Goal: Task Accomplishment & Management: Manage account settings

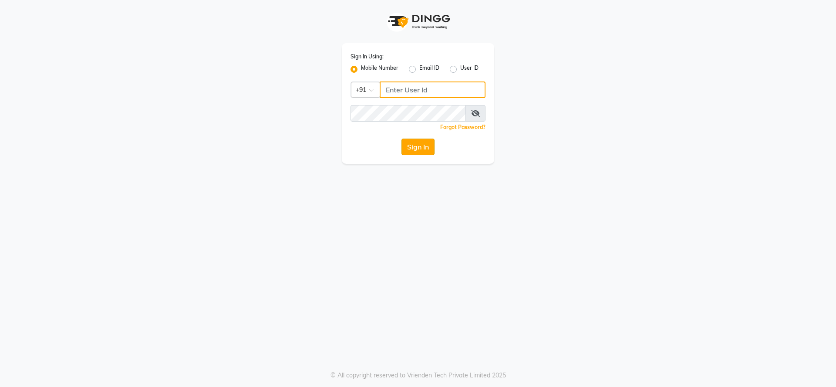
type input "9737694043"
click at [418, 145] on button "Sign In" at bounding box center [417, 146] width 33 height 17
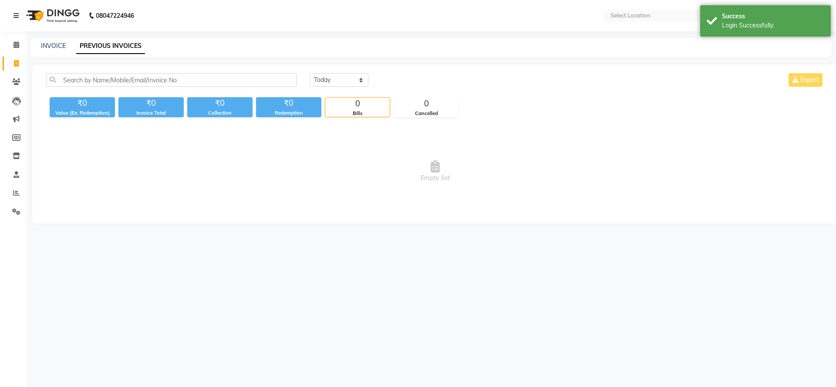
click at [416, 146] on span "Empty list" at bounding box center [435, 171] width 778 height 87
select select "en"
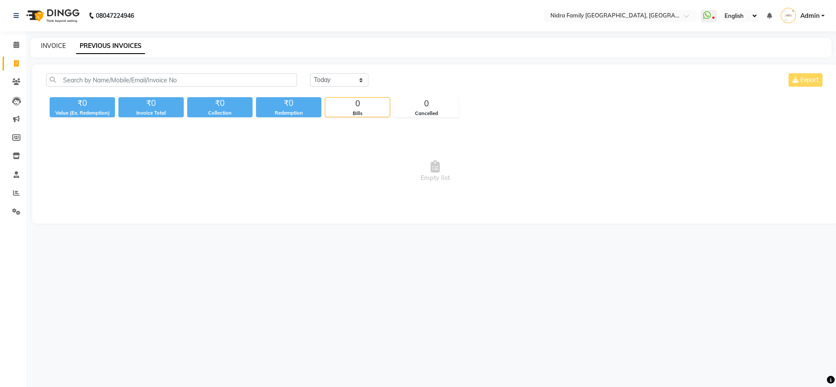
click at [48, 44] on link "INVOICE" at bounding box center [53, 46] width 25 height 8
select select "service"
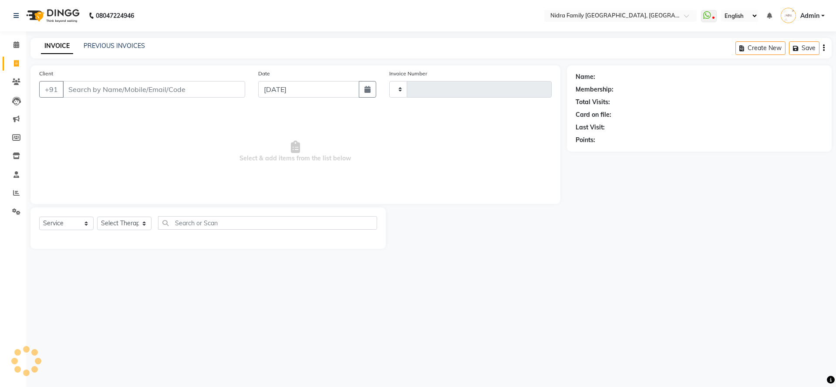
type input "3850"
select select "591"
click at [178, 89] on input "Client" at bounding box center [154, 89] width 182 height 17
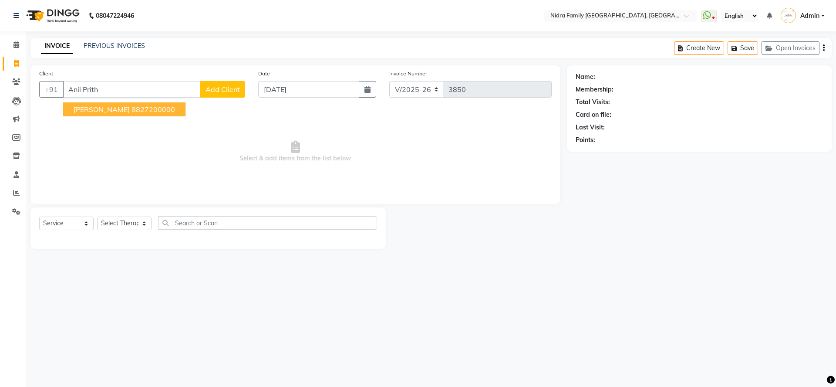
click at [107, 109] on span "Anil Prithwani" at bounding box center [102, 109] width 56 height 9
type input "8827200000"
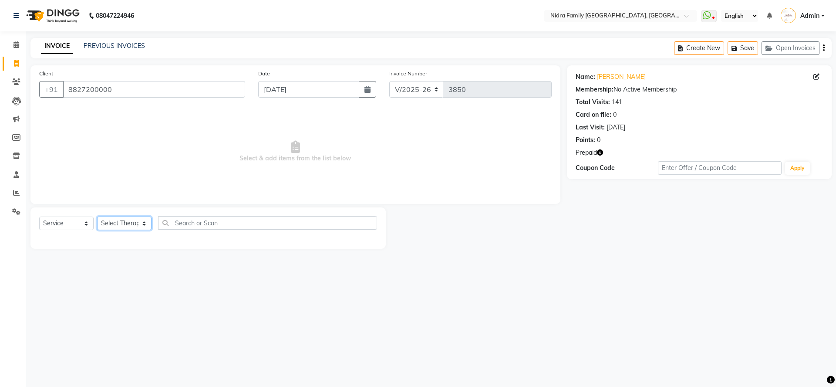
click at [117, 222] on select "Select Therapist [PERSON_NAME] [PERSON_NAME] [PERSON_NAME] [PERSON_NAME] [PERSO…" at bounding box center [124, 222] width 54 height 13
select select "8269"
click at [97, 216] on select "Select Therapist [PERSON_NAME] [PERSON_NAME] [PERSON_NAME] [PERSON_NAME] [PERSO…" at bounding box center [124, 222] width 54 height 13
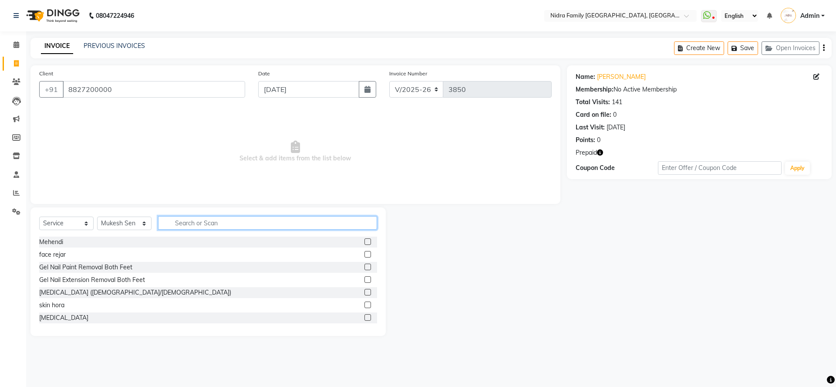
click at [235, 219] on input "text" at bounding box center [267, 222] width 219 height 13
type input "cut"
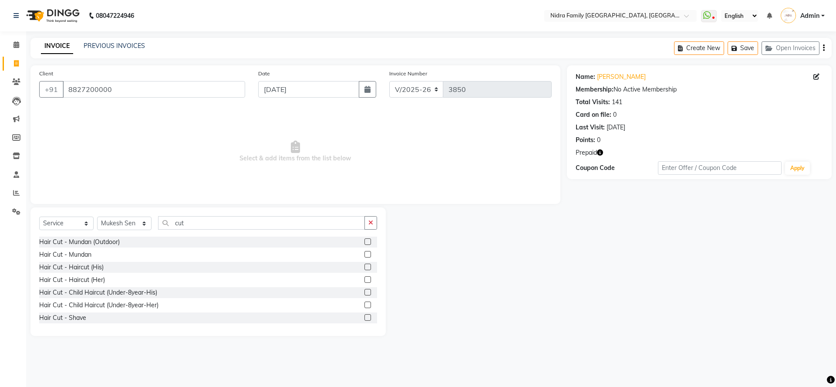
click at [364, 267] on label at bounding box center [367, 266] width 7 height 7
click at [364, 267] on input "checkbox" at bounding box center [367, 267] width 6 height 6
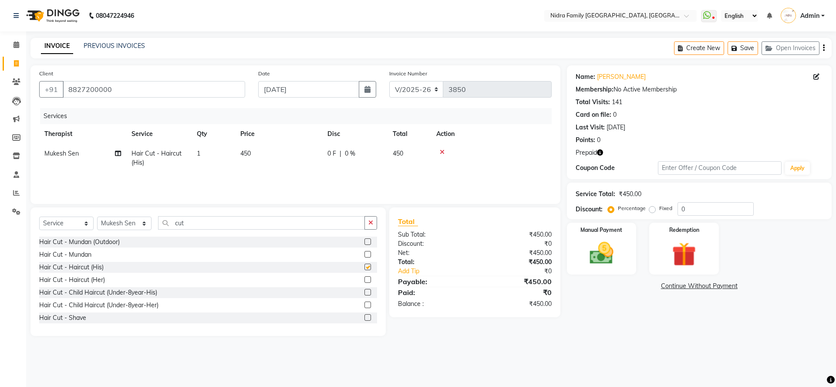
checkbox input "false"
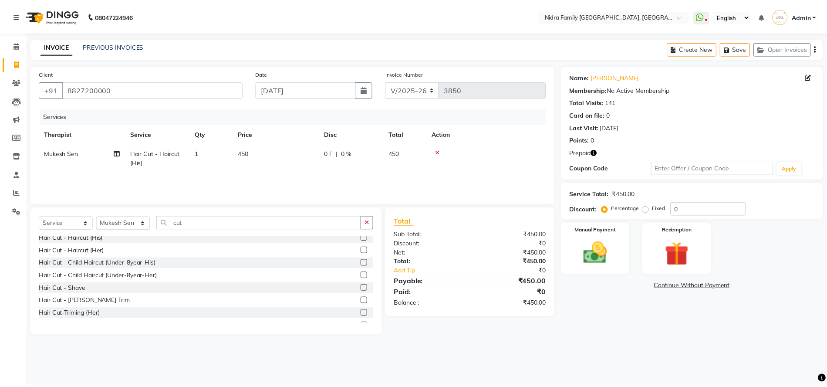
scroll to position [32, 0]
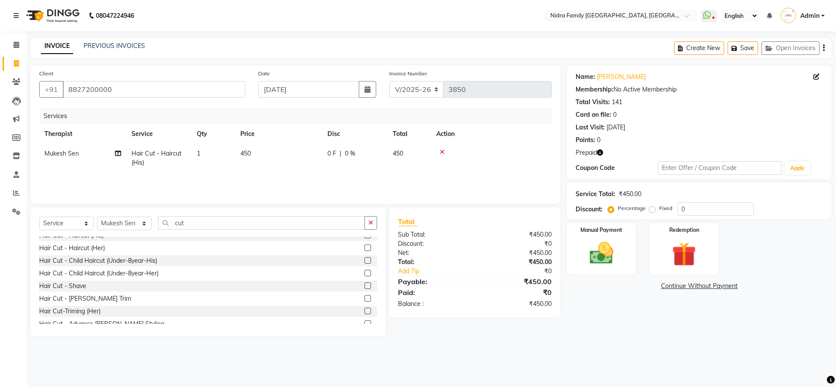
click at [364, 298] on label at bounding box center [367, 298] width 7 height 7
click at [364, 298] on input "checkbox" at bounding box center [367, 299] width 6 height 6
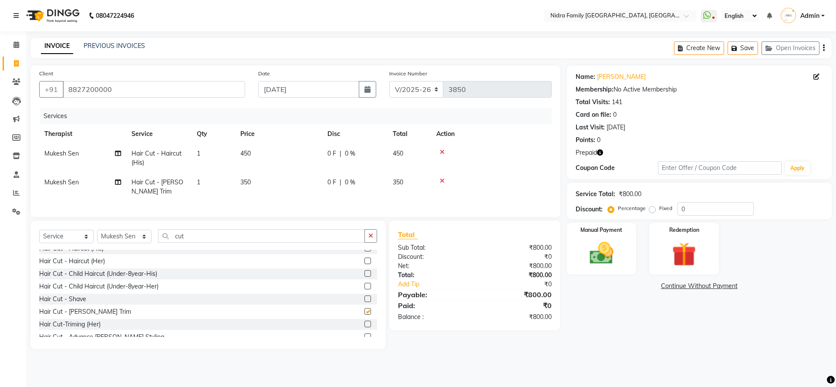
checkbox input "false"
click at [674, 252] on img at bounding box center [684, 254] width 40 height 31
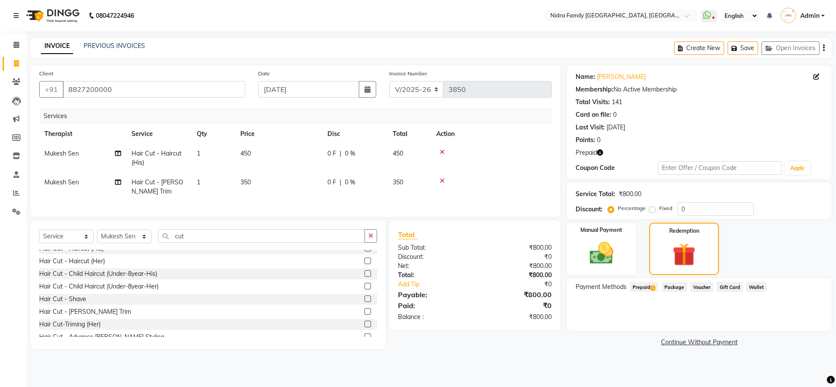
click at [655, 286] on span "1" at bounding box center [653, 287] width 5 height 5
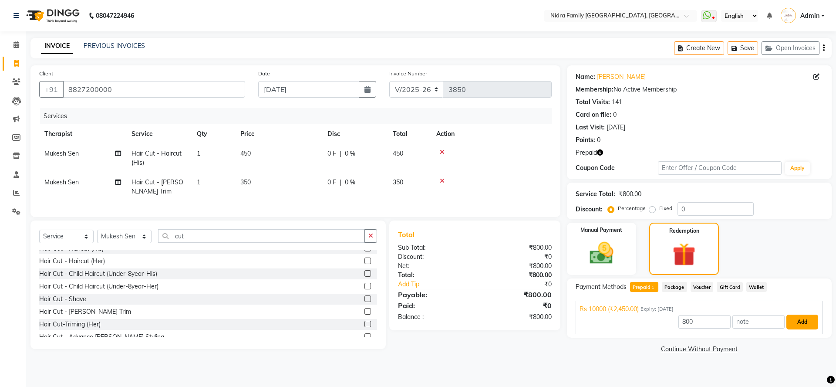
click at [794, 324] on button "Add" at bounding box center [802, 321] width 32 height 15
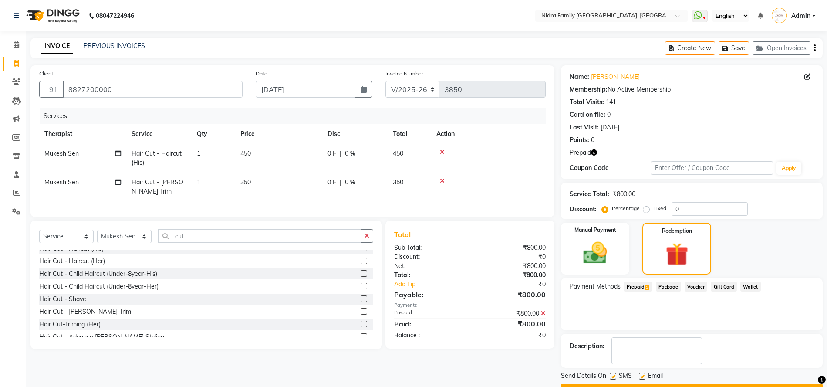
click at [543, 316] on icon at bounding box center [543, 313] width 5 height 6
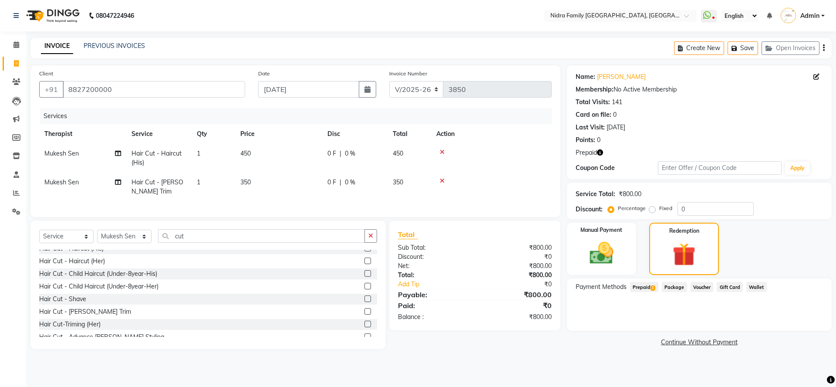
click at [442, 150] on icon at bounding box center [442, 152] width 5 height 6
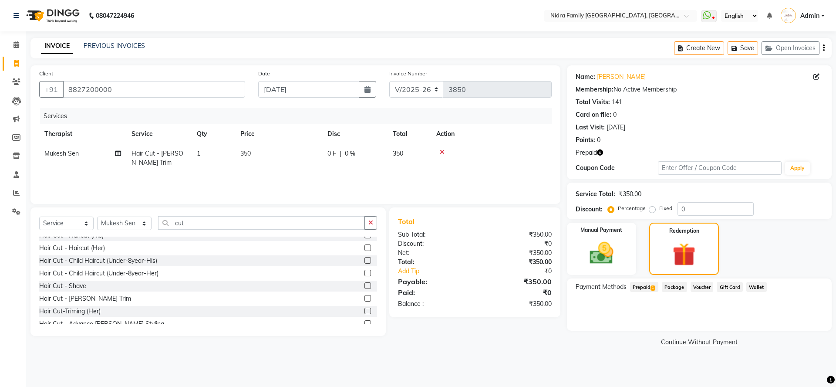
click at [638, 287] on span "Prepaid 1" at bounding box center [644, 287] width 28 height 10
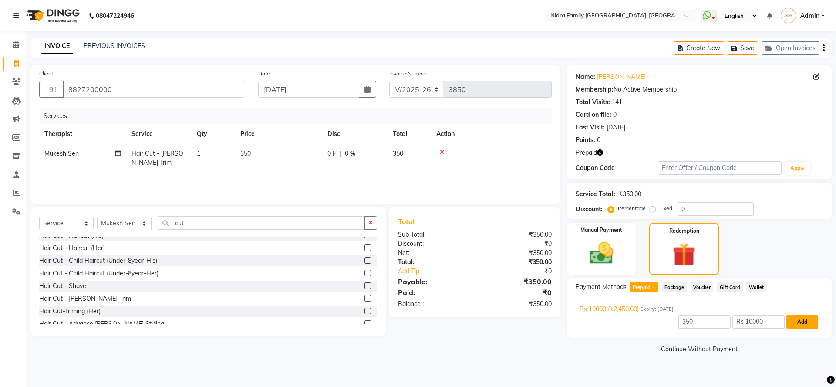
click at [796, 319] on button "Add" at bounding box center [802, 321] width 32 height 15
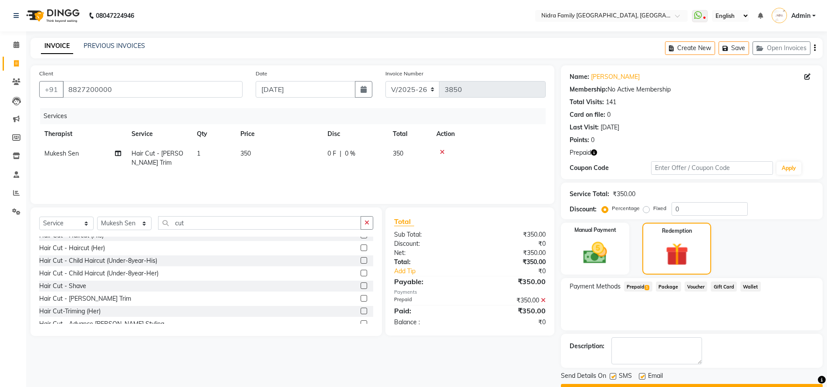
scroll to position [24, 0]
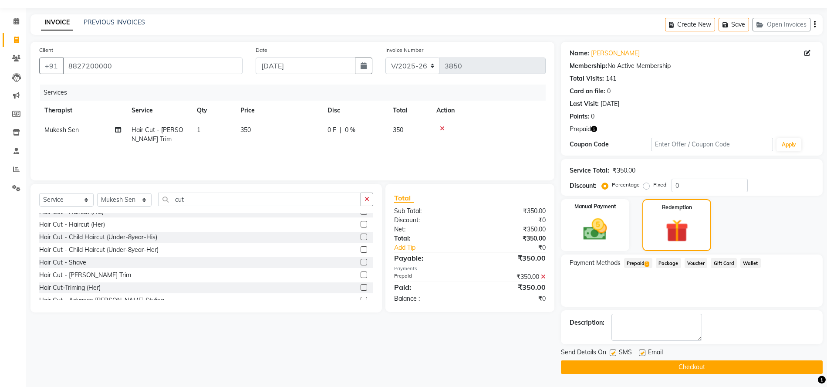
click at [674, 364] on button "Checkout" at bounding box center [692, 366] width 262 height 13
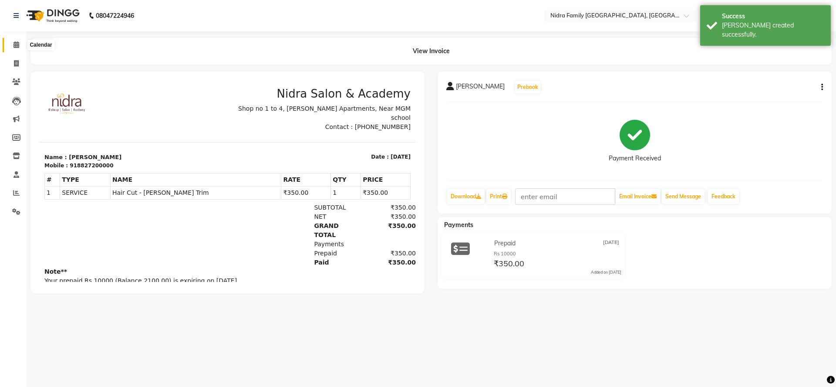
click at [17, 45] on icon at bounding box center [16, 44] width 6 height 7
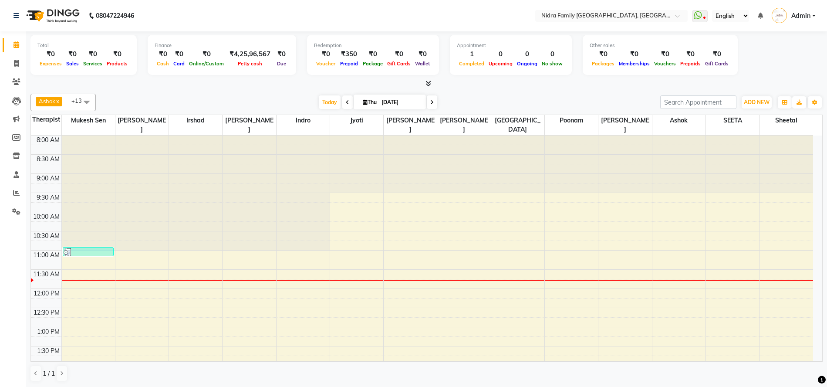
click at [344, 254] on div "8:00 AM 8:30 AM 9:00 AM 9:30 AM 10:00 AM 10:30 AM 11:00 AM 11:30 AM 12:00 PM 12…" at bounding box center [422, 384] width 782 height 498
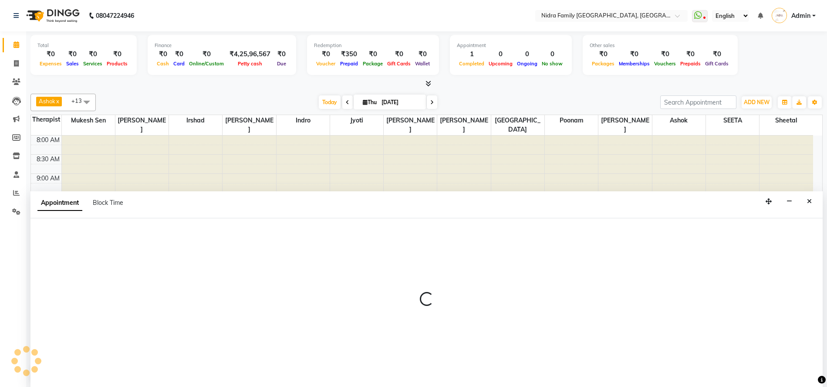
scroll to position [0, 0]
select select "8748"
select select "660"
select select "tentative"
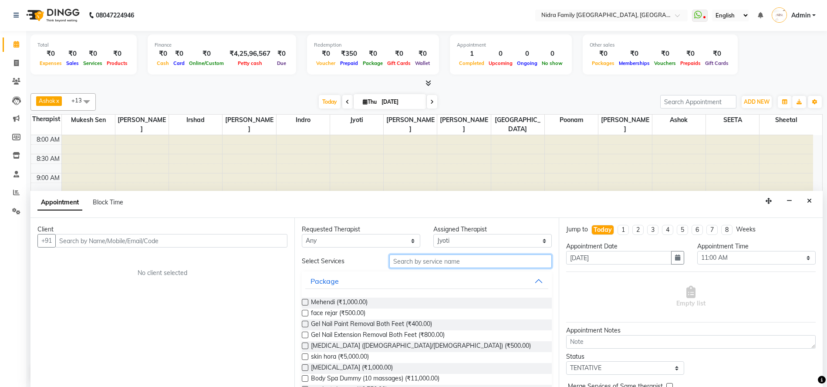
click at [426, 256] on input "text" at bounding box center [470, 260] width 162 height 13
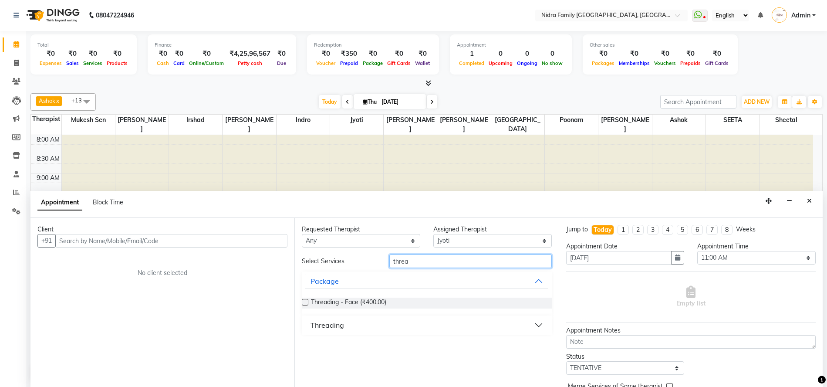
type input "threa"
click at [324, 322] on div "Threading" at bounding box center [327, 325] width 34 height 10
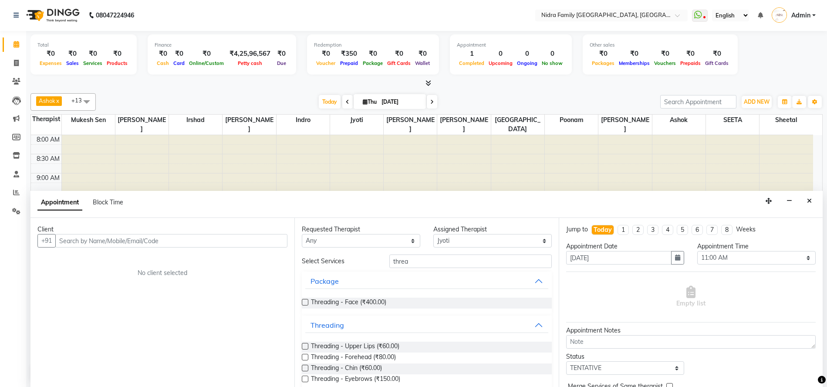
click at [309, 378] on div "Threading - Eyebrows (₹150.00)" at bounding box center [426, 379] width 249 height 11
click at [302, 379] on label at bounding box center [305, 378] width 7 height 7
click at [302, 379] on input "checkbox" at bounding box center [305, 380] width 6 height 6
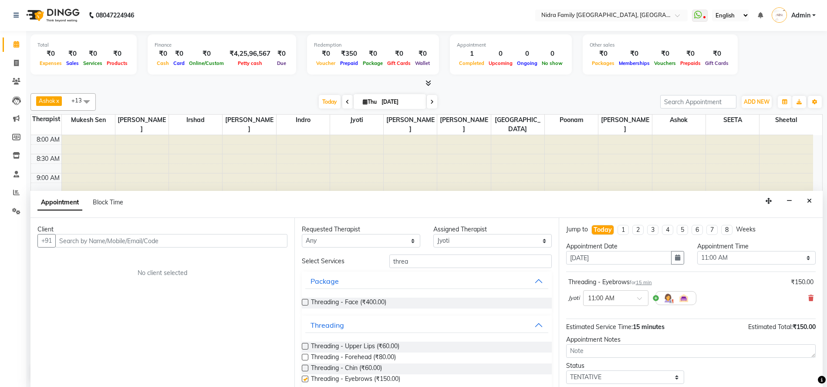
checkbox input "false"
click at [303, 346] on label at bounding box center [305, 346] width 7 height 7
click at [303, 346] on input "checkbox" at bounding box center [305, 347] width 6 height 6
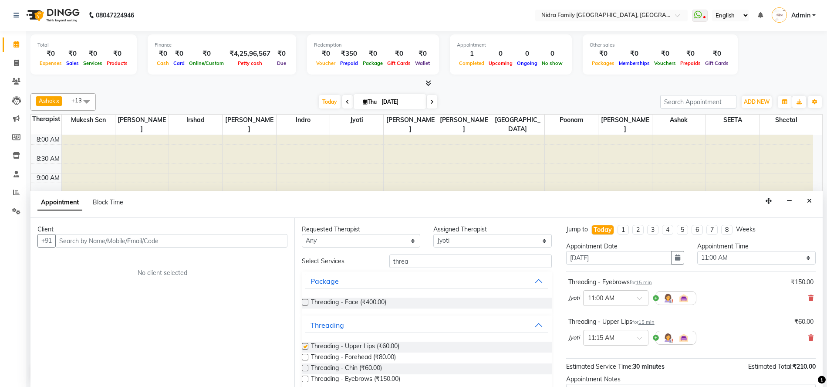
checkbox input "false"
click at [152, 239] on input "text" at bounding box center [171, 240] width 232 height 13
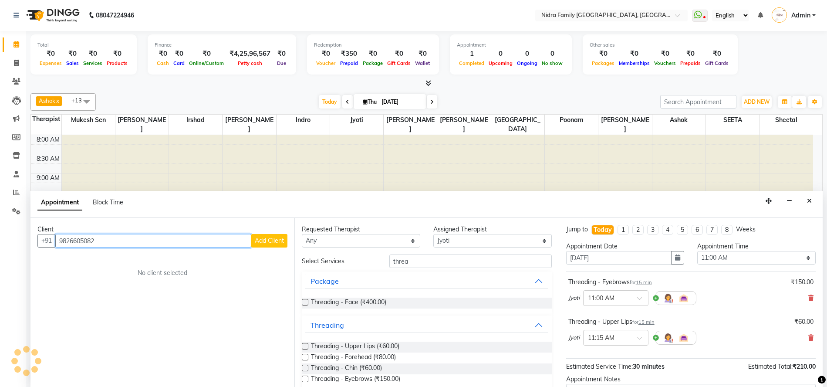
type input "9826605082"
click at [280, 239] on span "Add Client" at bounding box center [269, 240] width 29 height 8
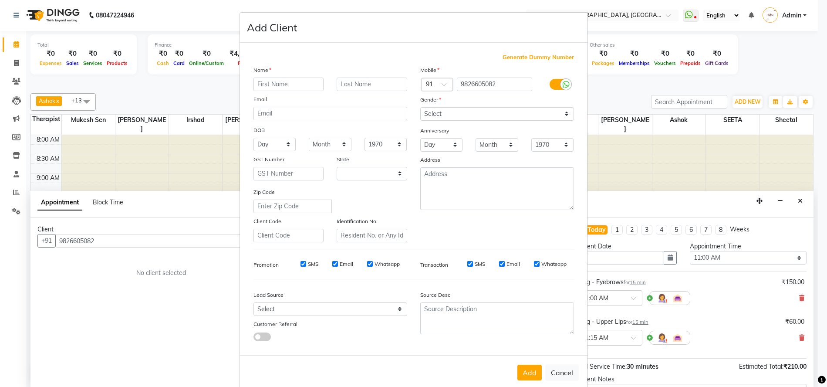
select select "7"
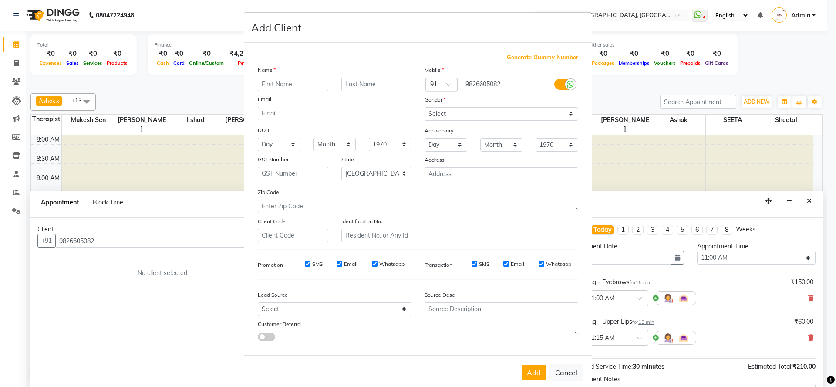
click at [294, 84] on input "text" at bounding box center [293, 84] width 71 height 13
type input "[PERSON_NAME]"
click at [463, 112] on select "Select Male Female Other Prefer Not To Say" at bounding box center [502, 113] width 154 height 13
select select "female"
click at [425, 107] on select "Select Male Female Other Prefer Not To Say" at bounding box center [502, 113] width 154 height 13
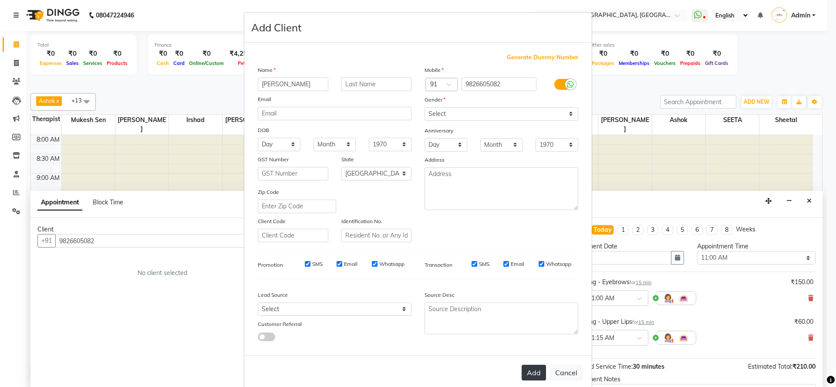
click at [523, 371] on button "Add" at bounding box center [534, 372] width 24 height 16
select select
select select "null"
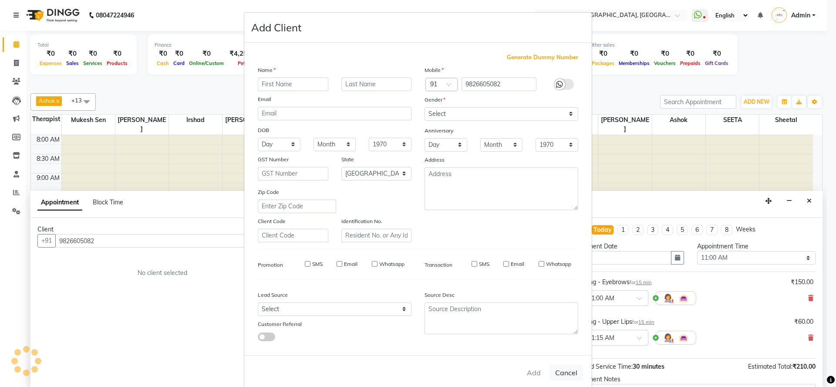
select select
checkbox input "false"
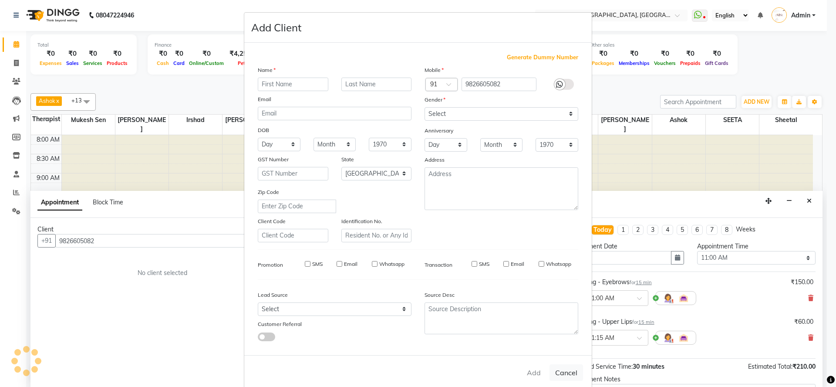
checkbox input "false"
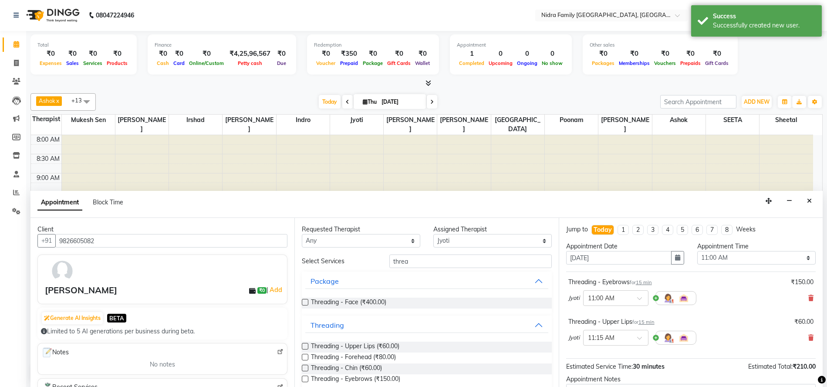
scroll to position [91, 0]
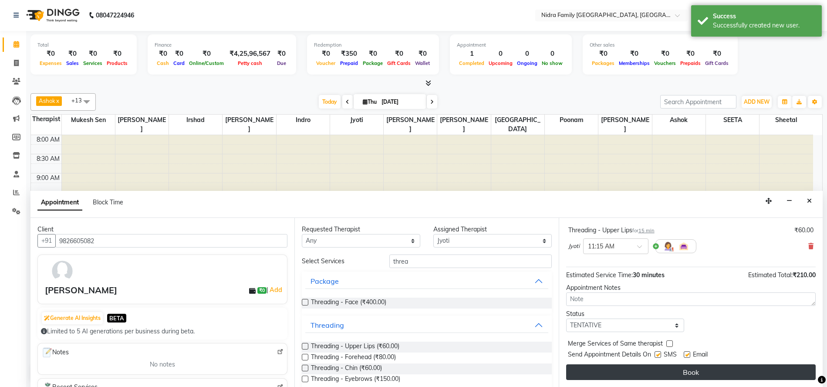
click at [688, 371] on button "Book" at bounding box center [690, 372] width 249 height 16
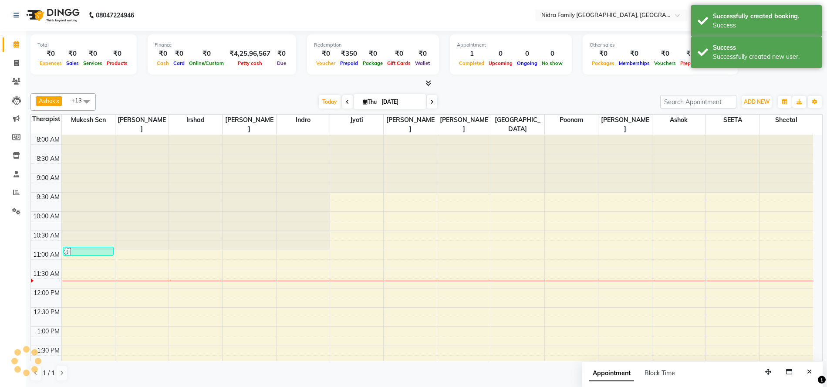
scroll to position [0, 0]
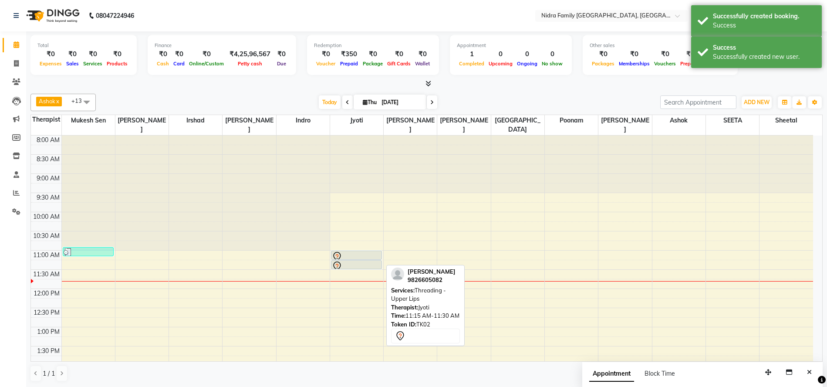
click at [366, 264] on div at bounding box center [356, 266] width 49 height 10
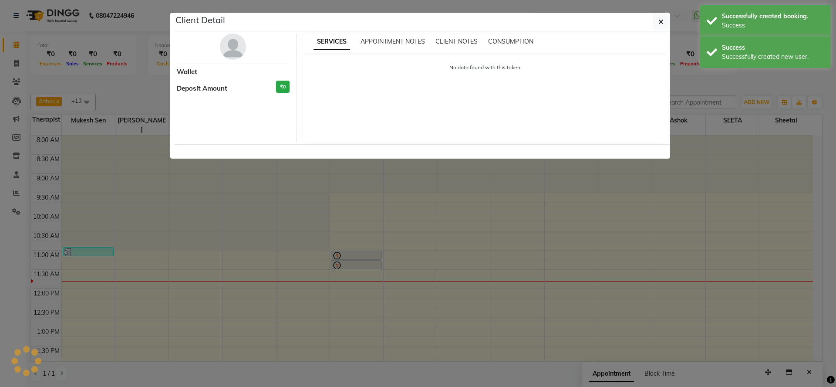
select select "7"
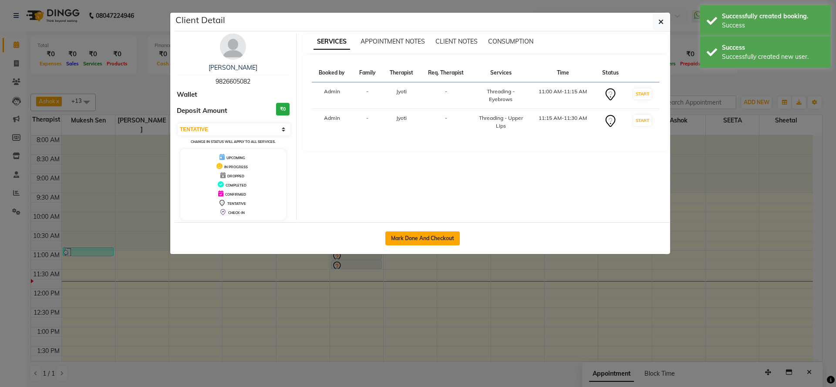
click at [437, 240] on button "Mark Done And Checkout" at bounding box center [422, 238] width 74 height 14
select select "service"
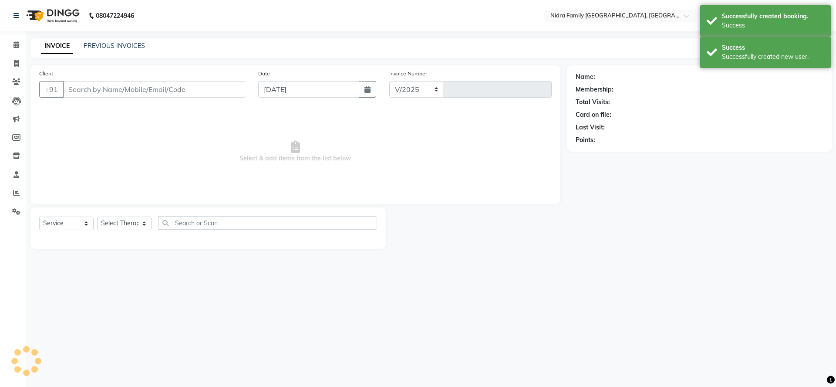
select select "591"
type input "3851"
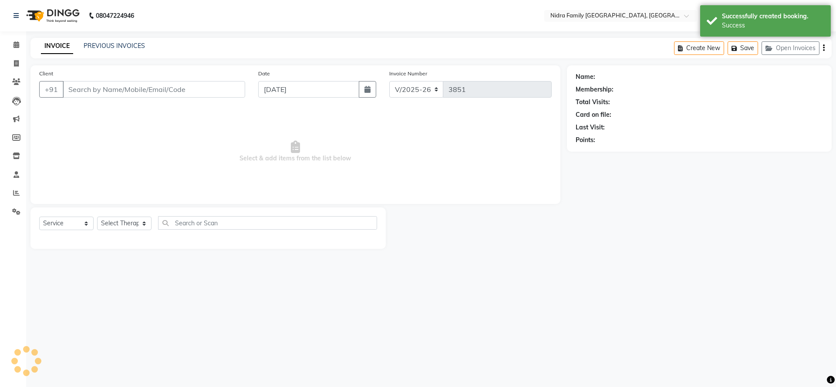
type input "9826605082"
select select "8748"
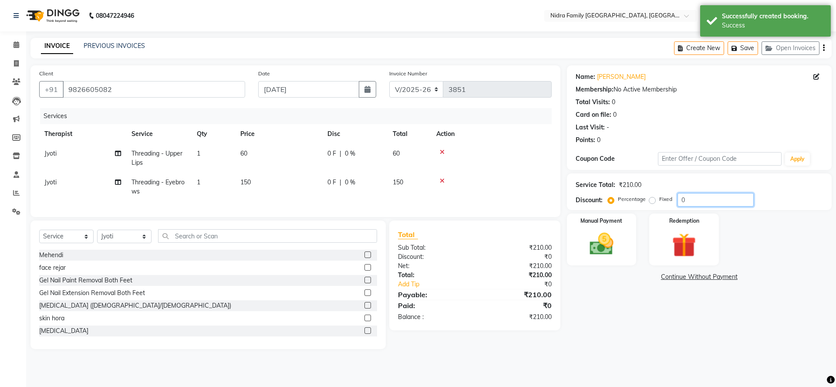
drag, startPoint x: 692, startPoint y: 202, endPoint x: 677, endPoint y: 198, distance: 15.7
click at [678, 198] on input "0" at bounding box center [716, 199] width 76 height 13
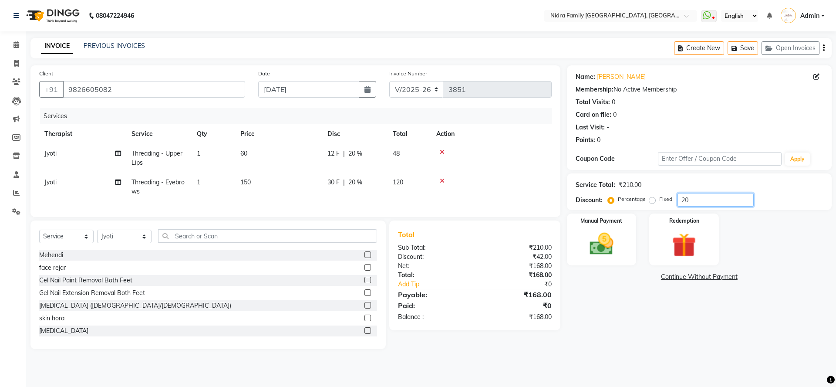
type input "2"
click at [659, 200] on label "Fixed" at bounding box center [665, 199] width 13 height 8
click at [651, 200] on input "Fixed" at bounding box center [654, 199] width 6 height 6
radio input "true"
click at [693, 196] on input "number" at bounding box center [716, 199] width 76 height 13
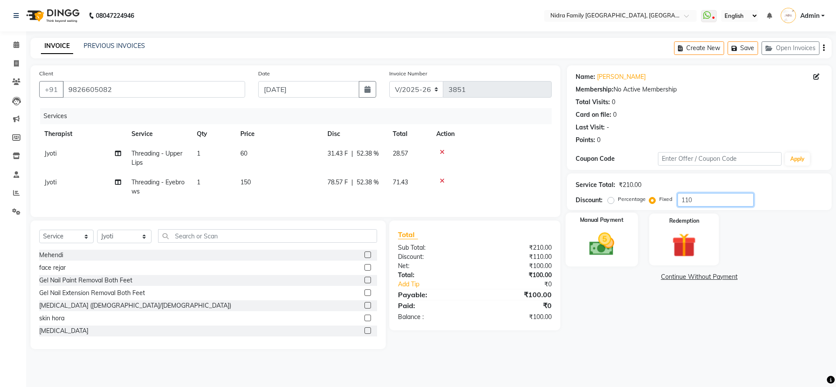
type input "110"
click at [604, 242] on img at bounding box center [601, 243] width 40 height 29
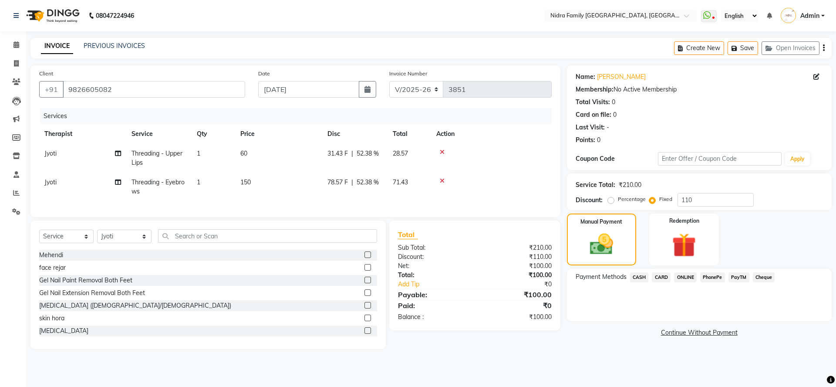
click at [637, 276] on span "CASH" at bounding box center [639, 277] width 19 height 10
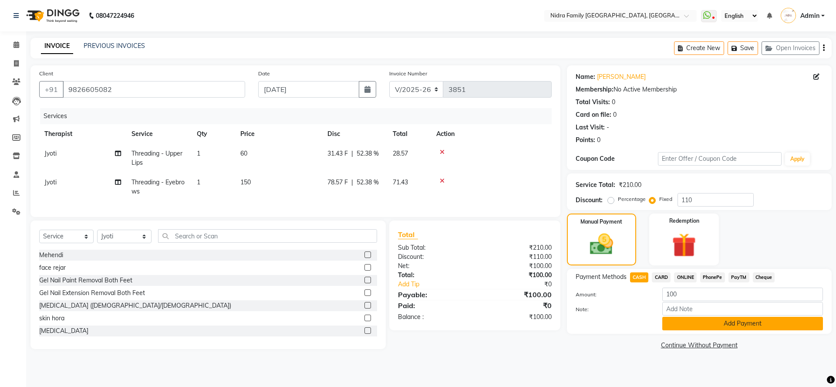
click at [694, 321] on button "Add Payment" at bounding box center [742, 323] width 161 height 13
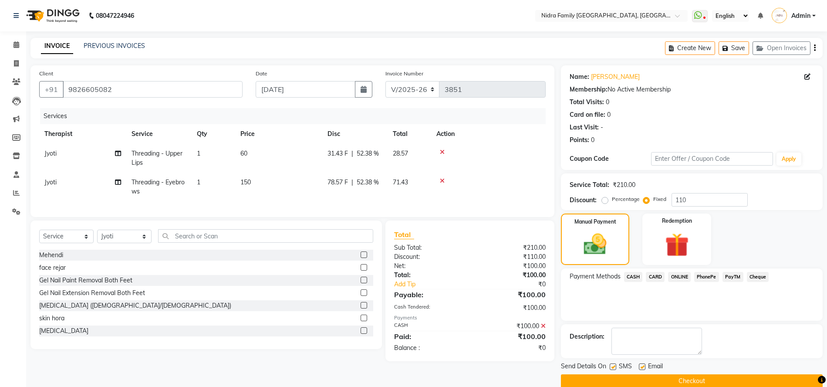
scroll to position [14, 0]
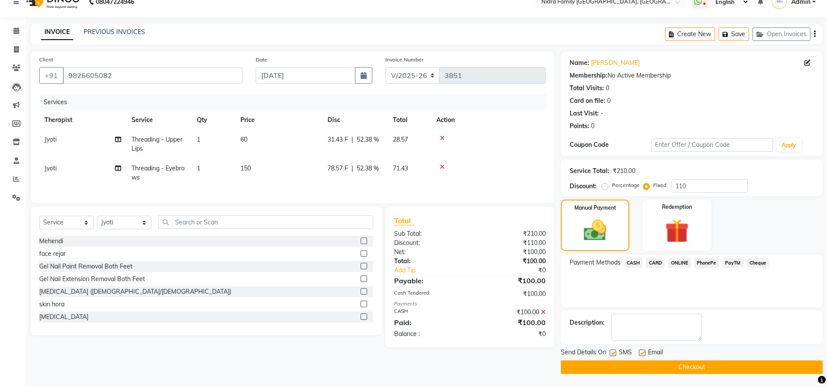
click at [623, 366] on button "Checkout" at bounding box center [692, 366] width 262 height 13
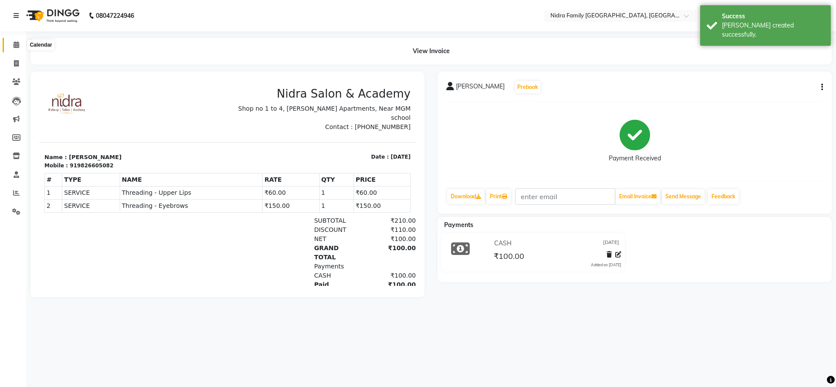
click at [15, 43] on icon at bounding box center [16, 44] width 6 height 7
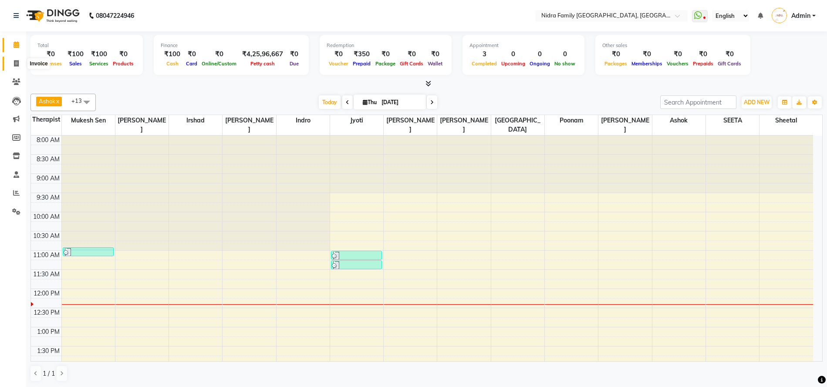
click at [12, 61] on span at bounding box center [16, 64] width 15 height 10
select select "service"
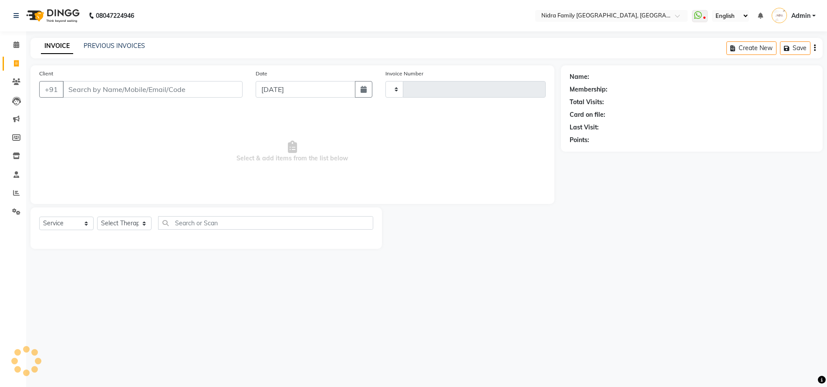
type input "3854"
select select "591"
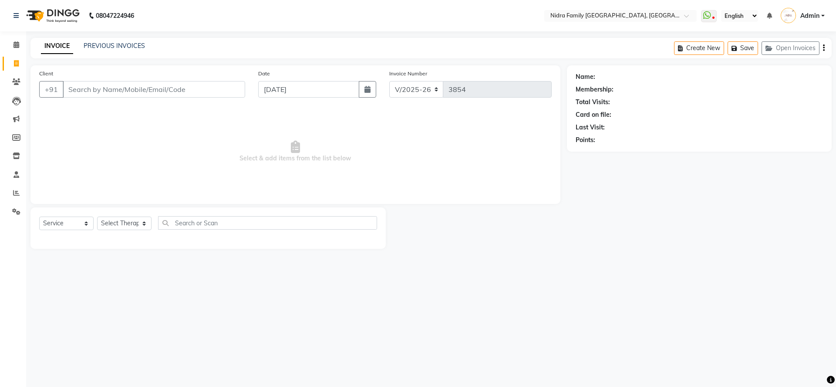
click at [119, 81] on input "Client" at bounding box center [154, 89] width 182 height 17
click at [162, 88] on input "Client" at bounding box center [154, 89] width 182 height 17
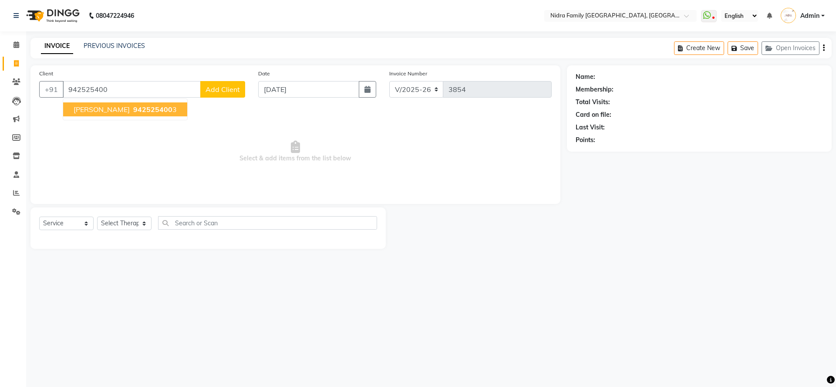
click at [135, 109] on span "942525400" at bounding box center [152, 109] width 39 height 9
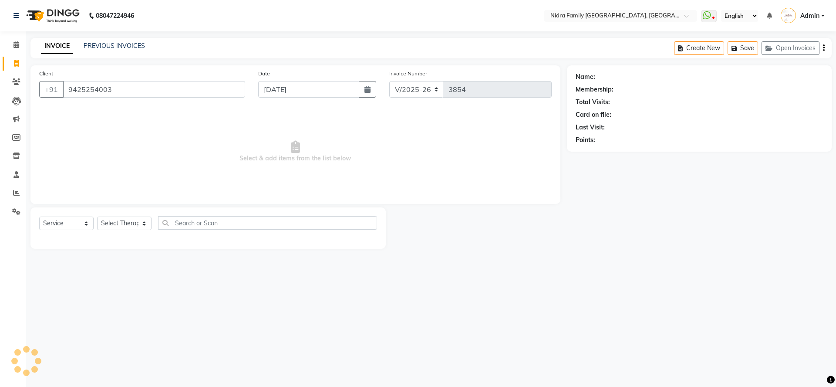
type input "9425254003"
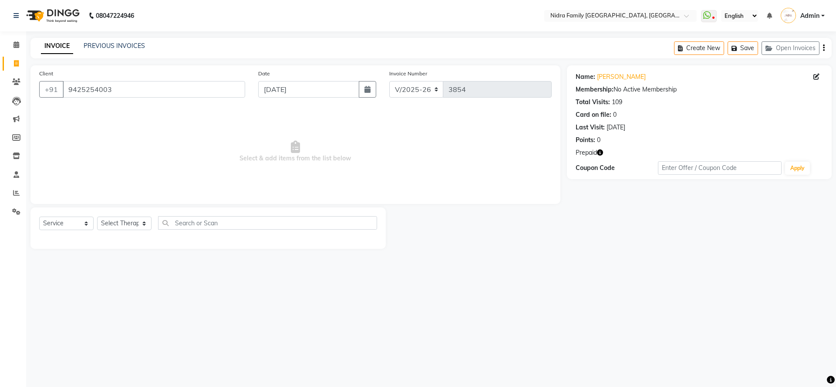
click at [601, 152] on icon "button" at bounding box center [600, 152] width 6 height 6
click at [65, 222] on select "Select Service Product Membership Package Voucher Prepaid Gift Card" at bounding box center [66, 222] width 54 height 13
click at [39, 216] on select "Select Service Product Membership Package Voucher Prepaid Gift Card" at bounding box center [66, 222] width 54 height 13
click at [114, 224] on select "Select Therapist Anchal anmol Ashok Chandni Chandrika Deepa Mam Indro Irshad Jy…" at bounding box center [124, 222] width 54 height 13
select select "84113"
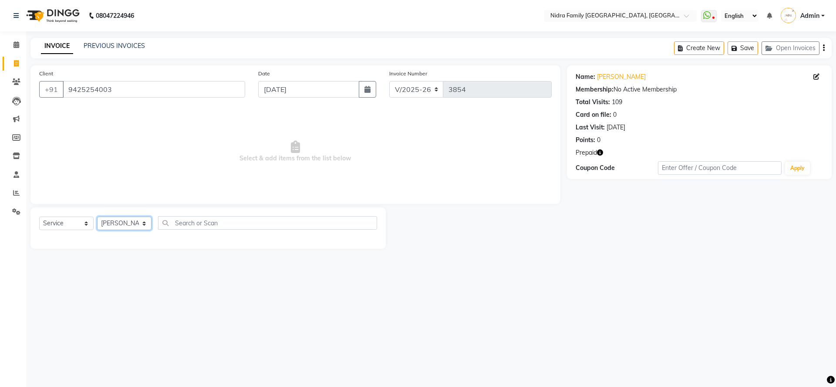
click at [97, 216] on select "Select Therapist Anchal anmol Ashok Chandni Chandrika Deepa Mam Indro Irshad Jy…" at bounding box center [124, 222] width 54 height 13
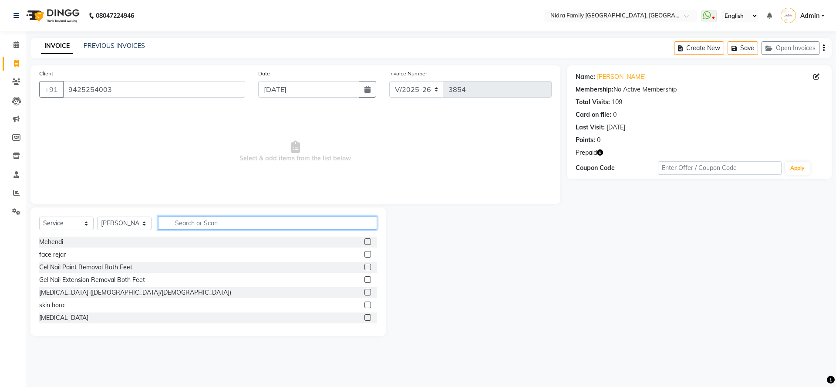
click at [226, 221] on input "text" at bounding box center [267, 222] width 219 height 13
type input "aro"
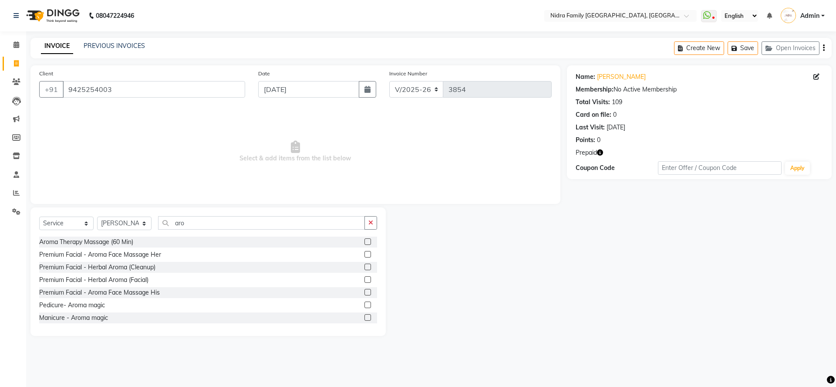
click at [364, 241] on label at bounding box center [367, 241] width 7 height 7
click at [364, 241] on input "checkbox" at bounding box center [367, 242] width 6 height 6
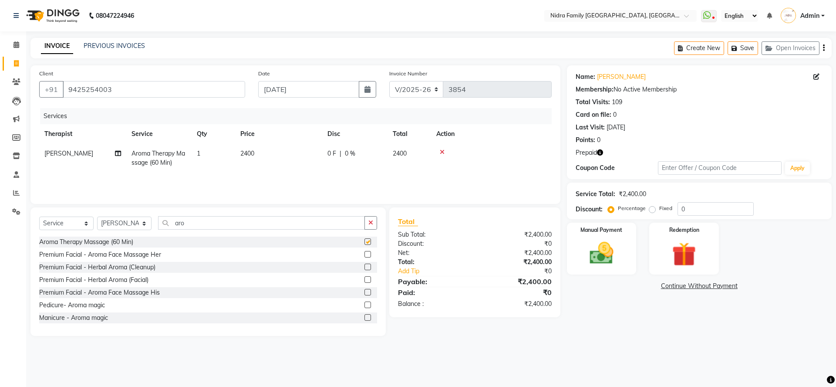
checkbox input "false"
click at [667, 258] on img at bounding box center [684, 254] width 40 height 31
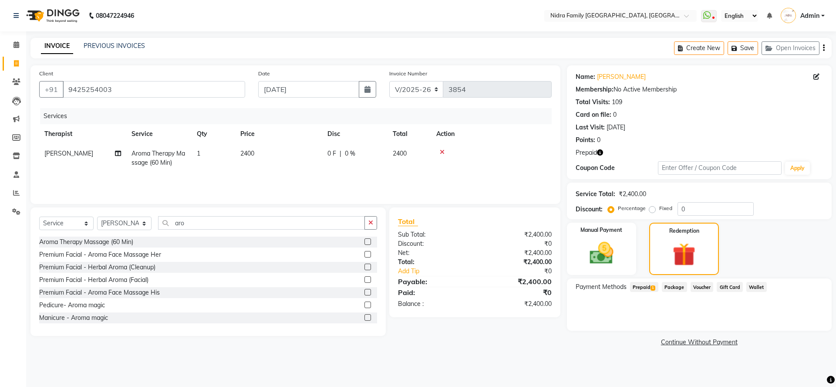
click at [638, 281] on div "Payment Methods Prepaid 1 Package Voucher Gift Card Wallet" at bounding box center [699, 304] width 265 height 52
click at [638, 284] on span "Prepaid 1" at bounding box center [644, 287] width 28 height 10
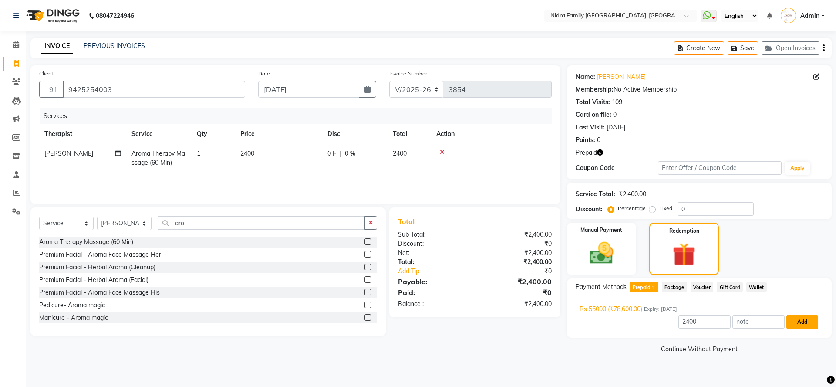
click at [802, 319] on button "Add" at bounding box center [802, 321] width 32 height 15
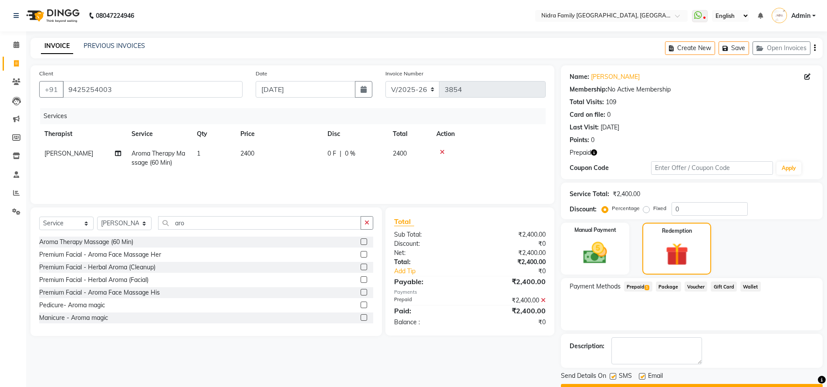
scroll to position [24, 0]
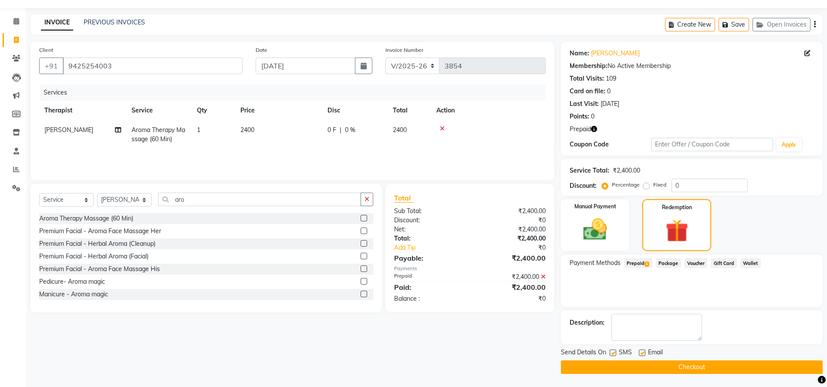
click at [657, 366] on button "Checkout" at bounding box center [692, 366] width 262 height 13
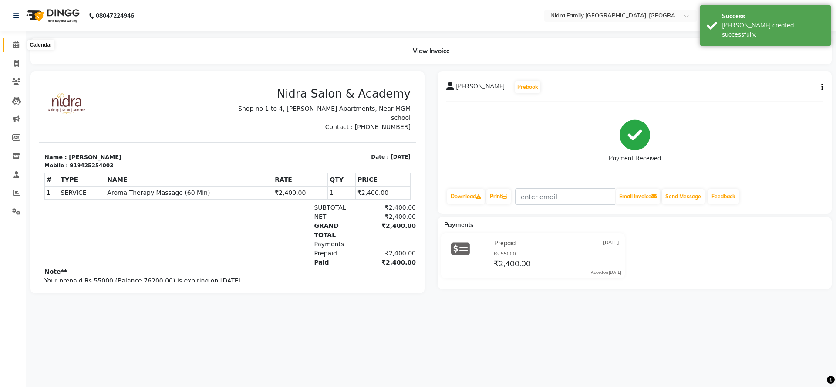
click at [13, 45] on icon at bounding box center [16, 44] width 6 height 7
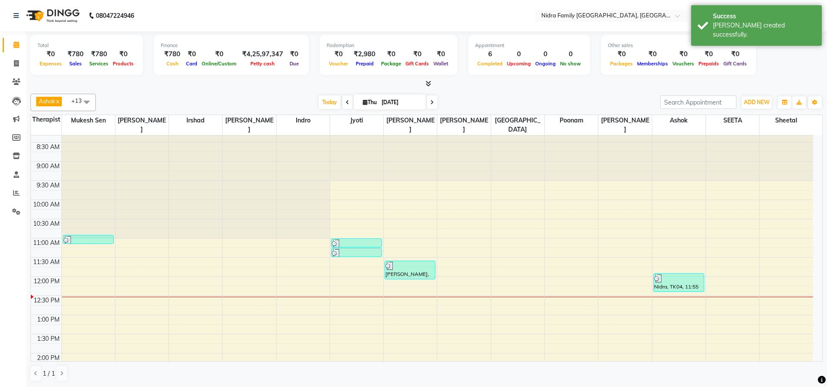
scroll to position [10, 0]
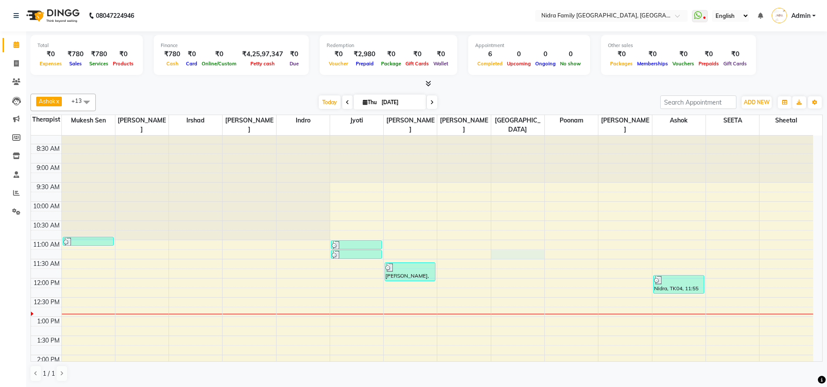
click at [504, 252] on div "8:00 AM 8:30 AM 9:00 AM 9:30 AM 10:00 AM 10:30 AM 11:00 AM 11:30 AM 12:00 PM 12…" at bounding box center [422, 374] width 782 height 498
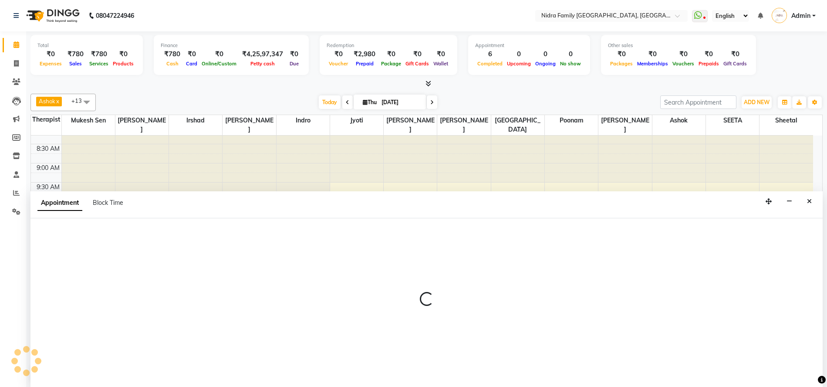
scroll to position [0, 0]
select select "24895"
select select "tentative"
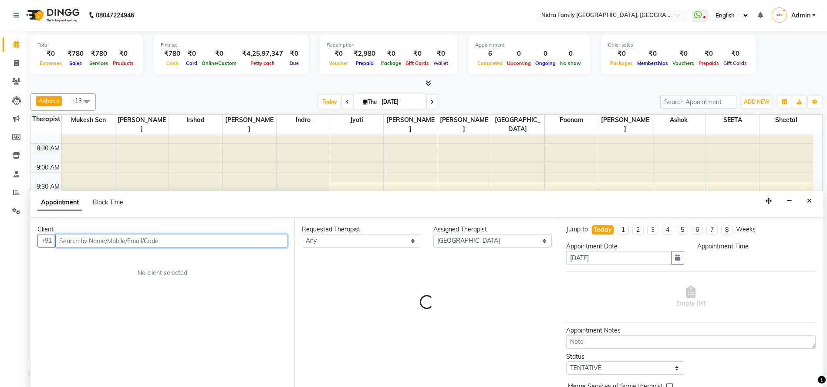
select select "675"
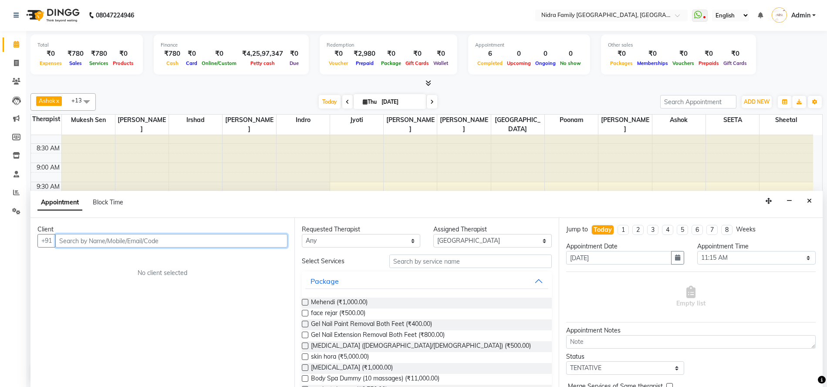
click at [188, 239] on input "text" at bounding box center [171, 240] width 232 height 13
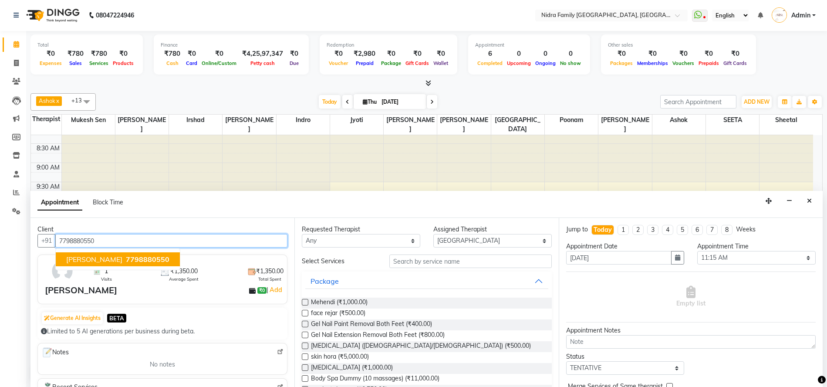
click at [127, 261] on span "7798880550" at bounding box center [148, 259] width 44 height 9
type input "7798880550"
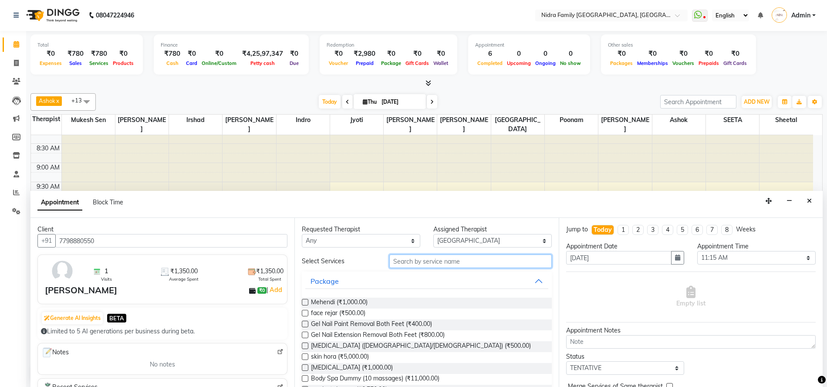
click at [458, 261] on input "text" at bounding box center [470, 260] width 162 height 13
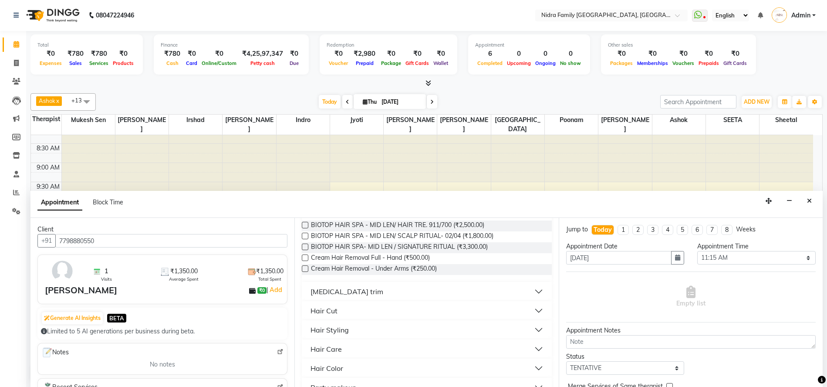
scroll to position [123, 0]
click at [339, 325] on div "Hair Styling" at bounding box center [329, 327] width 38 height 10
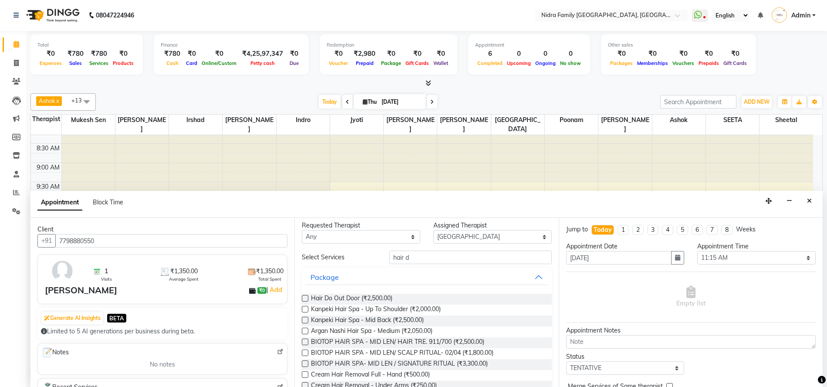
scroll to position [0, 0]
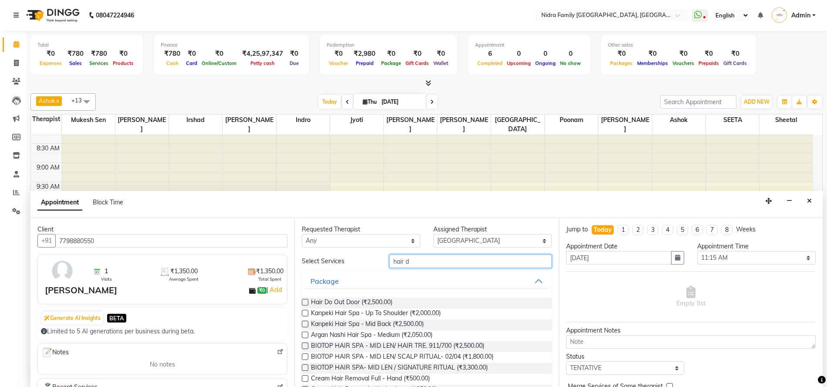
click at [485, 260] on input "hair d" at bounding box center [470, 260] width 162 height 13
type input "h"
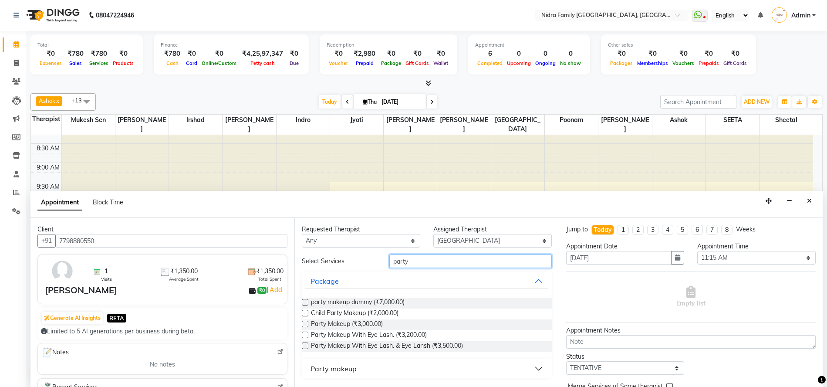
type input "party"
click at [341, 368] on div "Party makeup" at bounding box center [333, 368] width 46 height 10
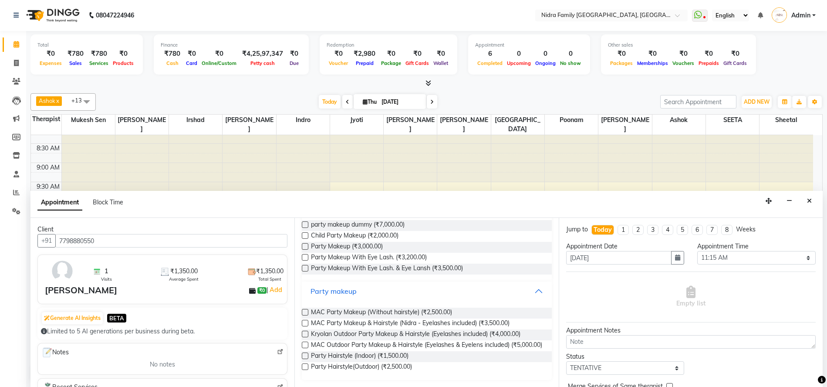
scroll to position [85, 0]
click at [304, 354] on label at bounding box center [305, 355] width 7 height 7
click at [304, 354] on input "checkbox" at bounding box center [305, 357] width 6 height 6
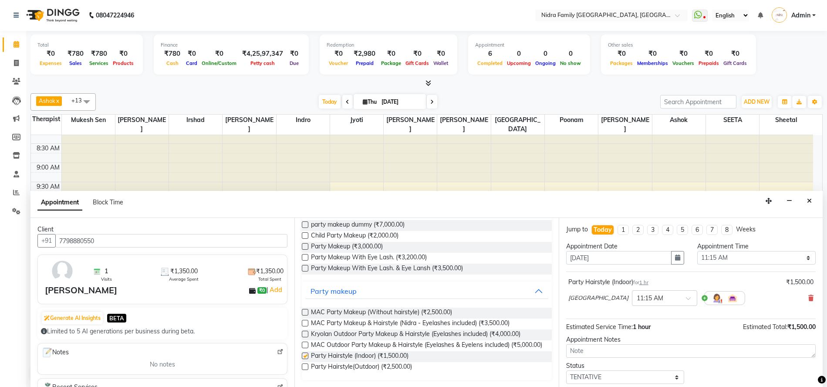
checkbox input "false"
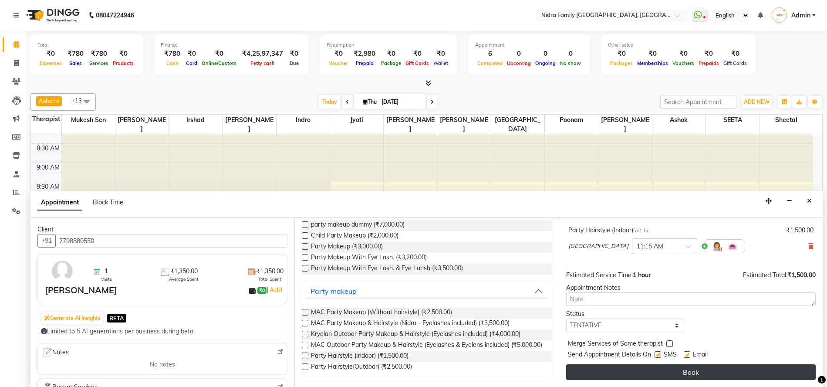
click at [725, 372] on button "Book" at bounding box center [690, 372] width 249 height 16
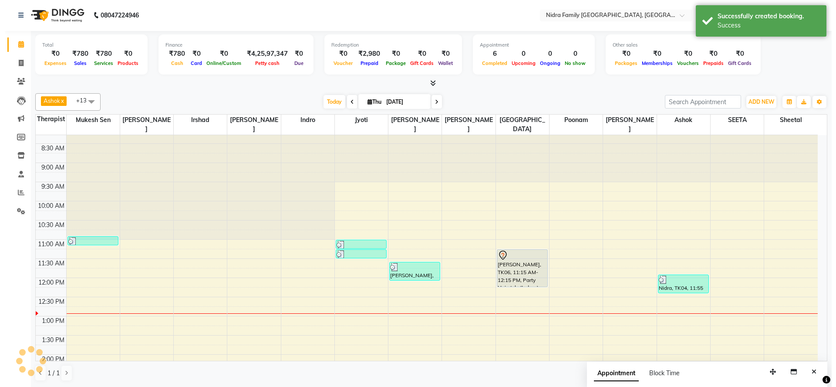
scroll to position [0, 0]
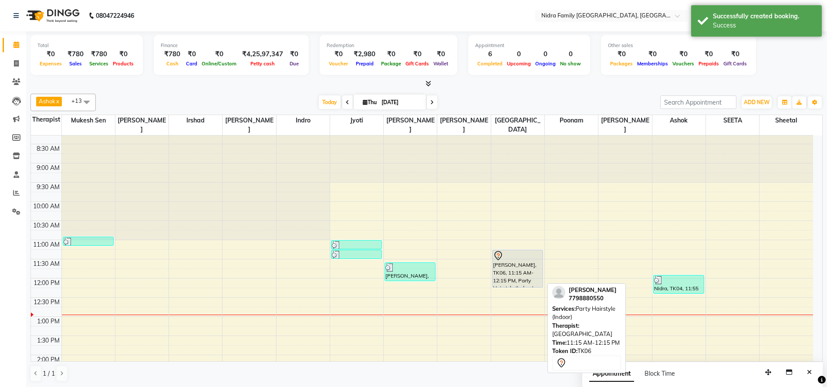
click at [505, 263] on div "[PERSON_NAME], TK06, 11:15 AM-12:15 PM, Party Hairstyle (Indoor)" at bounding box center [517, 268] width 50 height 37
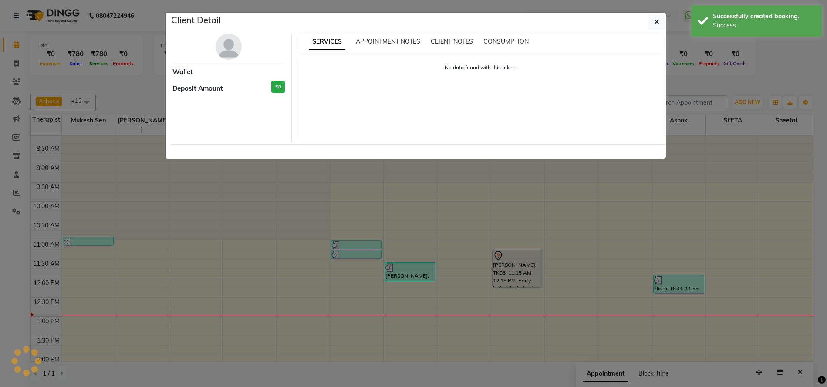
select select "7"
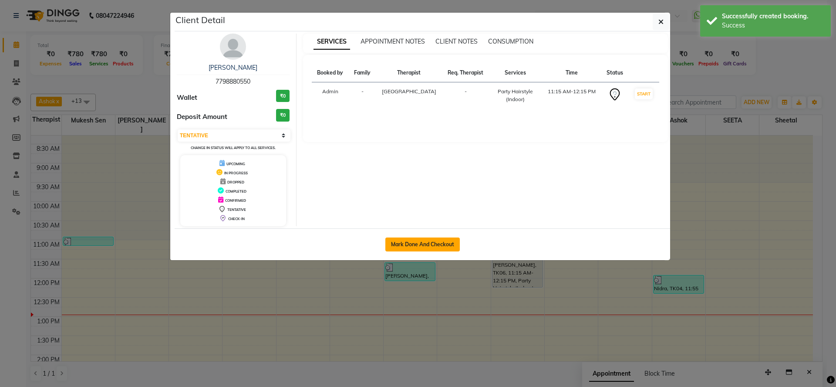
click at [432, 243] on button "Mark Done And Checkout" at bounding box center [422, 244] width 74 height 14
select select "service"
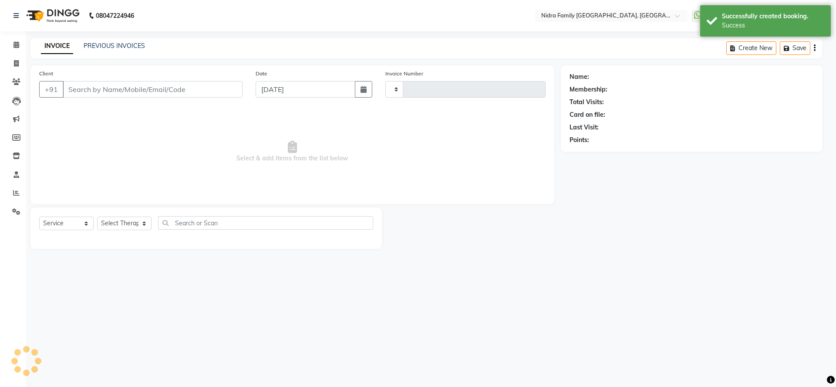
type input "3855"
select select "591"
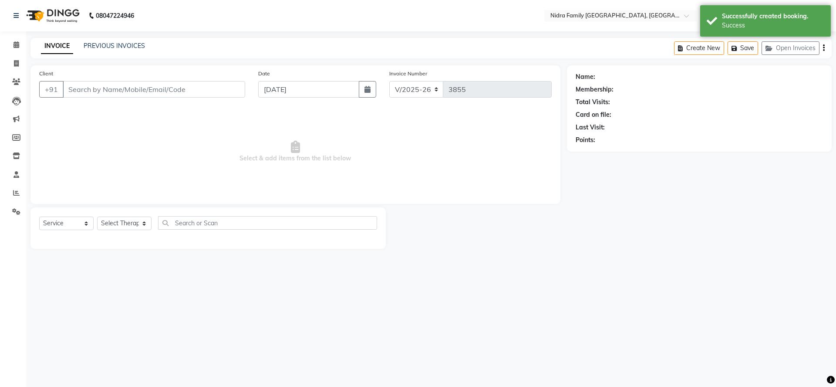
type input "7798880550"
select select "24895"
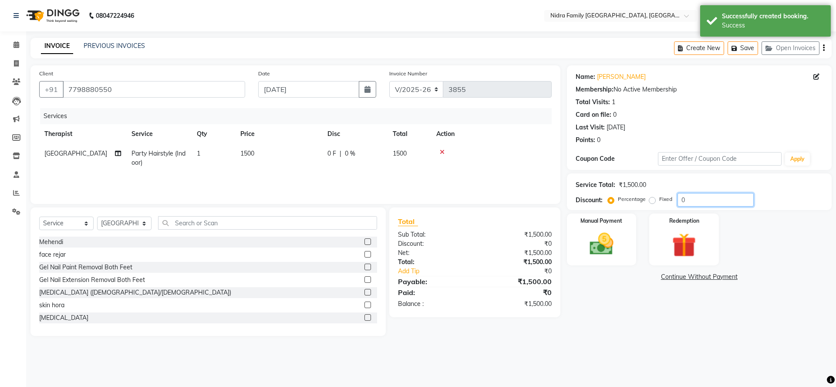
drag, startPoint x: 691, startPoint y: 199, endPoint x: 670, endPoint y: 209, distance: 23.2
click at [670, 205] on div "Percentage Fixed 0" at bounding box center [682, 199] width 144 height 13
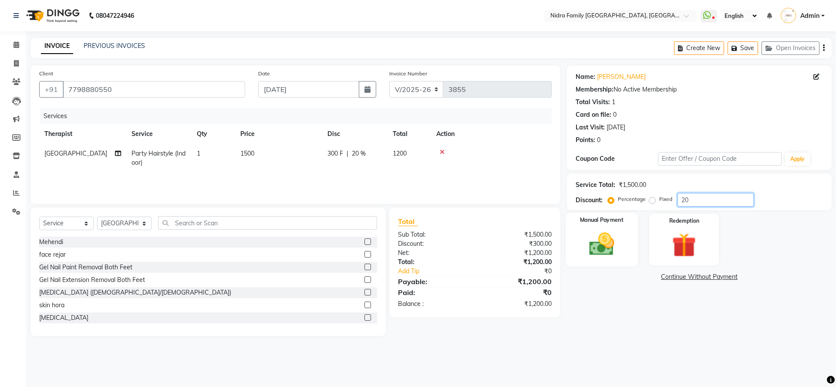
type input "20"
click at [607, 244] on img at bounding box center [601, 243] width 40 height 29
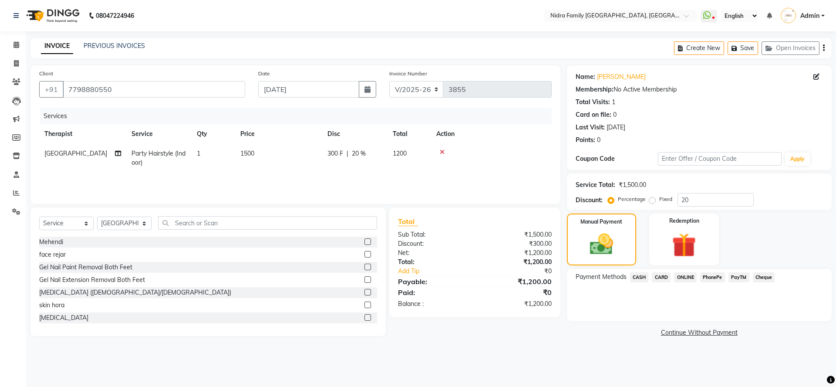
click at [743, 276] on span "PayTM" at bounding box center [738, 277] width 21 height 10
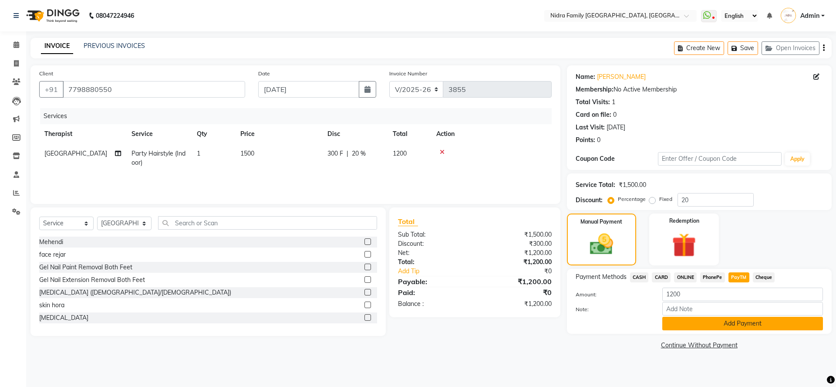
click at [716, 321] on button "Add Payment" at bounding box center [742, 323] width 161 height 13
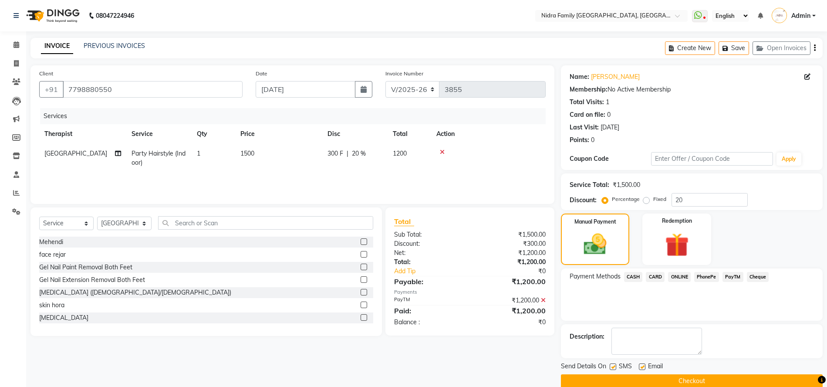
click at [647, 380] on button "Checkout" at bounding box center [692, 380] width 262 height 13
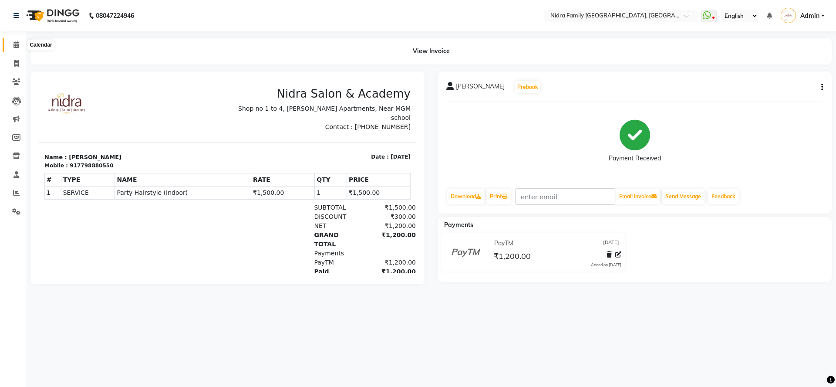
click at [14, 43] on icon at bounding box center [16, 44] width 6 height 7
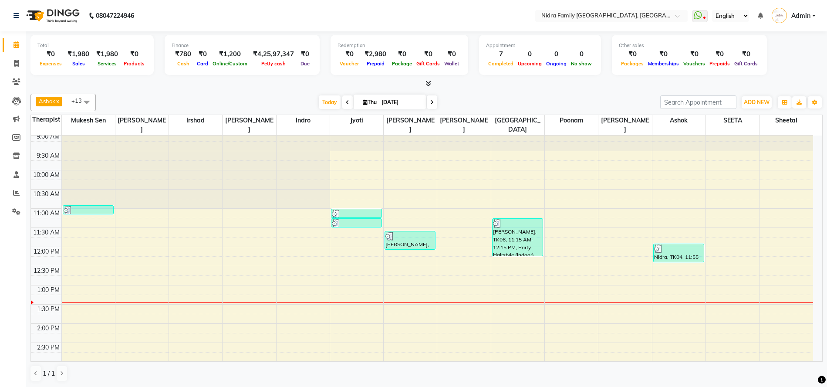
scroll to position [0, 0]
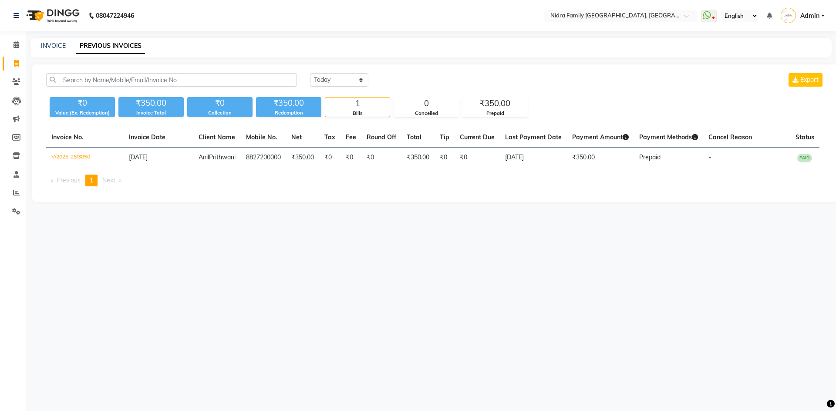
select select "en"
click at [327, 78] on select "Today Yesterday Custom Range" at bounding box center [339, 79] width 58 height 13
select select "range"
click at [310, 73] on select "Today Yesterday Custom Range" at bounding box center [339, 79] width 58 height 13
click at [406, 80] on input "[DATE]" at bounding box center [410, 80] width 61 height 12
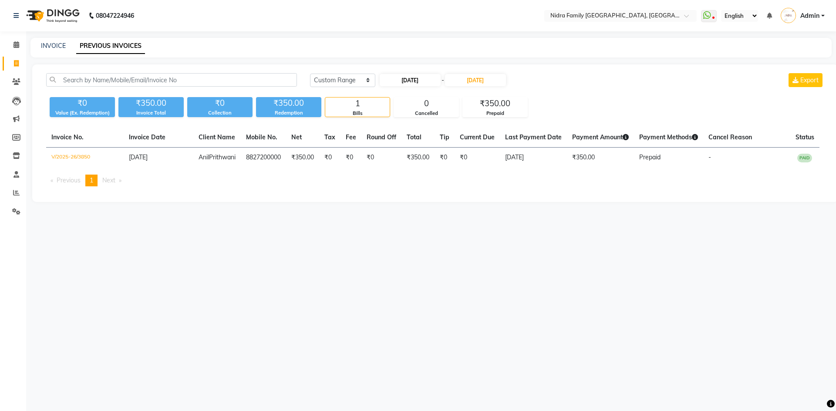
select select "9"
select select "2025"
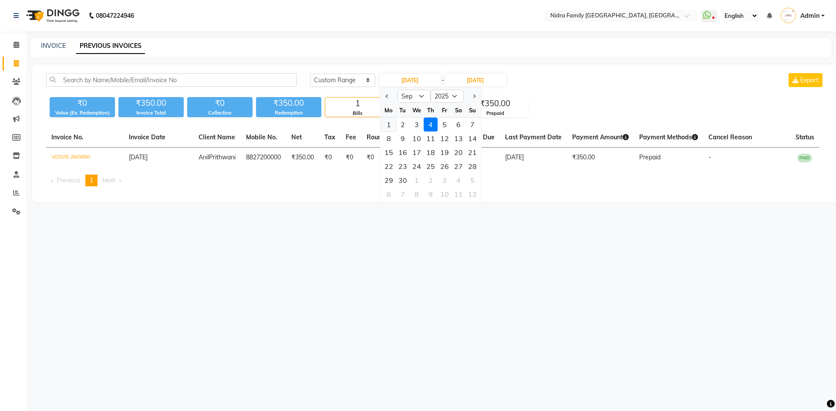
click at [388, 125] on div "1" at bounding box center [389, 125] width 14 height 14
type input "[DATE]"
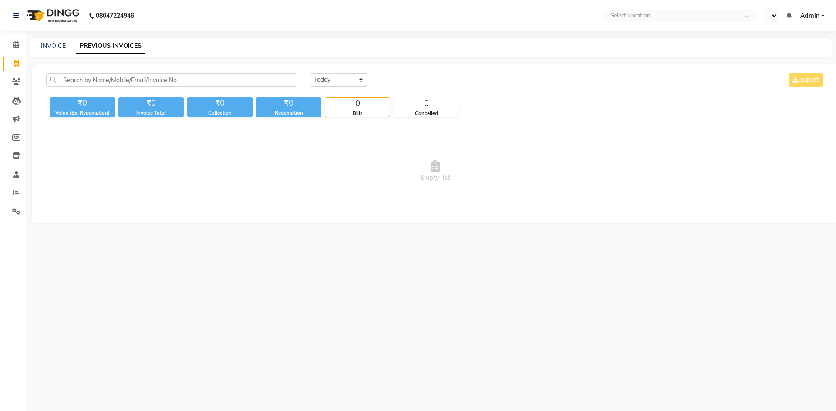
select select "en"
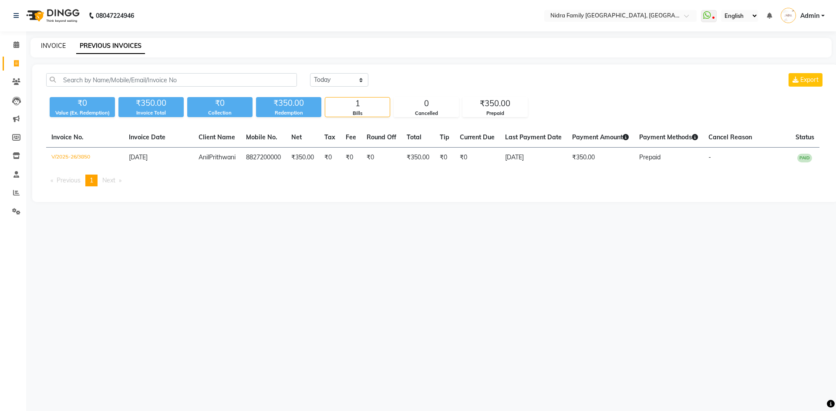
click at [45, 44] on link "INVOICE" at bounding box center [53, 46] width 25 height 8
select select "service"
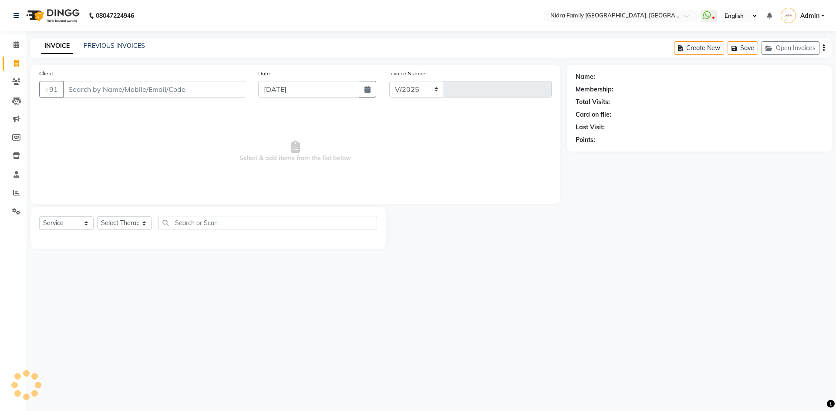
select select "591"
type input "3851"
click at [181, 93] on input "Client" at bounding box center [154, 89] width 182 height 17
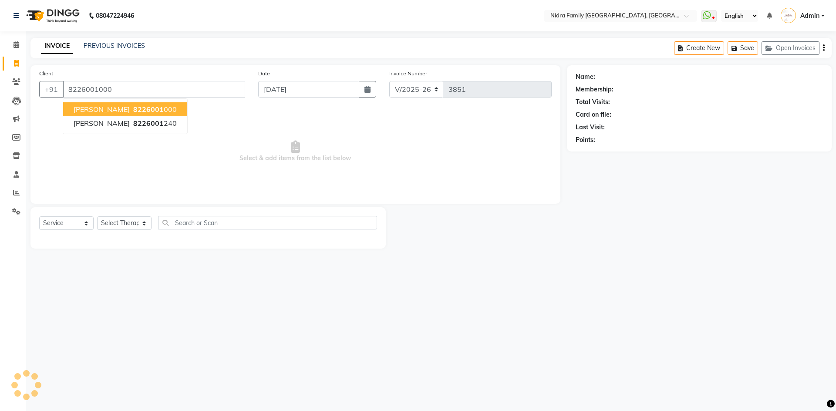
type input "8226001000"
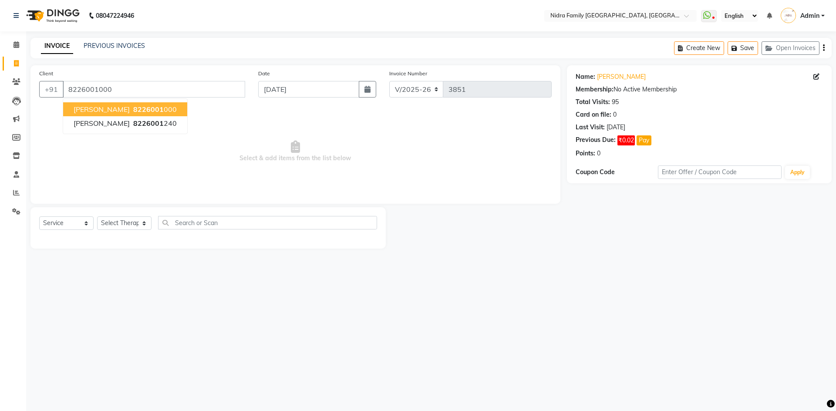
click at [162, 109] on ngb-highlight "8226001 000" at bounding box center [153, 109] width 45 height 9
click at [154, 90] on input "8226001000" at bounding box center [154, 89] width 182 height 17
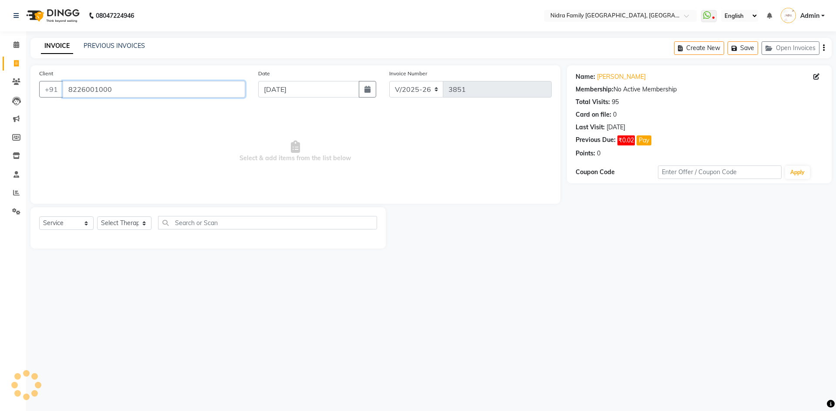
drag, startPoint x: 66, startPoint y: 87, endPoint x: 108, endPoint y: 92, distance: 42.1
click at [108, 92] on input "8226001000" at bounding box center [154, 89] width 182 height 17
click at [13, 80] on icon at bounding box center [16, 81] width 8 height 7
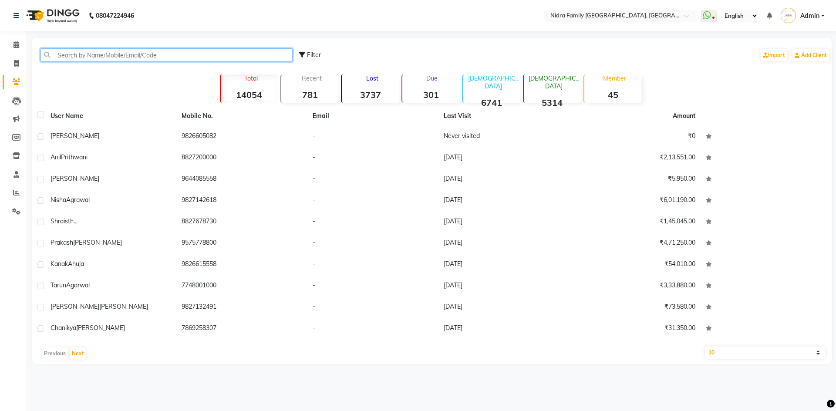
click at [111, 55] on input "text" at bounding box center [166, 54] width 252 height 13
paste input "822600100"
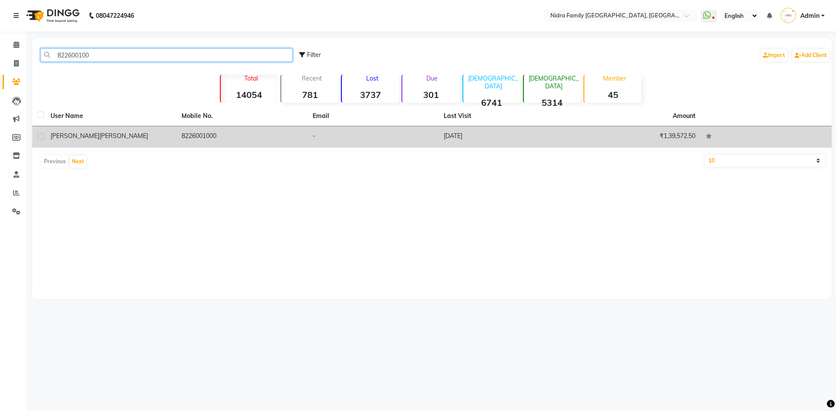
type input "822600100"
click at [99, 137] on span "Rajdev" at bounding box center [123, 136] width 49 height 8
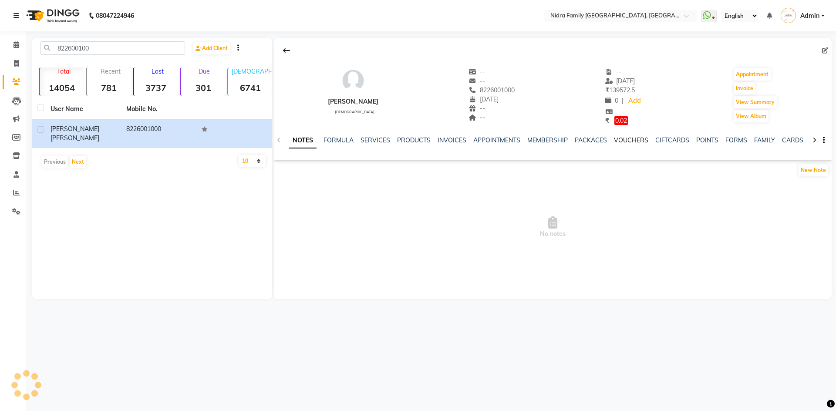
click at [630, 138] on link "VOUCHERS" at bounding box center [631, 140] width 34 height 8
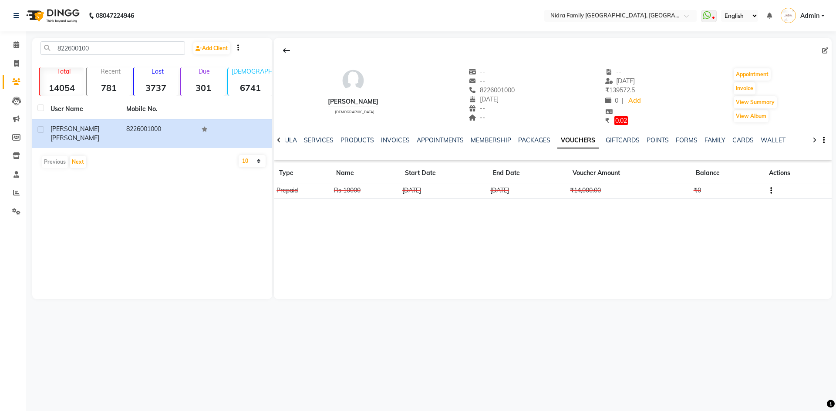
click at [771, 191] on icon "button" at bounding box center [771, 191] width 2 height 0
click at [740, 186] on td "Redemption History" at bounding box center [730, 186] width 54 height 10
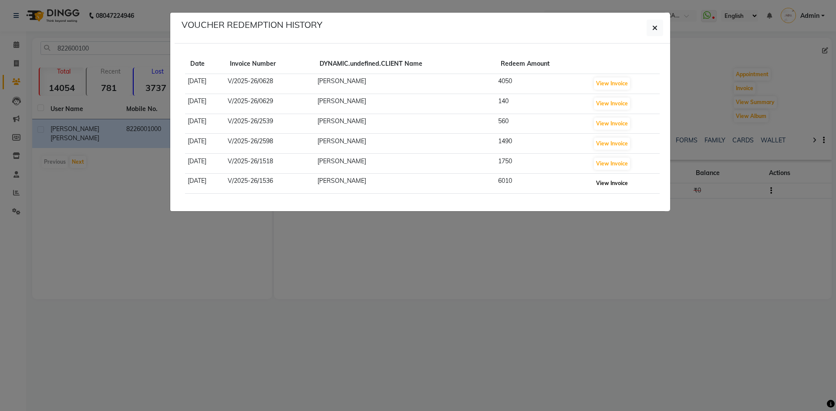
click at [618, 184] on button "View Invoice" at bounding box center [612, 183] width 36 height 12
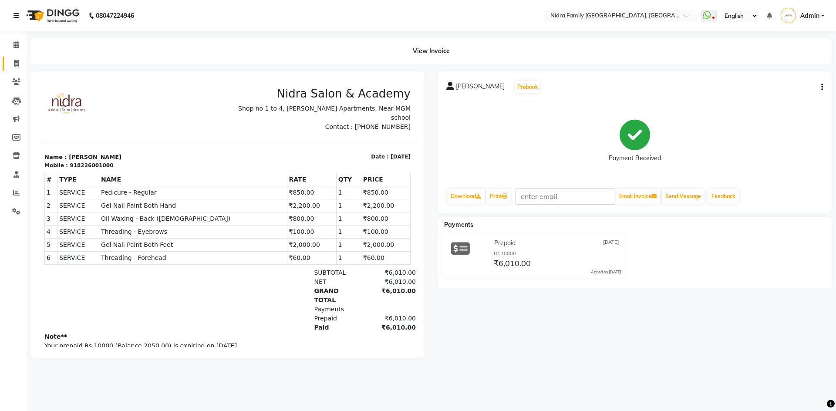
click at [14, 63] on icon at bounding box center [16, 63] width 5 height 7
select select "service"
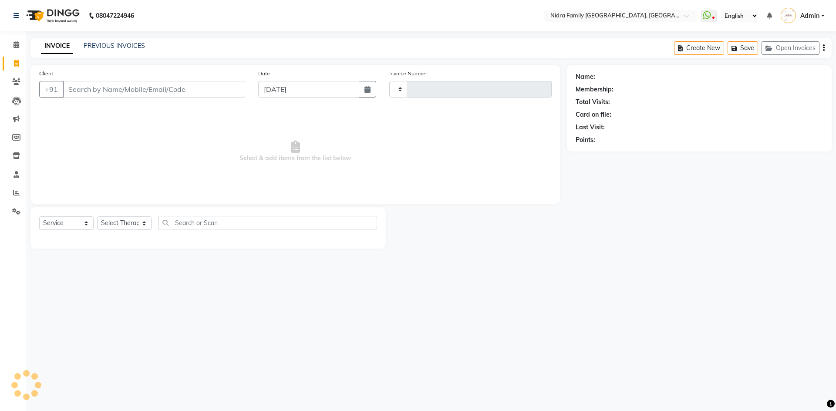
type input "3851"
select select "591"
click at [95, 85] on input "Client" at bounding box center [154, 89] width 182 height 17
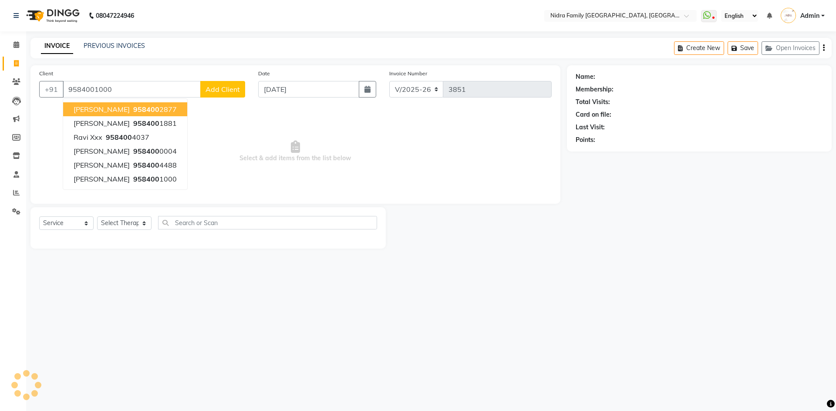
type input "9584001000"
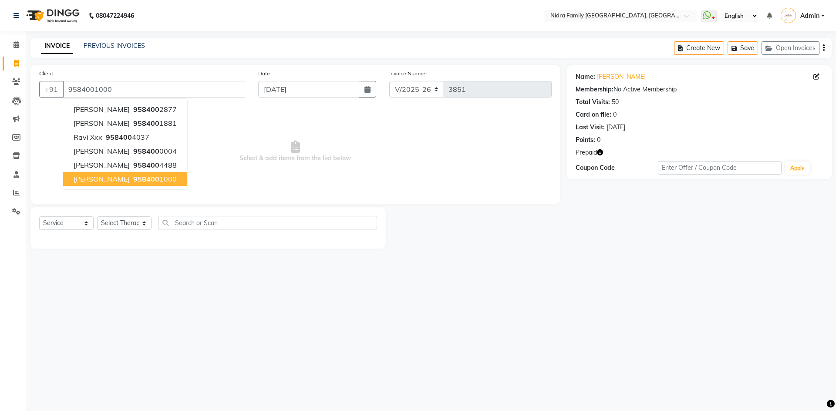
click at [101, 179] on span "Ansh Rajdev" at bounding box center [102, 179] width 56 height 9
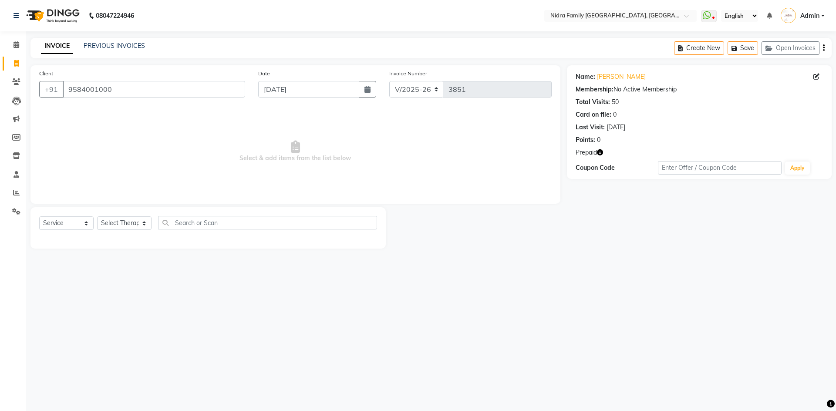
click at [599, 152] on icon "button" at bounding box center [600, 152] width 6 height 6
click at [122, 226] on select "Select Therapist Anchal anmol Ashok Chandni Chandrika Deepa Mam Indro Irshad Jy…" at bounding box center [124, 222] width 54 height 13
select select "16657"
click at [97, 216] on select "Select Therapist Anchal anmol Ashok Chandni Chandrika Deepa Mam Indro Irshad Jy…" at bounding box center [124, 222] width 54 height 13
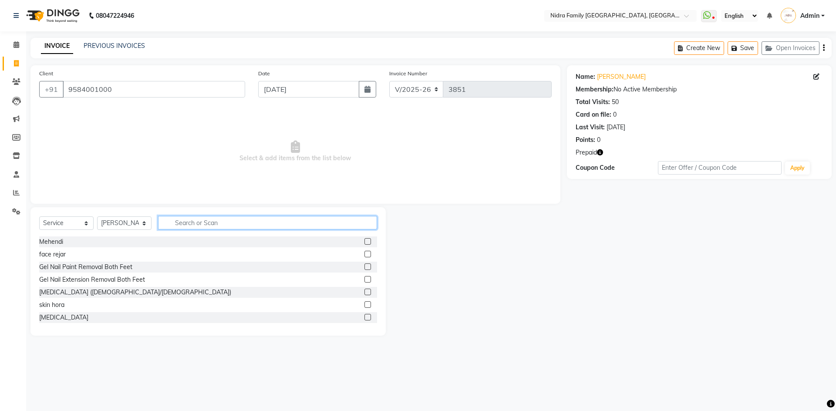
click at [222, 222] on input "text" at bounding box center [267, 222] width 219 height 13
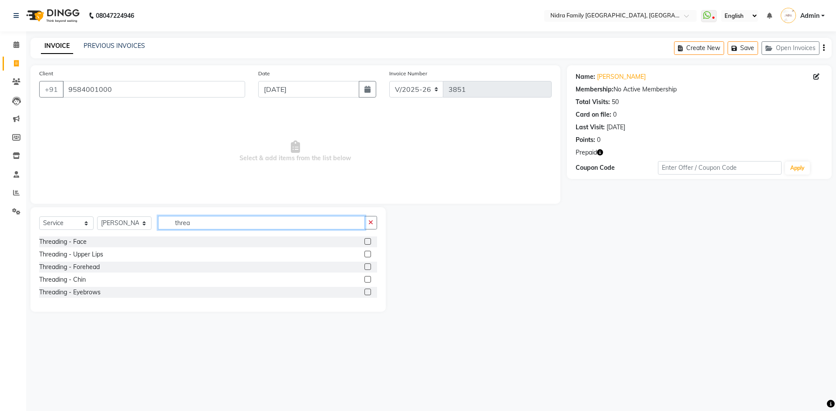
type input "threa"
click at [366, 291] on label at bounding box center [367, 292] width 7 height 7
click at [366, 291] on input "checkbox" at bounding box center [367, 293] width 6 height 6
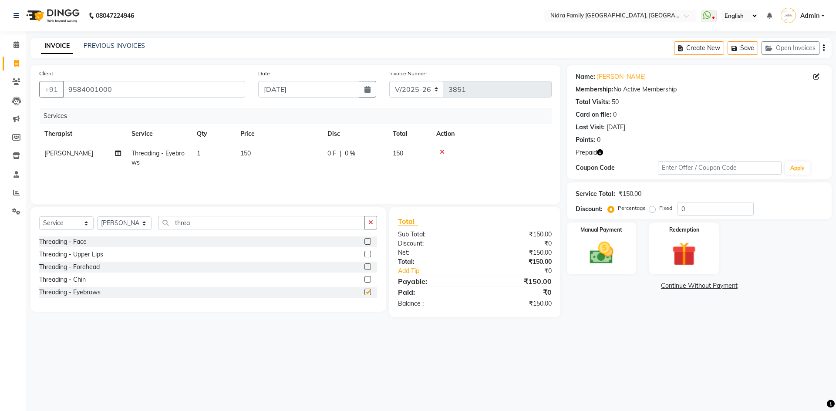
checkbox input "false"
click at [367, 266] on label at bounding box center [367, 266] width 7 height 7
click at [367, 266] on input "checkbox" at bounding box center [367, 267] width 6 height 6
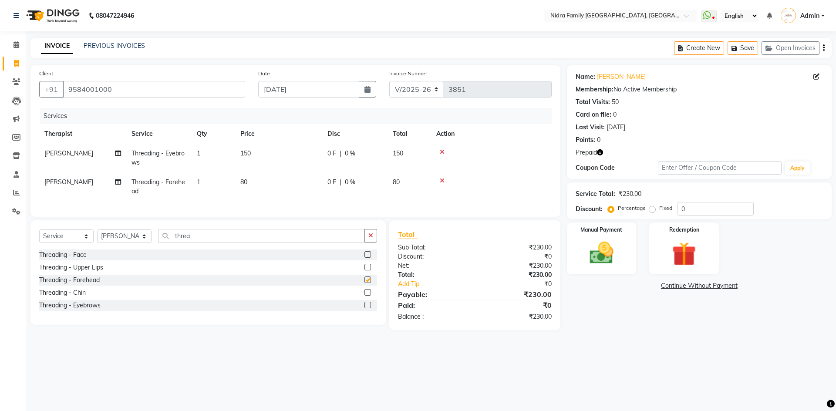
checkbox input "false"
click at [699, 251] on img at bounding box center [684, 254] width 40 height 31
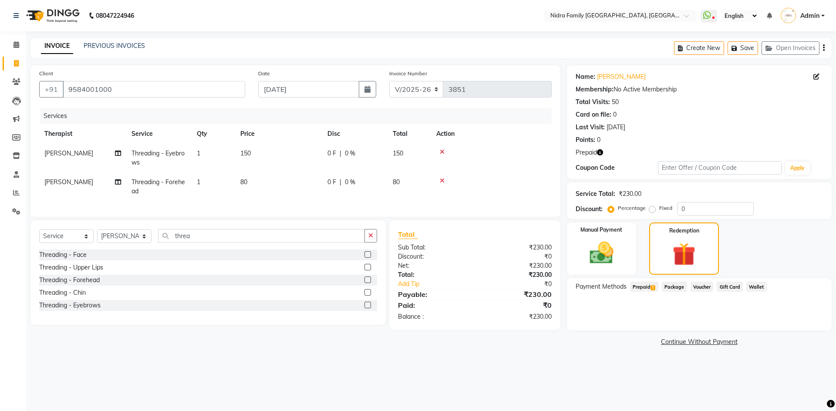
click at [641, 287] on span "Prepaid 1" at bounding box center [644, 287] width 28 height 10
click at [793, 321] on button "Add" at bounding box center [802, 321] width 32 height 15
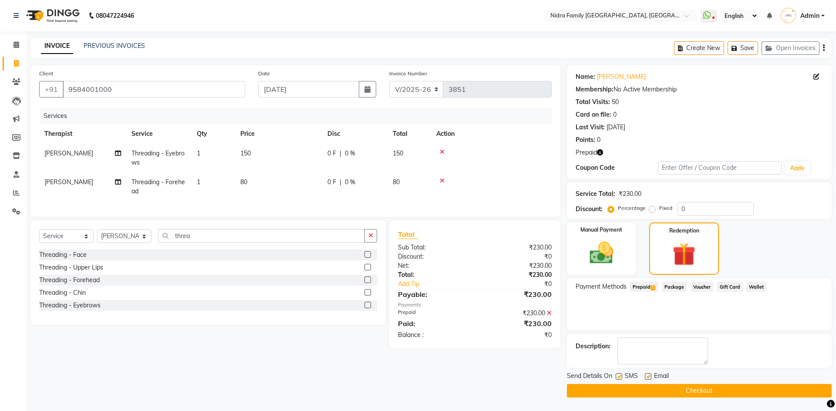
click at [617, 376] on label at bounding box center [619, 376] width 7 height 7
click at [617, 376] on input "checkbox" at bounding box center [619, 377] width 6 height 6
checkbox input "false"
click at [648, 374] on label at bounding box center [648, 376] width 7 height 7
click at [648, 374] on input "checkbox" at bounding box center [648, 377] width 6 height 6
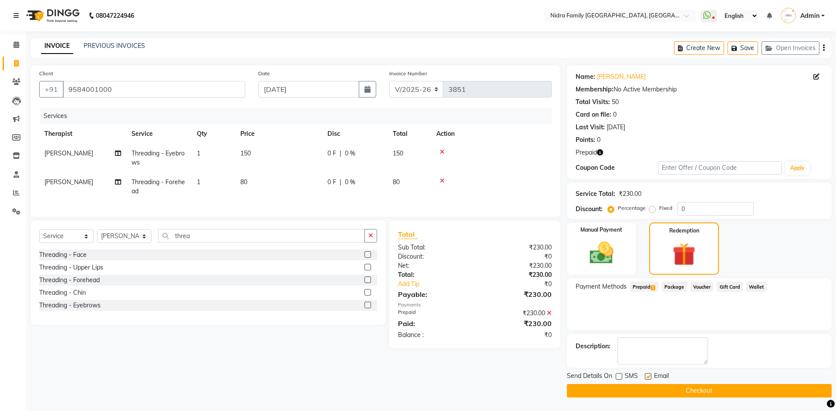
checkbox input "false"
click at [630, 392] on button "Checkout" at bounding box center [699, 390] width 265 height 13
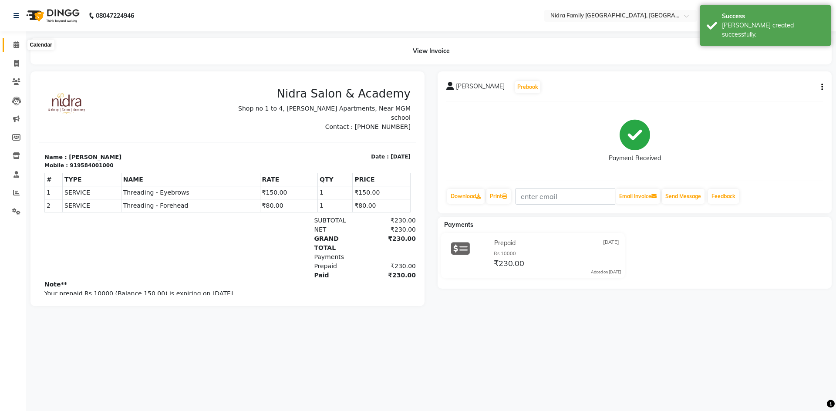
click at [15, 45] on icon at bounding box center [16, 44] width 6 height 7
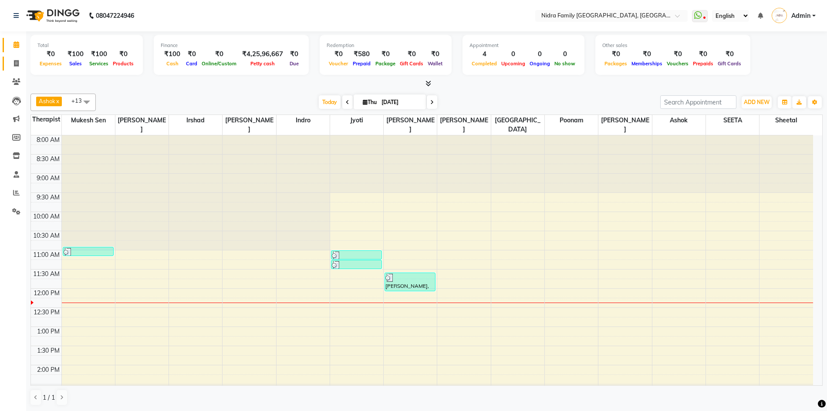
click at [16, 63] on icon at bounding box center [16, 63] width 5 height 7
select select "service"
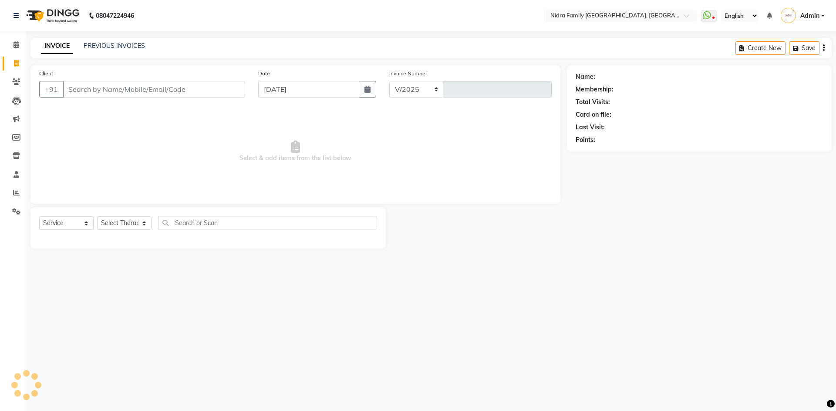
select select "591"
type input "3853"
click at [188, 90] on input "Client" at bounding box center [154, 89] width 182 height 17
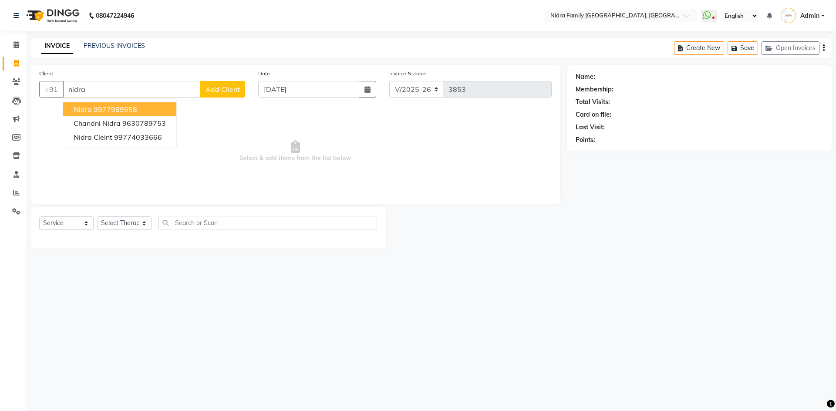
click at [102, 109] on ngb-highlight "9977989558" at bounding box center [116, 109] width 44 height 9
type input "9977989558"
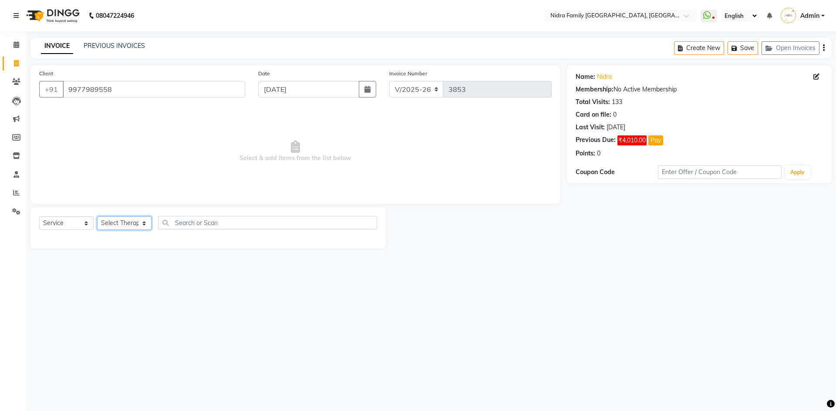
click at [125, 221] on select "Select Therapist Anchal anmol Ashok Chandni Chandrika Deepa Mam Indro Irshad Jy…" at bounding box center [124, 222] width 54 height 13
select select "76853"
click at [97, 216] on select "Select Therapist Anchal anmol Ashok Chandni Chandrika Deepa Mam Indro Irshad Jy…" at bounding box center [124, 222] width 54 height 13
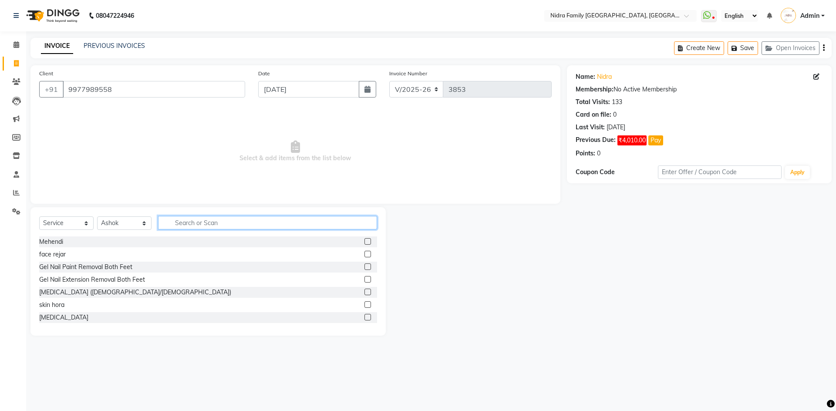
click at [213, 220] on input "text" at bounding box center [267, 222] width 219 height 13
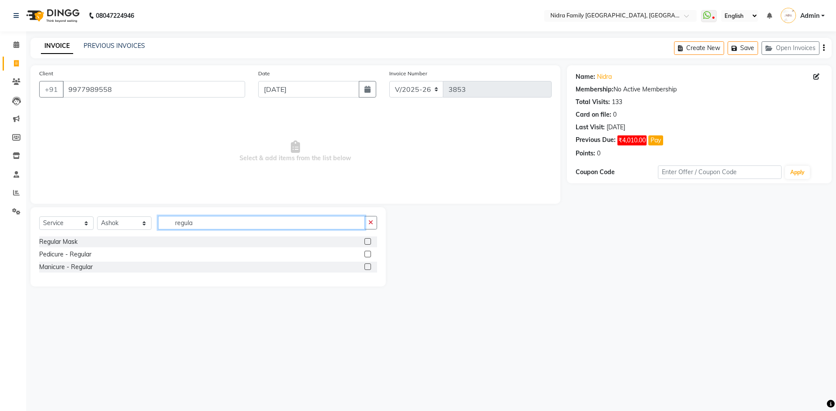
type input "regula"
click at [366, 253] on label at bounding box center [367, 254] width 7 height 7
click at [366, 253] on input "checkbox" at bounding box center [367, 255] width 6 height 6
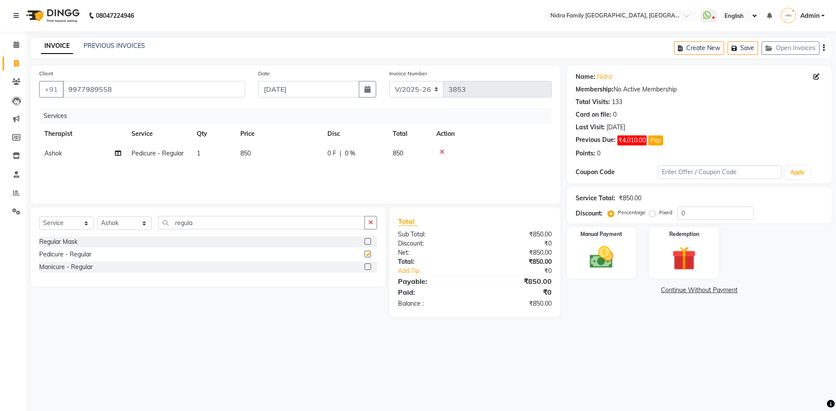
checkbox input "false"
drag, startPoint x: 699, startPoint y: 213, endPoint x: 684, endPoint y: 216, distance: 15.5
click at [684, 216] on input "0" at bounding box center [716, 212] width 76 height 13
type input "20"
click at [587, 257] on img at bounding box center [601, 257] width 40 height 29
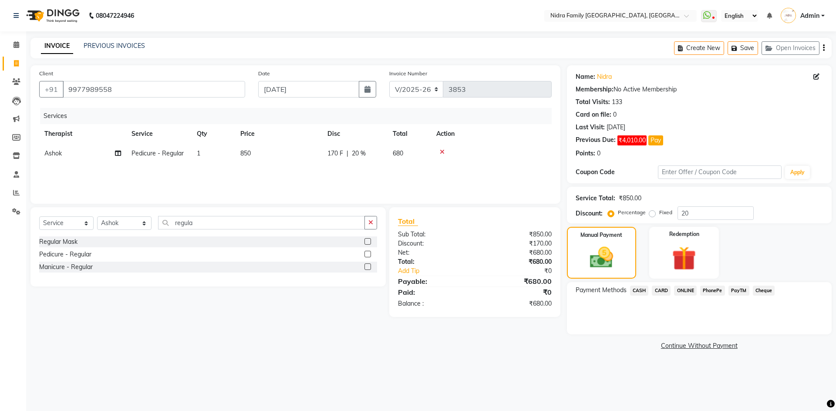
click at [633, 289] on span "CASH" at bounding box center [639, 291] width 19 height 10
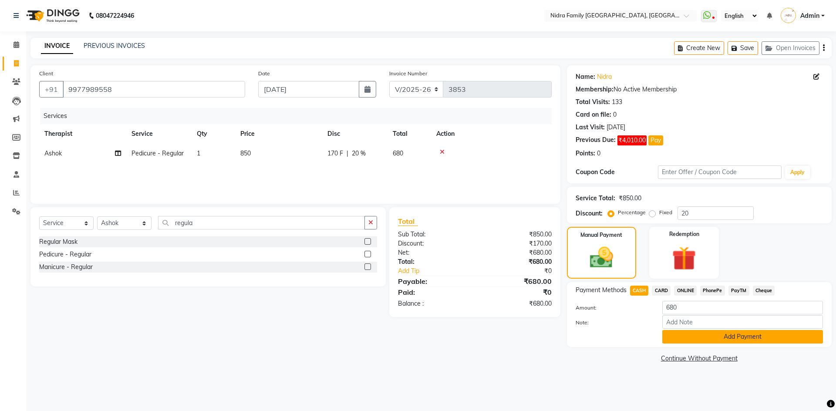
click at [693, 335] on button "Add Payment" at bounding box center [742, 336] width 161 height 13
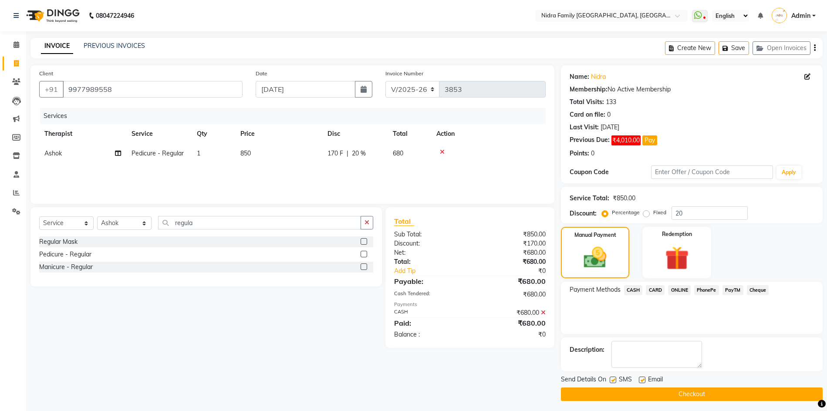
click at [612, 378] on label at bounding box center [613, 380] width 7 height 7
click at [612, 378] on input "checkbox" at bounding box center [613, 381] width 6 height 6
checkbox input "false"
click at [611, 396] on button "Checkout" at bounding box center [692, 394] width 262 height 13
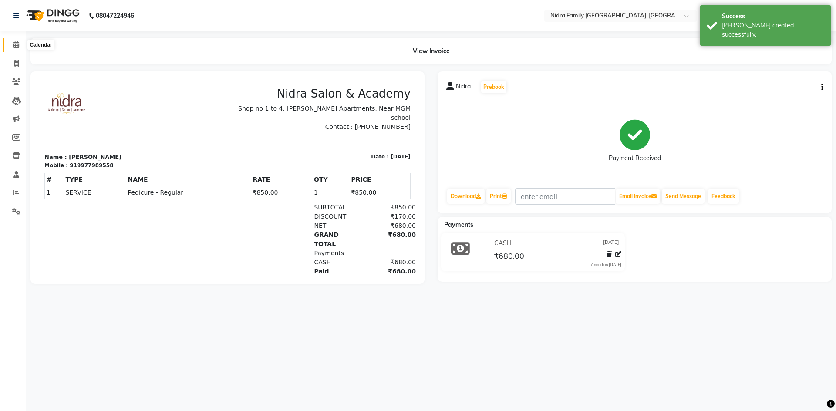
click at [15, 44] on icon at bounding box center [16, 44] width 6 height 7
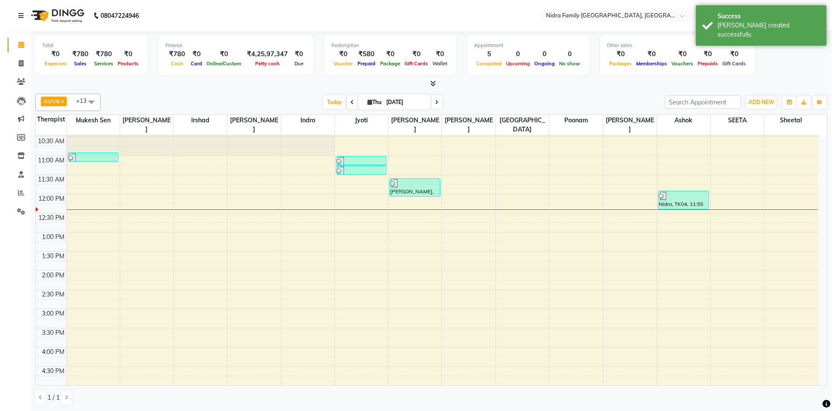
scroll to position [22, 0]
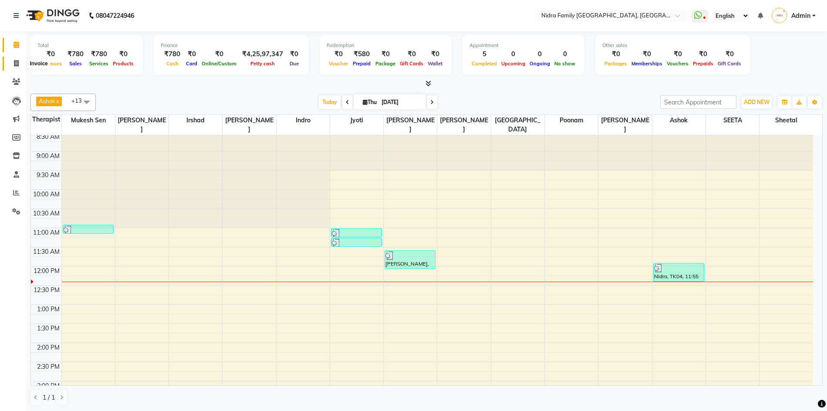
click at [17, 63] on icon at bounding box center [16, 63] width 5 height 7
select select "service"
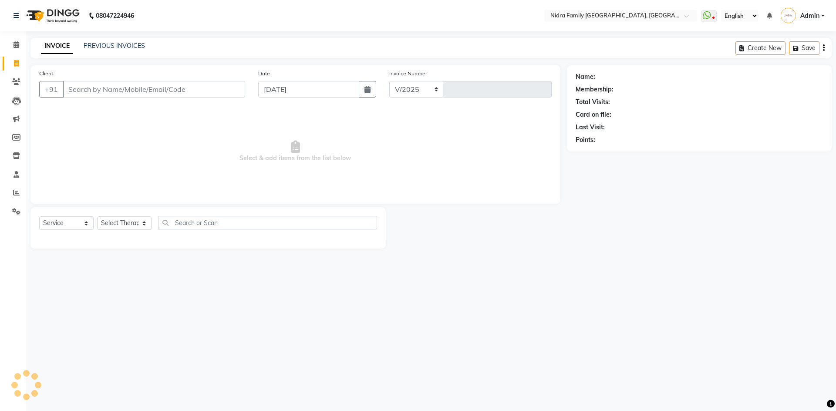
select select "591"
type input "3854"
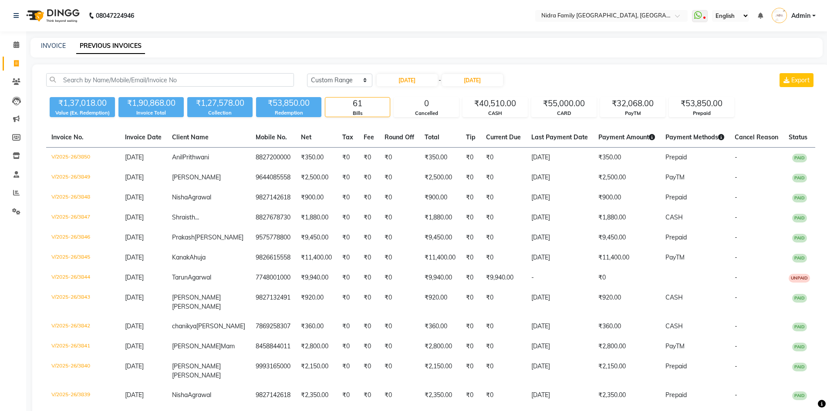
select select "range"
click at [15, 191] on icon at bounding box center [16, 192] width 7 height 7
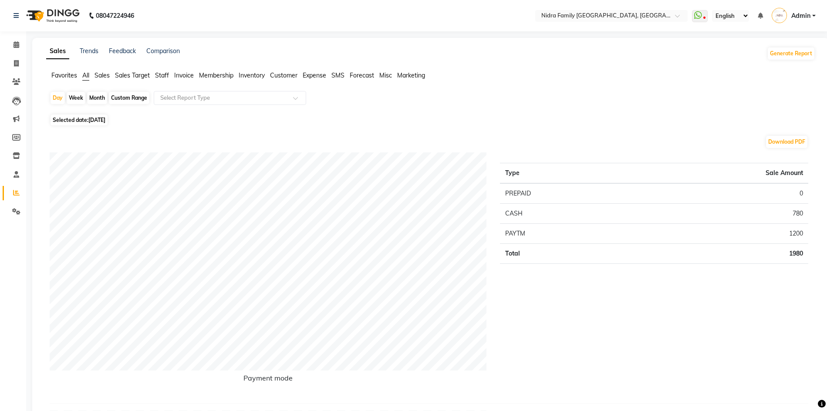
click at [159, 73] on span "Staff" at bounding box center [162, 75] width 14 height 8
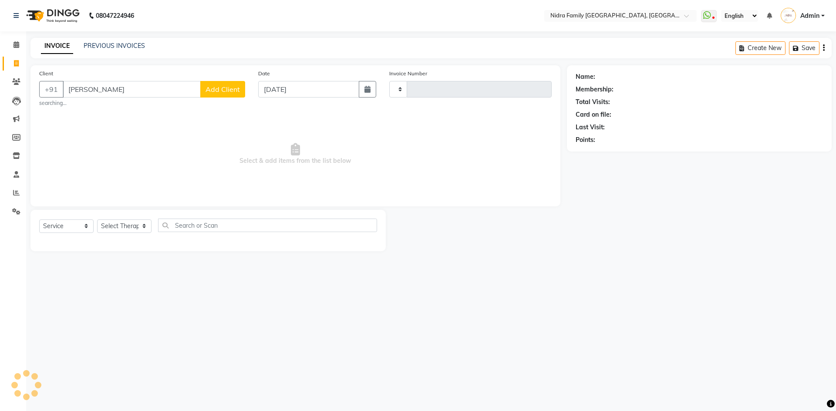
select select "service"
type input "A"
type input "3856"
select select "591"
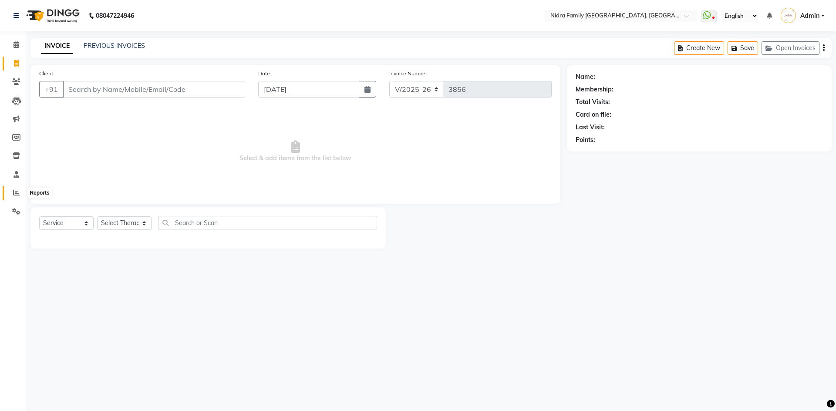
click at [15, 192] on icon at bounding box center [16, 192] width 7 height 7
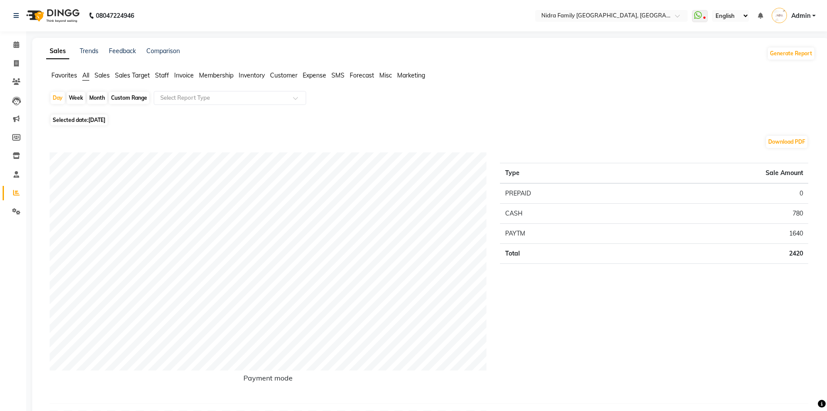
click at [161, 76] on span "Staff" at bounding box center [162, 75] width 14 height 8
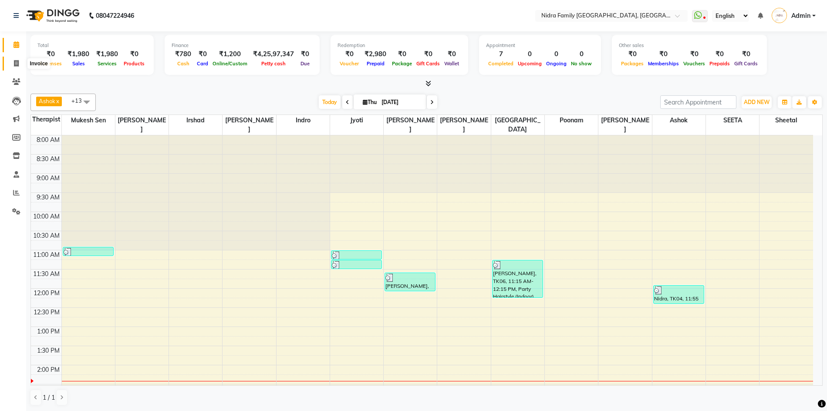
click at [15, 62] on icon at bounding box center [16, 63] width 5 height 7
select select "service"
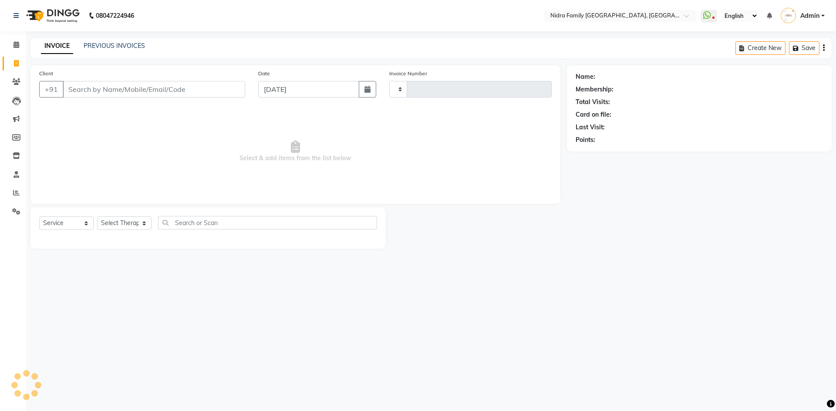
type input "3856"
select select "591"
click at [135, 85] on input "Client" at bounding box center [154, 89] width 182 height 17
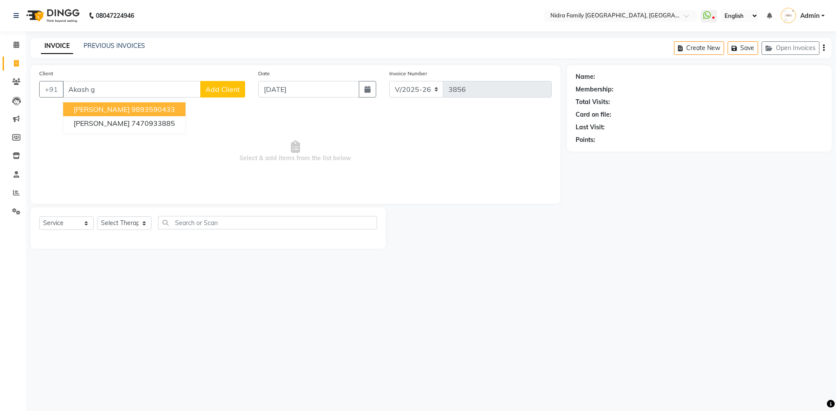
click at [98, 106] on span "[PERSON_NAME]" at bounding box center [102, 109] width 56 height 9
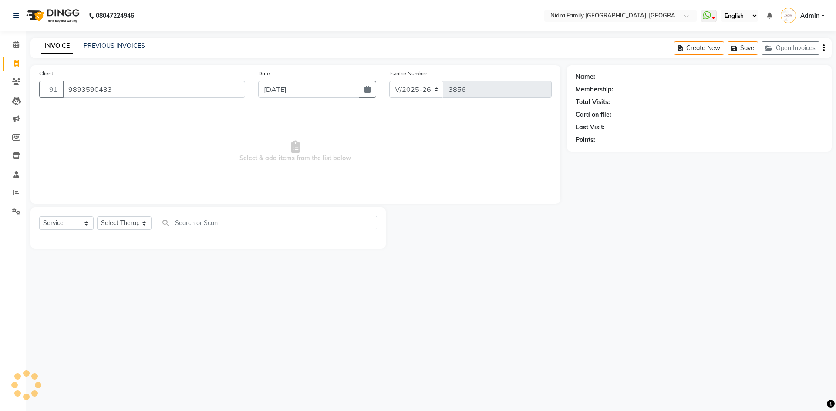
type input "9893590433"
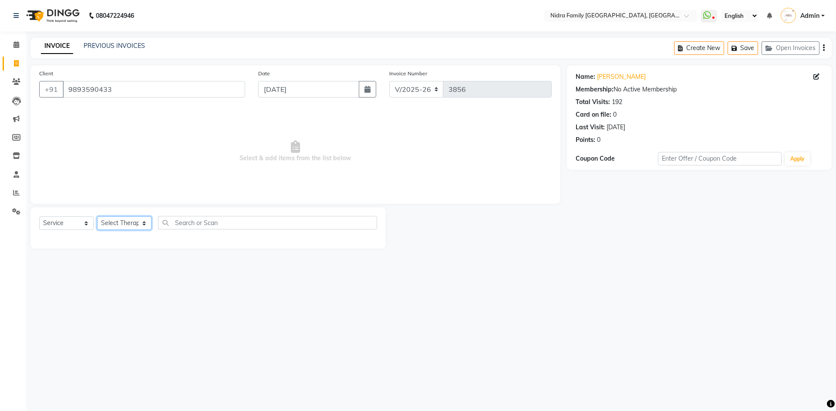
click at [113, 221] on select "Select Therapist [PERSON_NAME] [PERSON_NAME] [PERSON_NAME] [PERSON_NAME] [PERSO…" at bounding box center [124, 222] width 54 height 13
select select "8271"
click at [97, 216] on select "Select Therapist [PERSON_NAME] [PERSON_NAME] [PERSON_NAME] [PERSON_NAME] [PERSO…" at bounding box center [124, 222] width 54 height 13
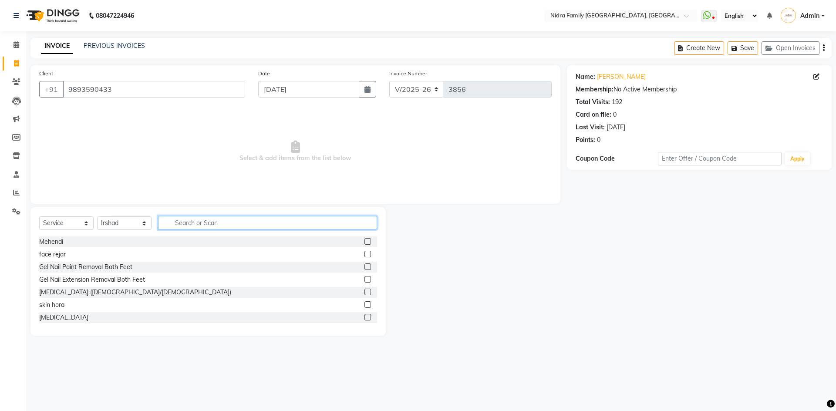
click at [220, 223] on input "text" at bounding box center [267, 222] width 219 height 13
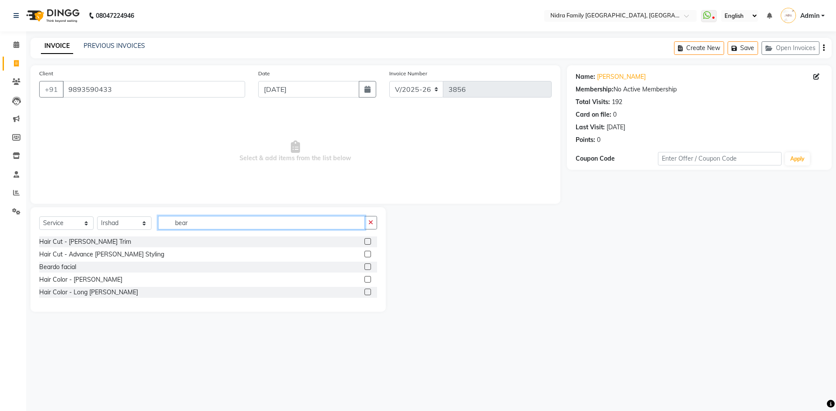
type input "bear"
click at [367, 242] on label at bounding box center [367, 241] width 7 height 7
click at [367, 242] on input "checkbox" at bounding box center [367, 242] width 6 height 6
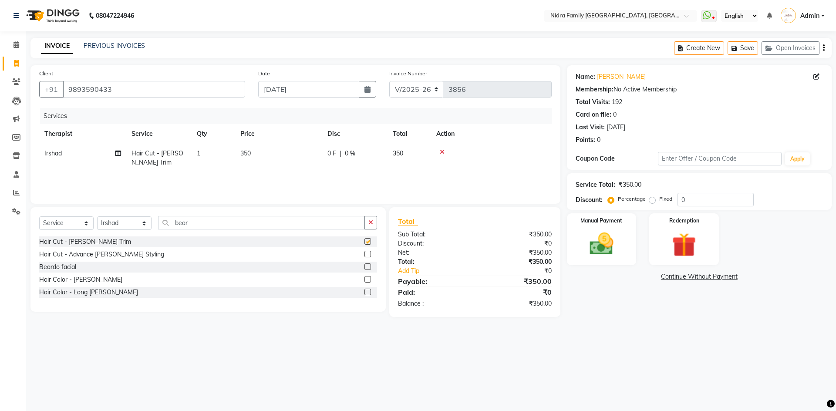
checkbox input "false"
click at [126, 224] on select "Select Therapist [PERSON_NAME] [PERSON_NAME] [PERSON_NAME] [PERSON_NAME] [PERSO…" at bounding box center [124, 222] width 54 height 13
select select "76853"
click at [97, 216] on select "Select Therapist [PERSON_NAME] [PERSON_NAME] [PERSON_NAME] [PERSON_NAME] [PERSO…" at bounding box center [124, 222] width 54 height 13
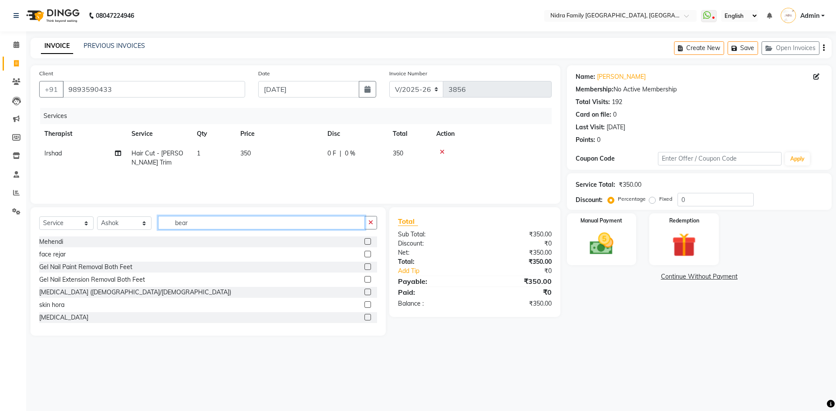
click at [203, 224] on input "bear" at bounding box center [261, 222] width 207 height 13
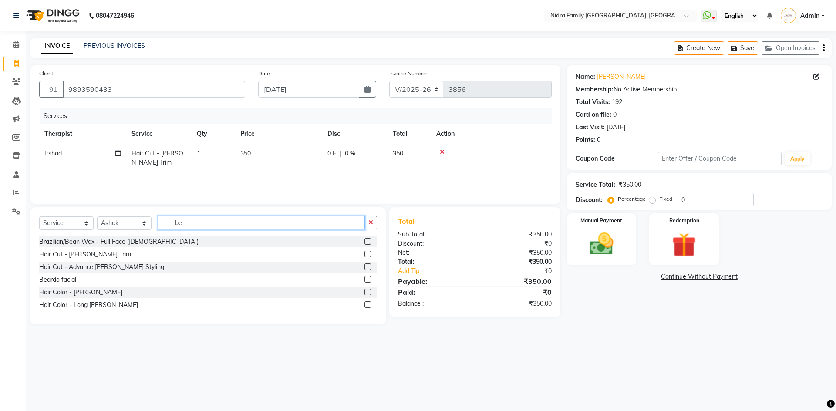
type input "b"
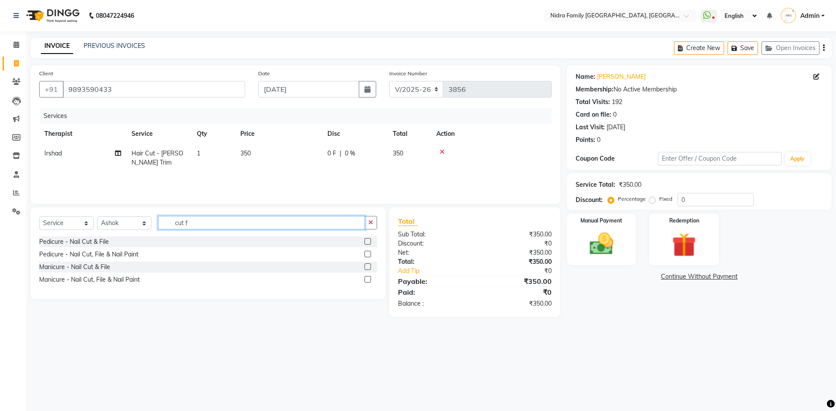
type input "cut f"
click at [366, 241] on label at bounding box center [367, 241] width 7 height 7
click at [366, 241] on input "checkbox" at bounding box center [367, 242] width 6 height 6
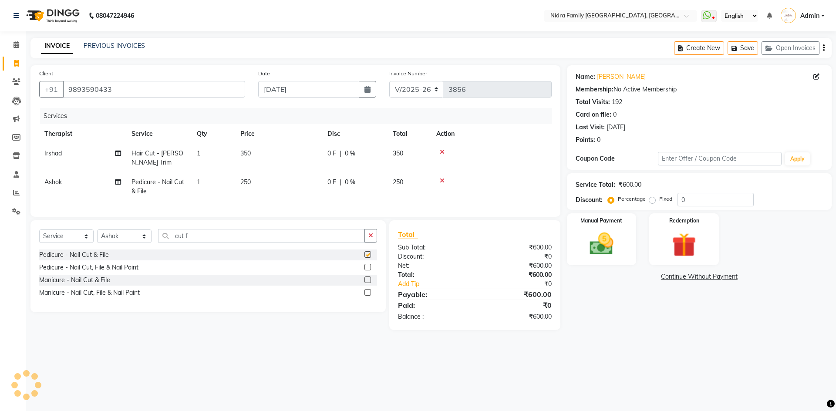
checkbox input "false"
drag, startPoint x: 243, startPoint y: 152, endPoint x: 236, endPoint y: 151, distance: 7.5
click at [241, 152] on span "350" at bounding box center [245, 153] width 10 height 8
select select "8271"
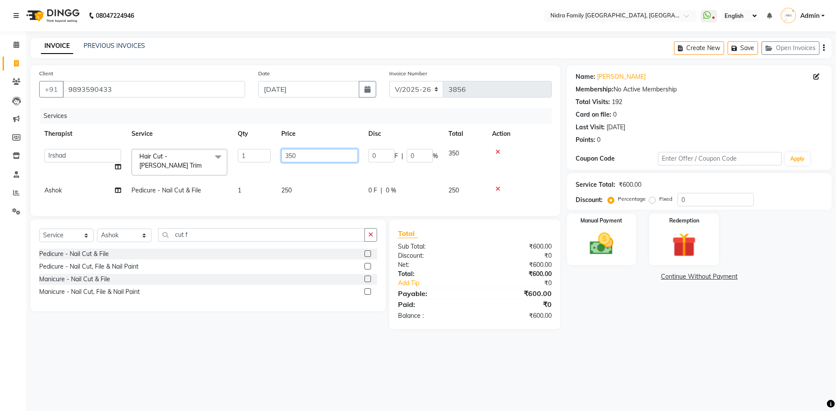
drag, startPoint x: 299, startPoint y: 154, endPoint x: 283, endPoint y: 154, distance: 16.6
click at [283, 154] on input "350" at bounding box center [319, 155] width 77 height 13
type input "300"
click at [412, 172] on tr "[PERSON_NAME] [PERSON_NAME] [PERSON_NAME] [PERSON_NAME] [PERSON_NAME] Jyoti Khu…" at bounding box center [295, 162] width 512 height 37
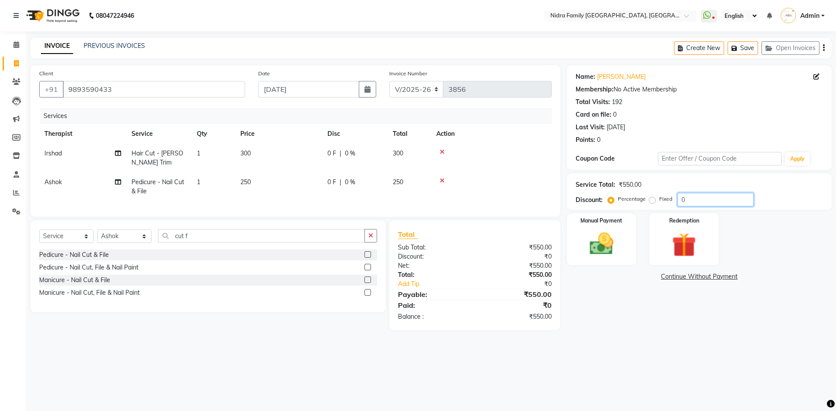
drag, startPoint x: 693, startPoint y: 199, endPoint x: 668, endPoint y: 197, distance: 24.9
click at [668, 197] on div "Percentage Fixed 0" at bounding box center [682, 199] width 144 height 13
type input "20"
click at [597, 247] on img at bounding box center [601, 243] width 40 height 29
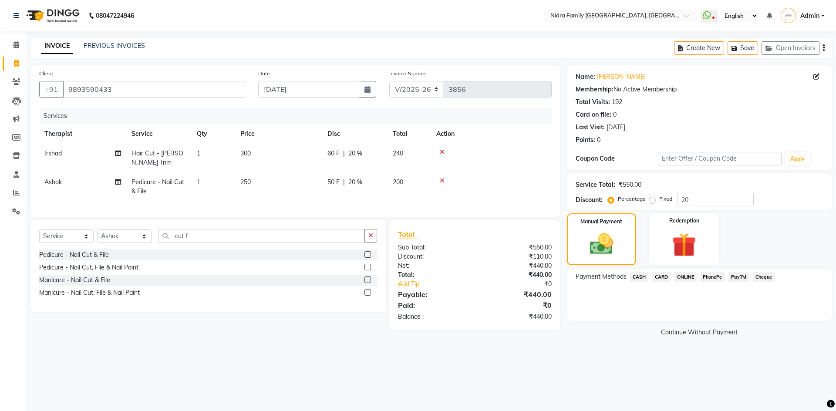
click at [659, 276] on span "CARD" at bounding box center [661, 277] width 19 height 10
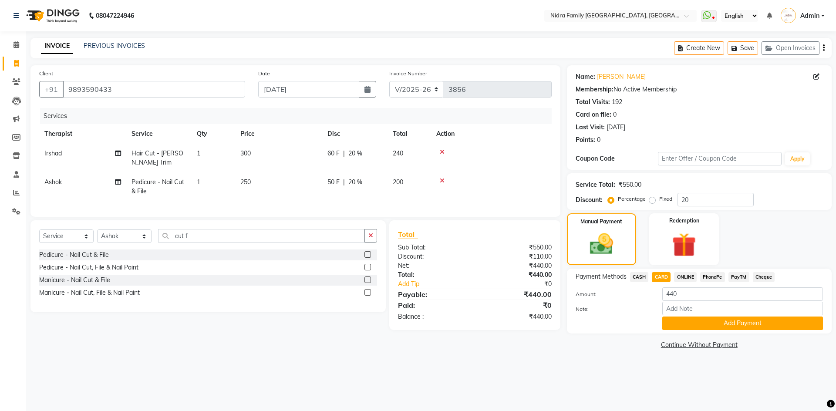
click at [735, 278] on span "PayTM" at bounding box center [738, 277] width 21 height 10
click at [726, 324] on button "Add Payment" at bounding box center [742, 323] width 161 height 13
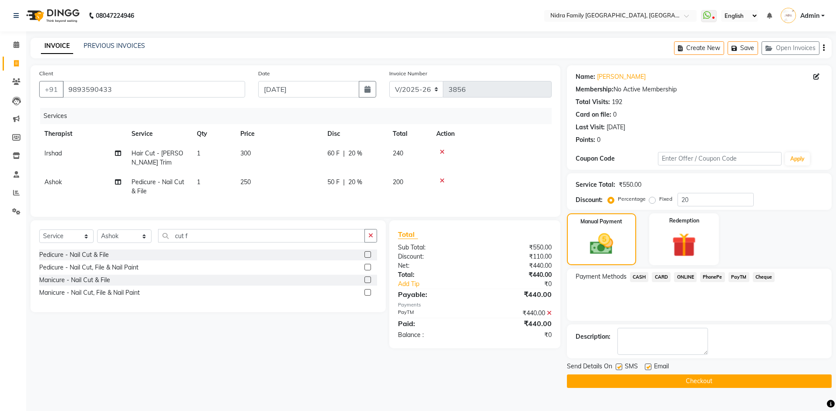
click at [659, 369] on button "Checkout" at bounding box center [699, 380] width 265 height 13
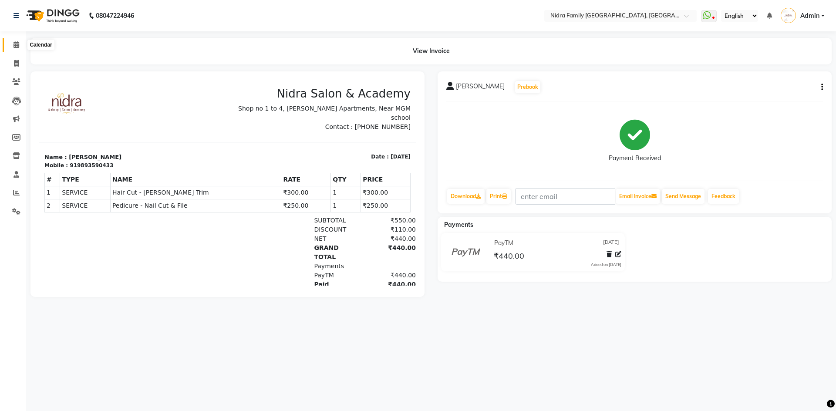
drag, startPoint x: 16, startPoint y: 47, endPoint x: 20, endPoint y: 50, distance: 5.2
click at [16, 46] on icon at bounding box center [16, 44] width 6 height 7
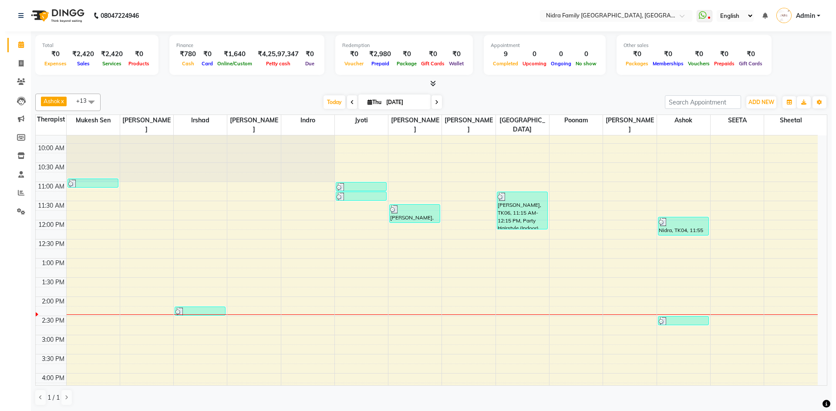
scroll to position [70, 0]
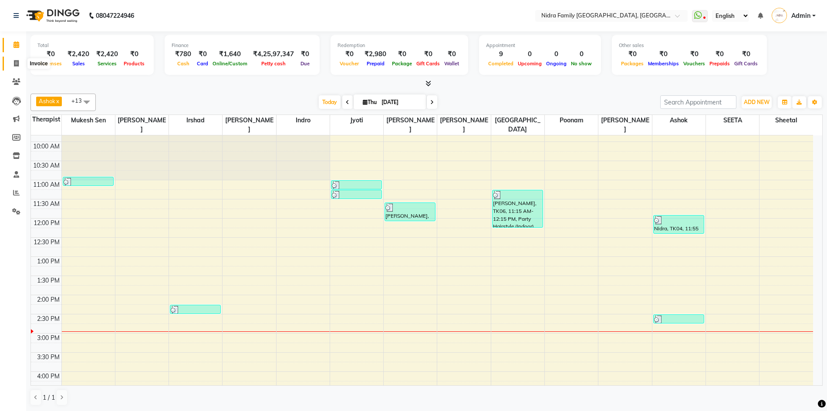
click at [15, 62] on icon at bounding box center [16, 63] width 5 height 7
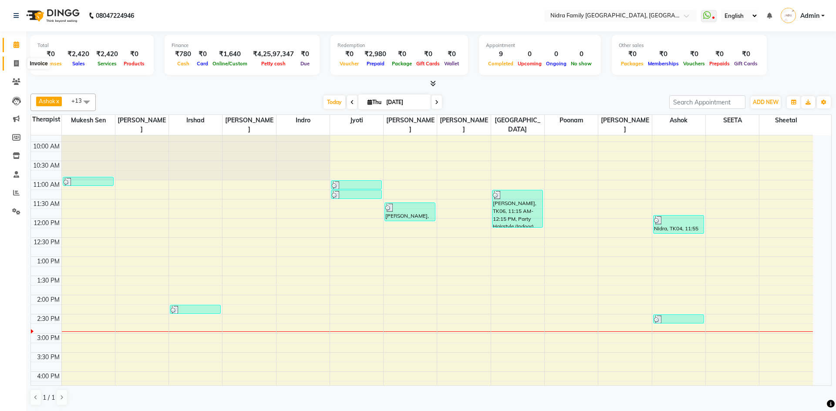
select select "service"
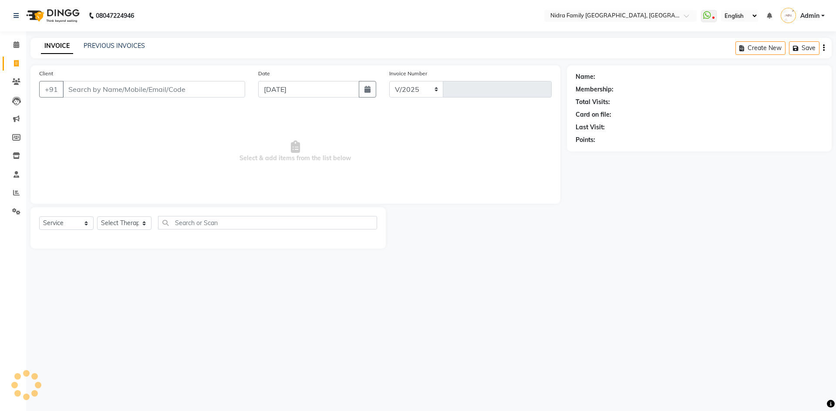
select select "591"
type input "3857"
click at [142, 91] on input "Client" at bounding box center [154, 89] width 182 height 17
click at [16, 82] on icon at bounding box center [16, 81] width 8 height 7
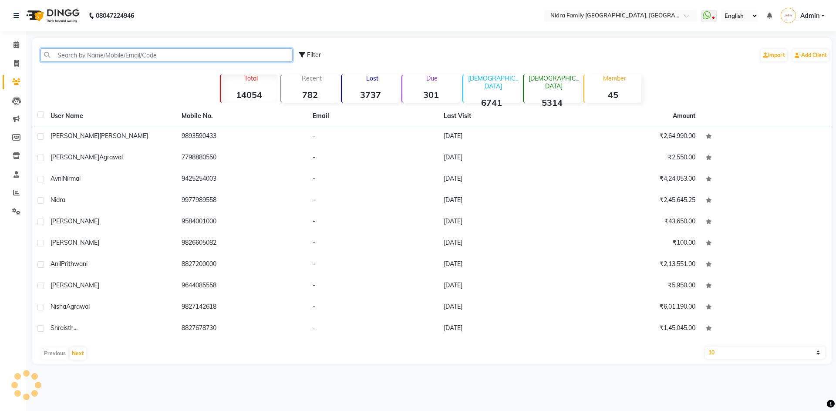
click at [175, 54] on input "text" at bounding box center [166, 54] width 252 height 13
click at [196, 50] on input "text" at bounding box center [166, 54] width 252 height 13
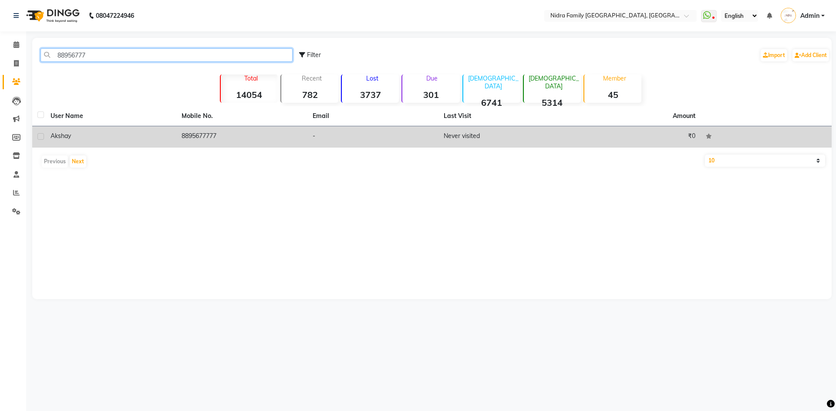
type input "88956777"
click at [71, 137] on div "akshay" at bounding box center [111, 135] width 121 height 9
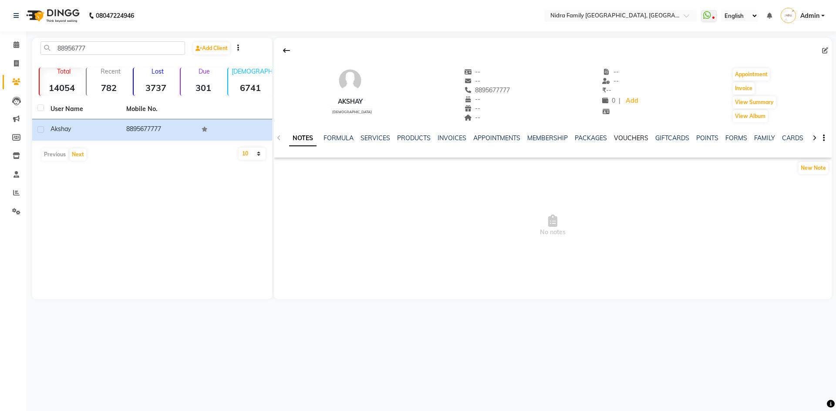
click at [643, 138] on link "VOUCHERS" at bounding box center [631, 138] width 34 height 8
click at [573, 137] on link "VOUCHERS" at bounding box center [577, 139] width 41 height 16
click at [534, 140] on link "PACKAGES" at bounding box center [534, 138] width 32 height 8
click at [583, 134] on link "VOUCHERS" at bounding box center [588, 138] width 34 height 8
click at [402, 138] on link "INVOICES" at bounding box center [395, 138] width 29 height 8
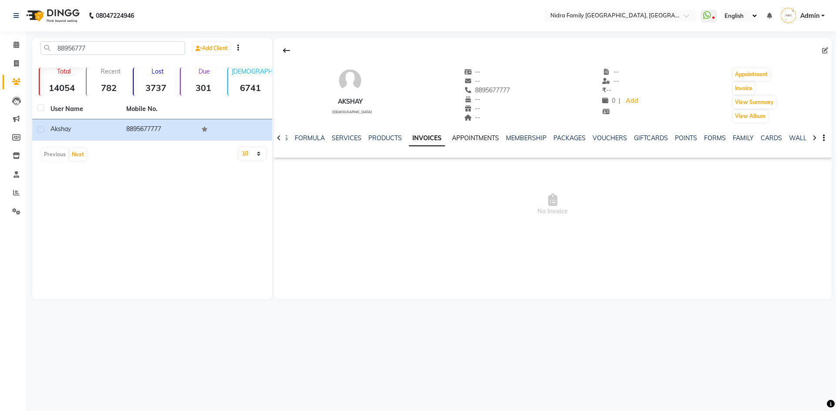
click at [461, 138] on link "APPOINTMENTS" at bounding box center [475, 138] width 47 height 8
click at [340, 136] on link "SERVICES" at bounding box center [340, 138] width 30 height 8
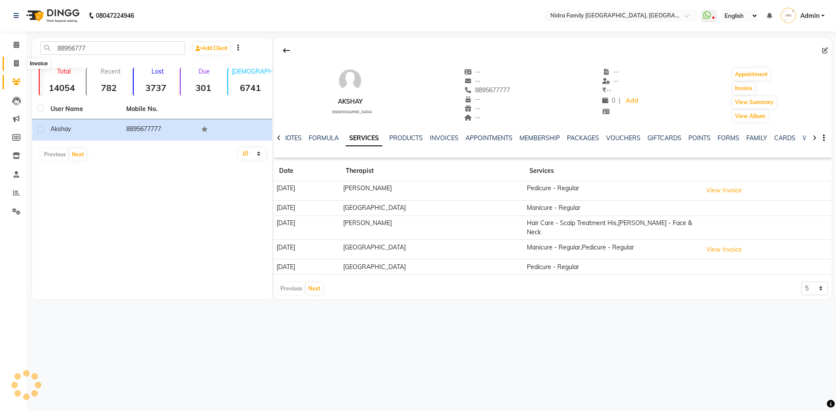
click at [16, 64] on icon at bounding box center [16, 63] width 5 height 7
select select "service"
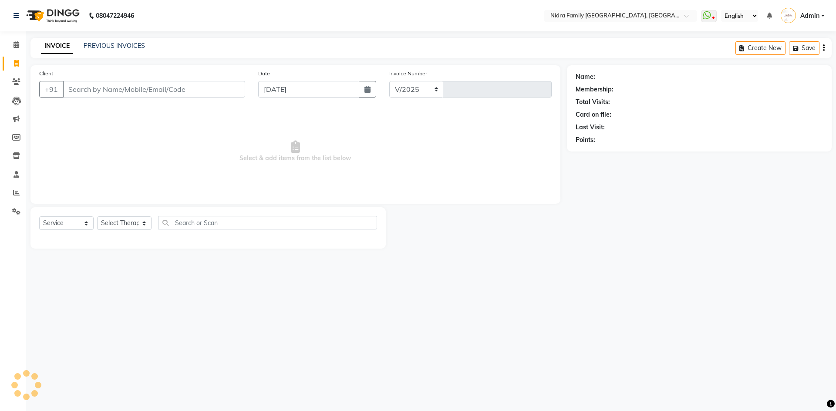
select select "591"
type input "3858"
click at [98, 92] on input "Client" at bounding box center [154, 89] width 182 height 17
click at [337, 369] on div "08047224946 Select Location × Nidra Family Salon & Academy, Gayatri Nagar Whats…" at bounding box center [418, 205] width 836 height 411
drag, startPoint x: 93, startPoint y: 89, endPoint x: 351, endPoint y: 144, distance: 263.5
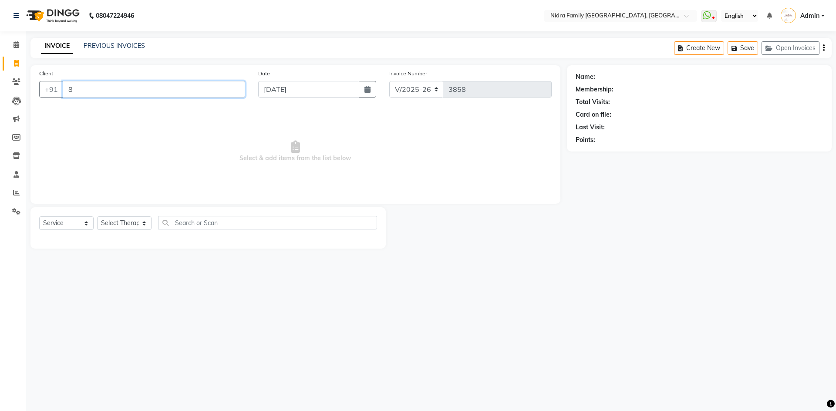
click at [94, 89] on input "8" at bounding box center [154, 89] width 182 height 17
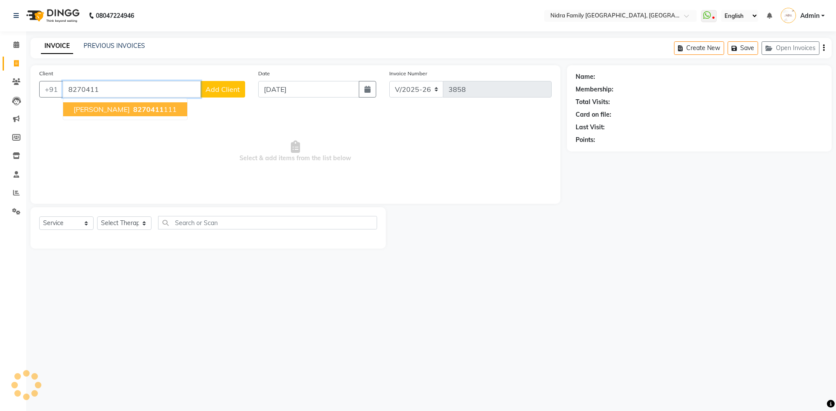
click at [133, 108] on span "8270411" at bounding box center [148, 109] width 30 height 9
type input "8270411111"
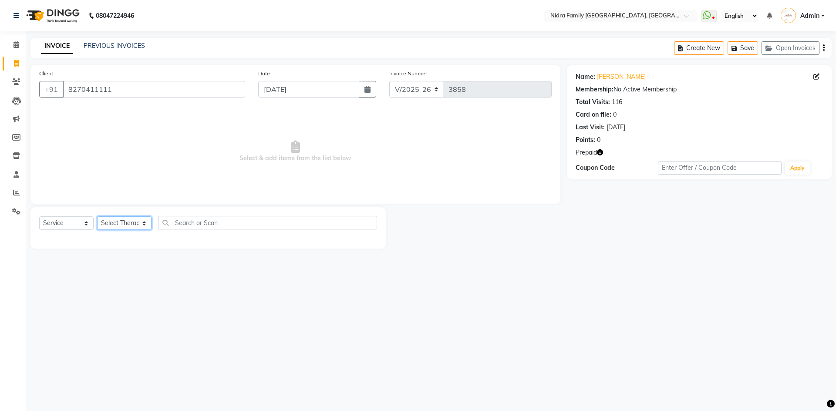
click at [123, 226] on select "Select Therapist Anchal anmol Ashok Chandni Chandrika Deepa Mam Indro Irshad Jy…" at bounding box center [124, 222] width 54 height 13
select select "76853"
click at [97, 216] on select "Select Therapist Anchal anmol Ashok Chandni Chandrika Deepa Mam Indro Irshad Jy…" at bounding box center [124, 222] width 54 height 13
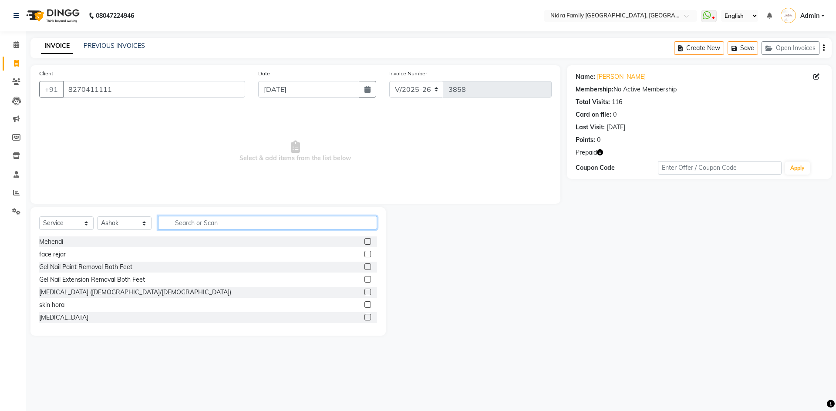
click at [260, 224] on input "text" at bounding box center [267, 222] width 219 height 13
type input "aroma"
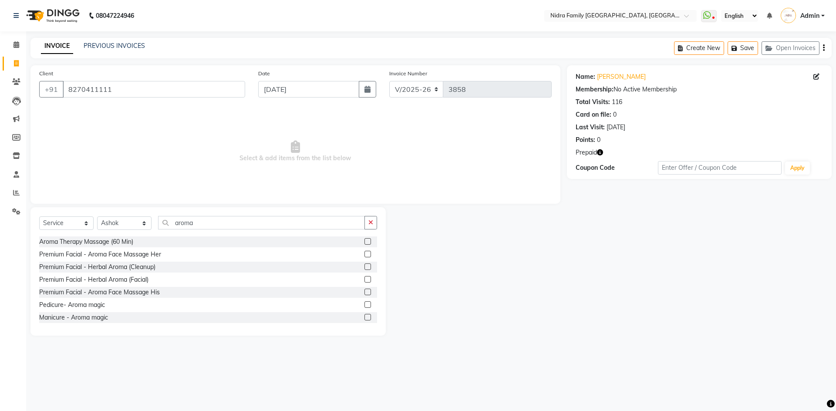
click at [364, 240] on label at bounding box center [367, 241] width 7 height 7
click at [364, 240] on input "checkbox" at bounding box center [367, 242] width 6 height 6
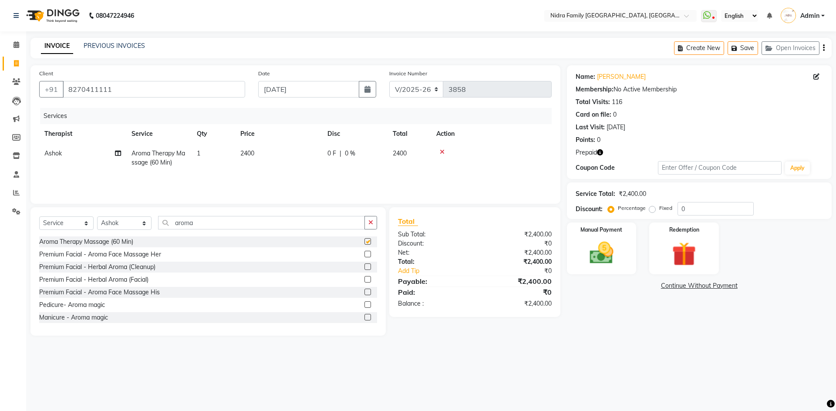
checkbox input "false"
click at [678, 250] on img at bounding box center [684, 254] width 40 height 31
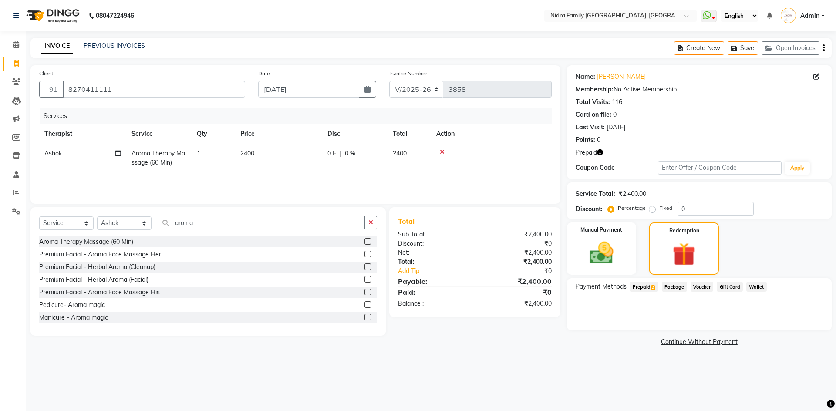
click at [652, 285] on span "Prepaid 2" at bounding box center [644, 287] width 28 height 10
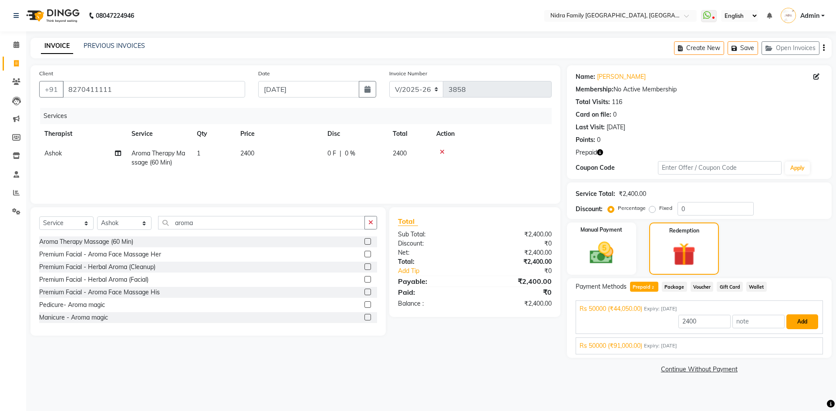
click at [803, 316] on button "Add" at bounding box center [802, 321] width 32 height 15
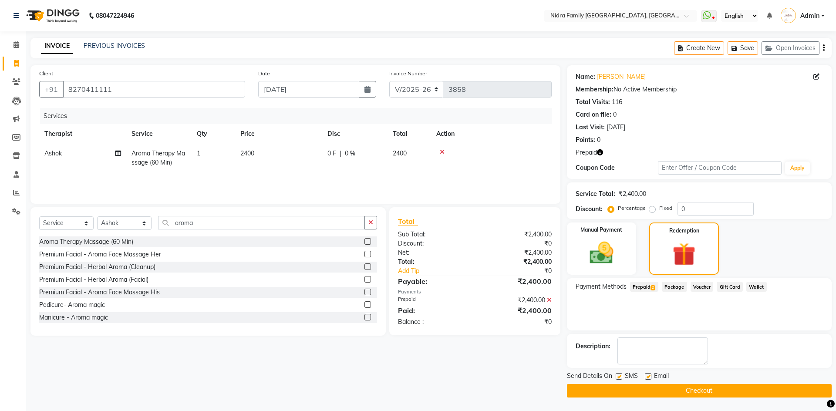
click at [670, 369] on button "Checkout" at bounding box center [699, 390] width 265 height 13
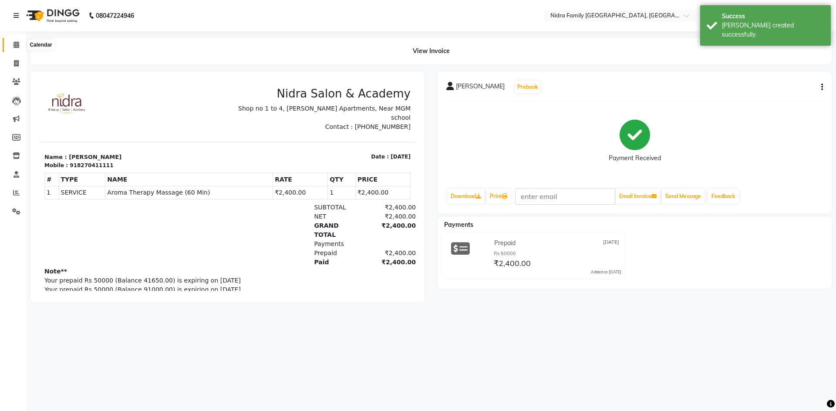
click at [15, 45] on icon at bounding box center [16, 44] width 6 height 7
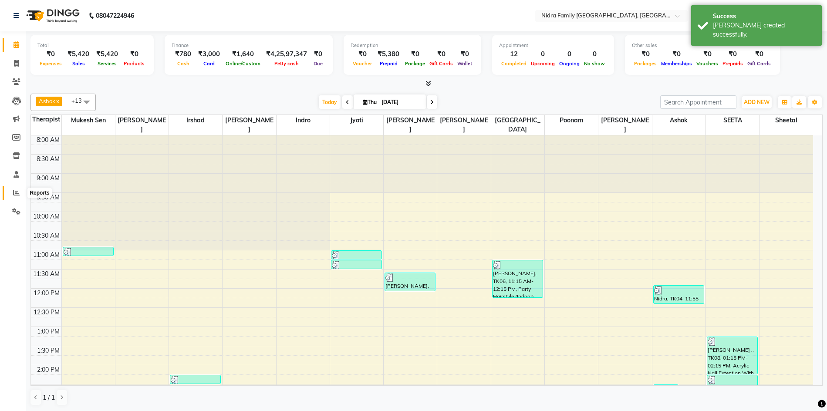
click at [17, 192] on icon at bounding box center [16, 192] width 7 height 7
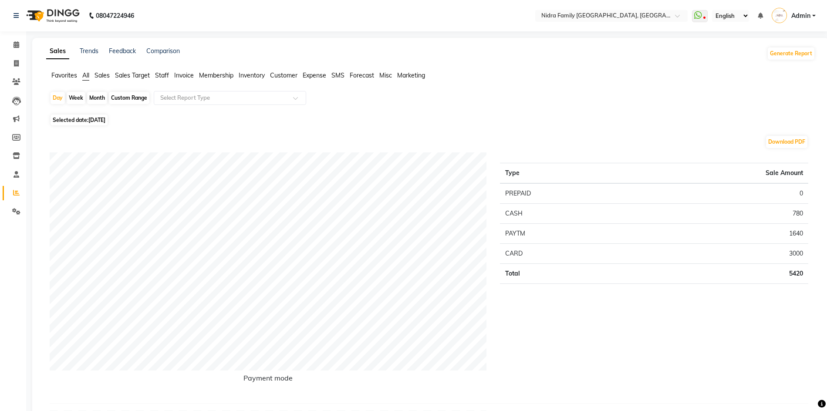
click at [159, 73] on span "Staff" at bounding box center [162, 75] width 14 height 8
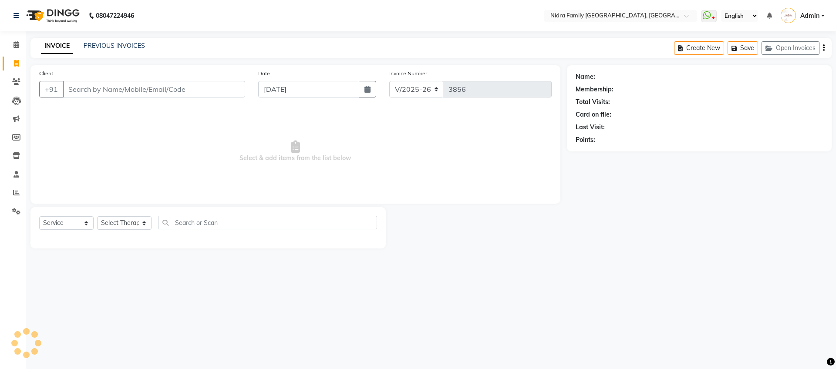
select select "591"
select select "service"
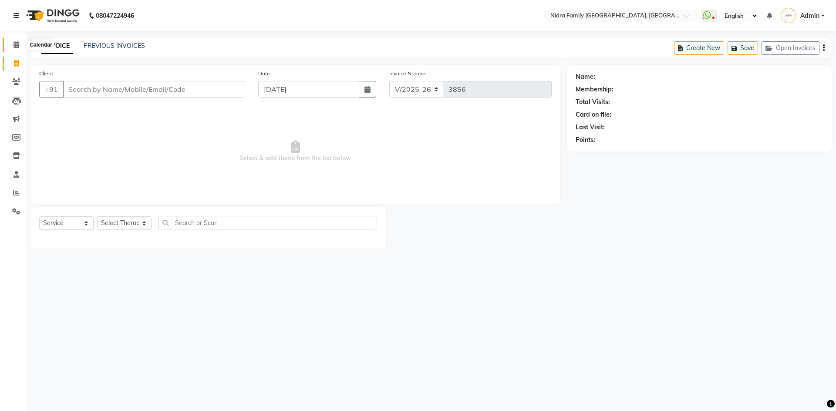
click at [16, 46] on icon at bounding box center [16, 44] width 6 height 7
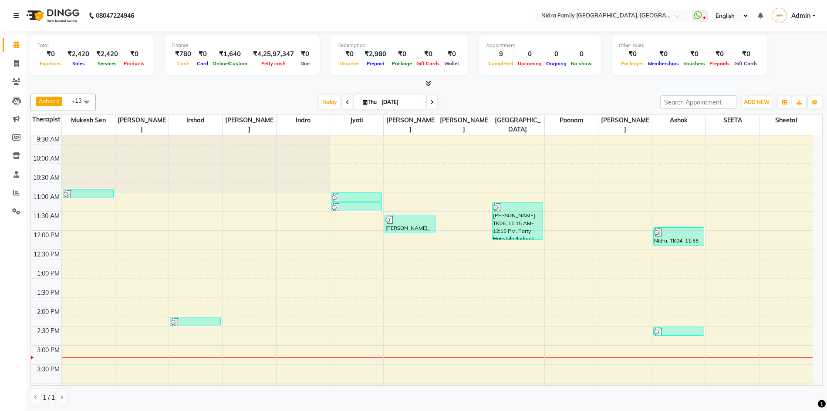
scroll to position [70, 0]
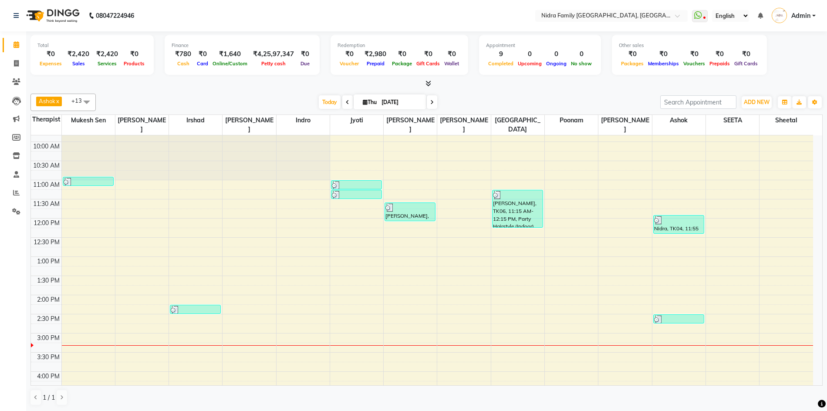
click at [393, 263] on div "8:00 AM 8:30 AM 9:00 AM 9:30 AM 10:00 AM 10:30 AM 11:00 AM 11:30 AM 12:00 PM 12…" at bounding box center [422, 314] width 782 height 498
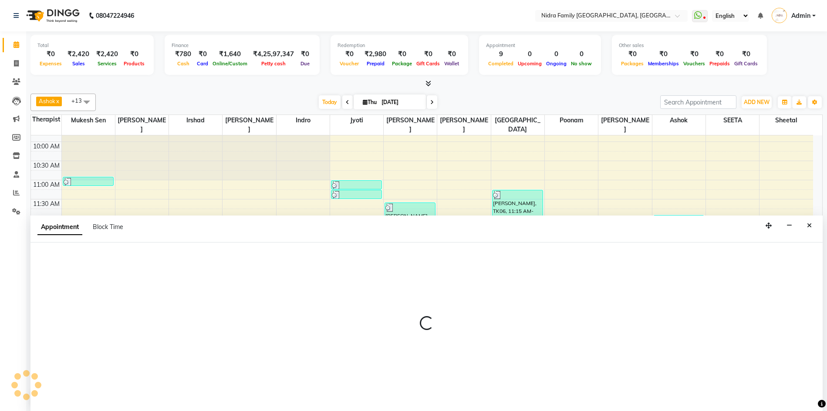
scroll to position [0, 0]
select select "16657"
select select "tentative"
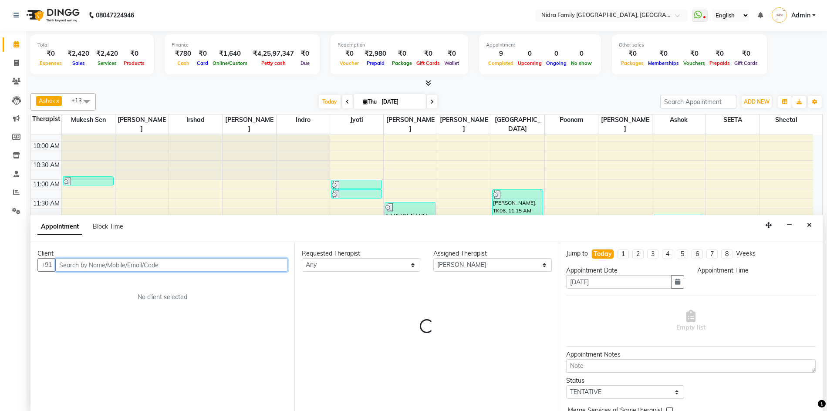
select select "780"
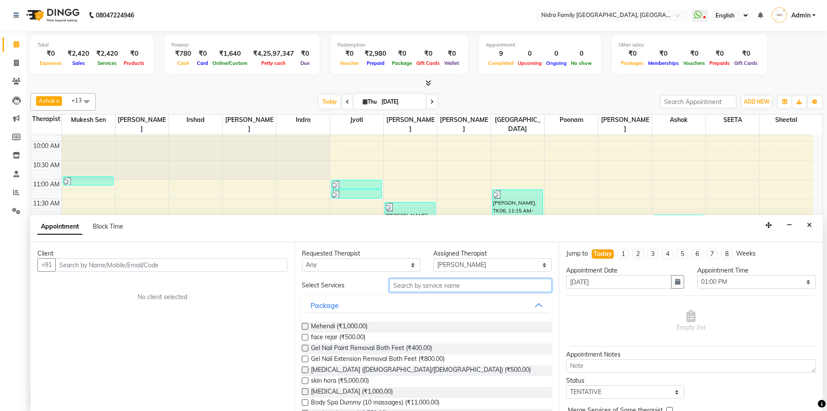
click at [442, 287] on input "text" at bounding box center [470, 285] width 162 height 13
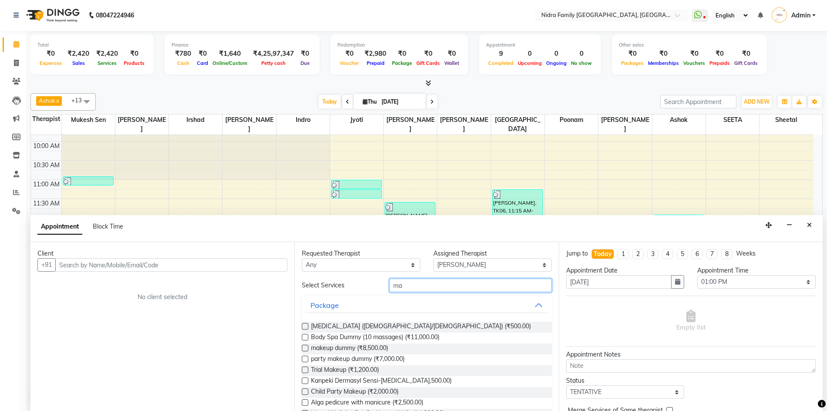
type input "m"
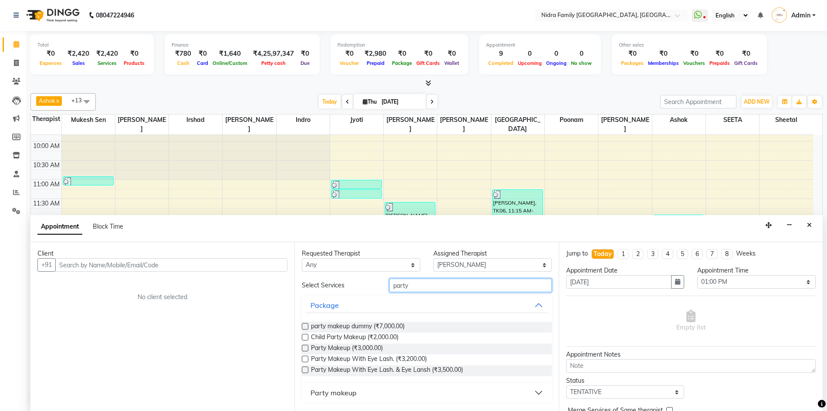
type input "party"
click at [306, 369] on label at bounding box center [305, 370] width 7 height 7
click at [306, 369] on input "checkbox" at bounding box center [305, 371] width 6 height 6
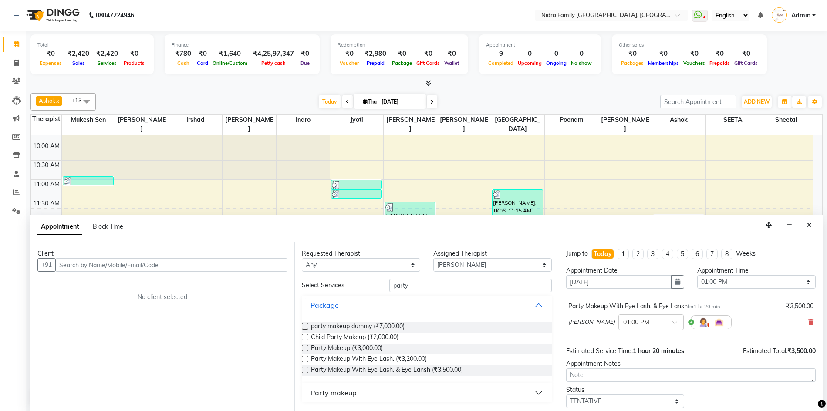
click at [305, 371] on label at bounding box center [305, 370] width 7 height 7
click at [305, 371] on input "checkbox" at bounding box center [305, 371] width 6 height 6
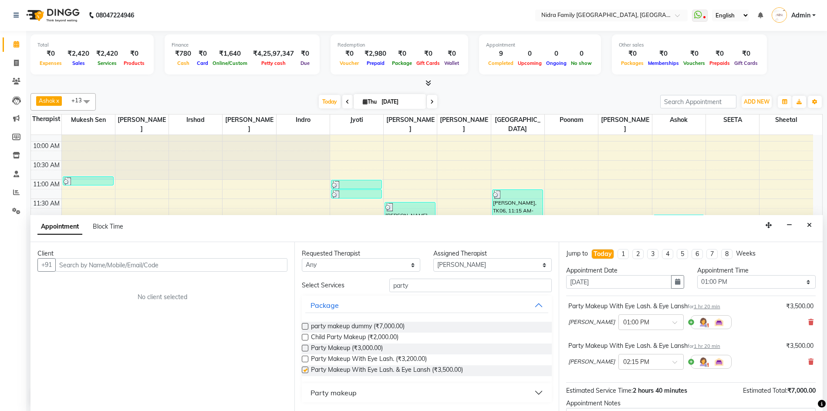
checkbox input "false"
click at [808, 226] on icon "Close" at bounding box center [809, 225] width 5 height 6
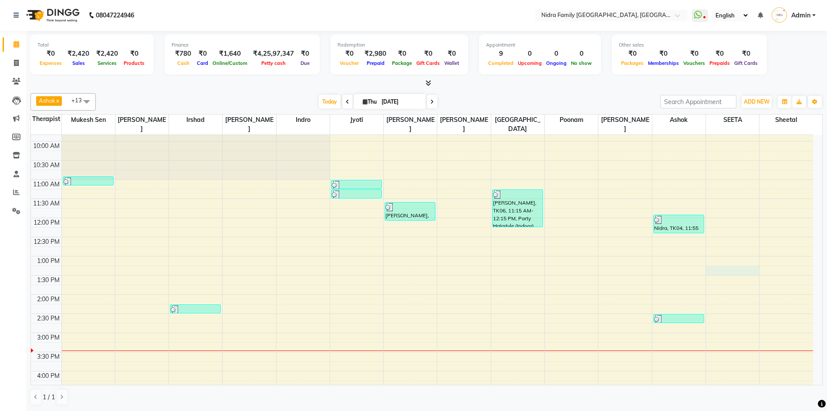
click at [722, 269] on div "8:00 AM 8:30 AM 9:00 AM 9:30 AM 10:00 AM 10:30 AM 11:00 AM 11:30 AM 12:00 PM 12…" at bounding box center [422, 314] width 782 height 498
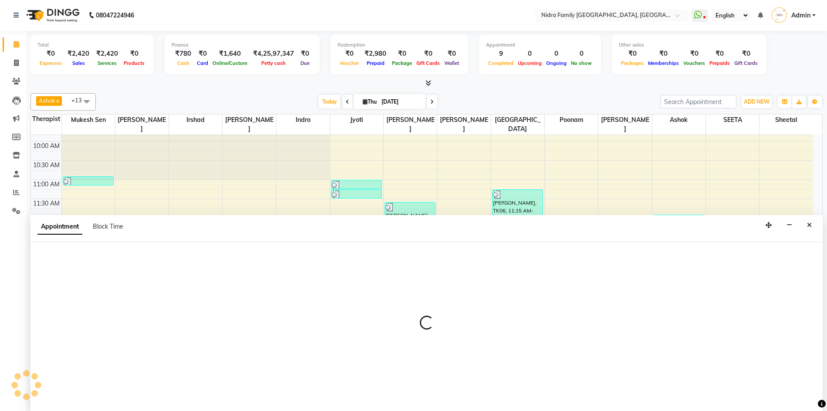
select select "78960"
select select "tentative"
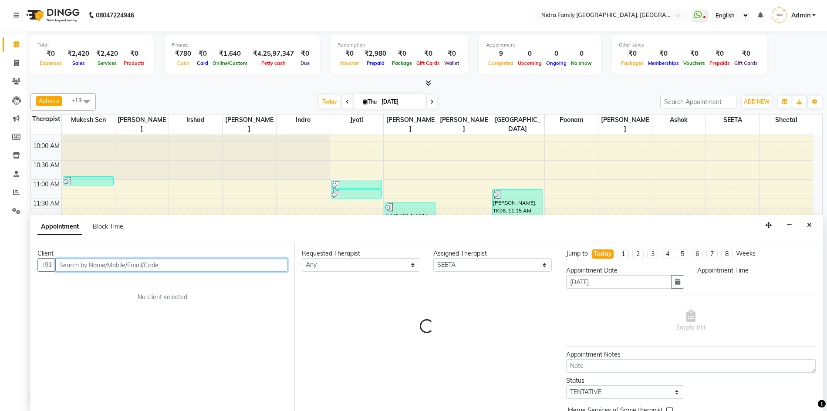
select select "795"
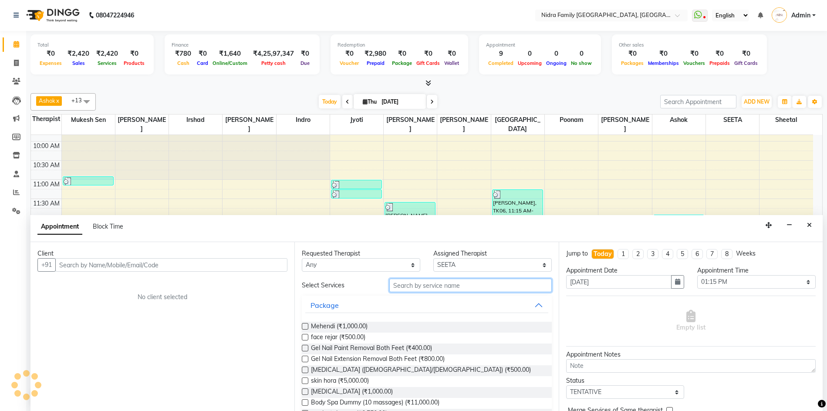
click at [453, 288] on input "text" at bounding box center [470, 285] width 162 height 13
type input "ac"
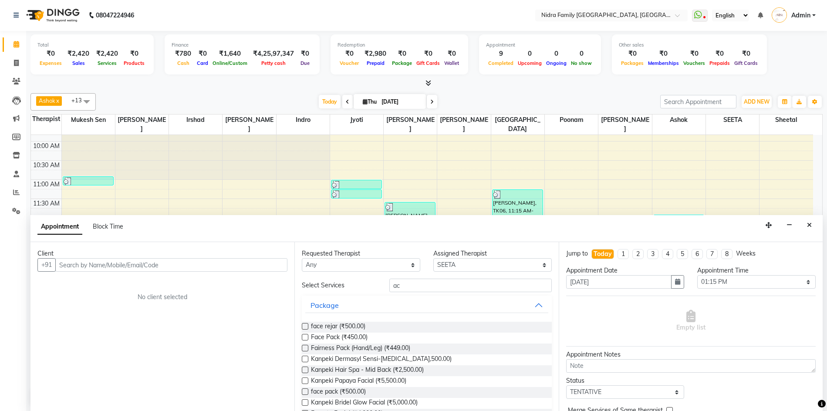
drag, startPoint x: 549, startPoint y: 280, endPoint x: 552, endPoint y: 286, distance: 6.4
click at [552, 286] on div "Requested Therapist Any [PERSON_NAME] [PERSON_NAME] [PERSON_NAME] [PERSON_NAME]…" at bounding box center [426, 326] width 264 height 169
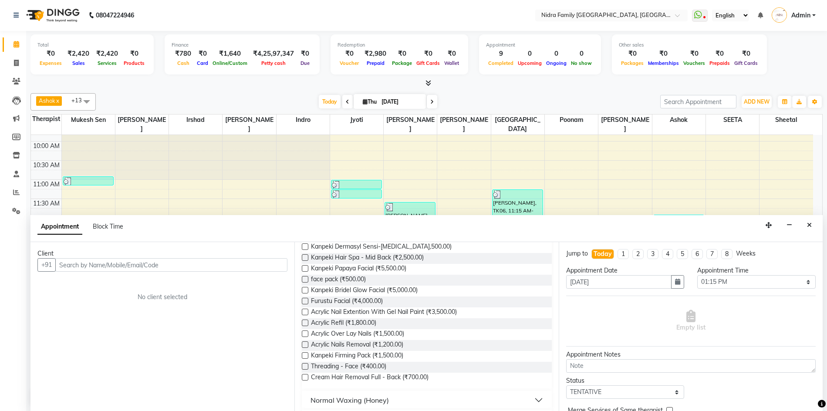
scroll to position [115, 0]
click at [304, 307] on label at bounding box center [305, 309] width 7 height 7
click at [304, 307] on input "checkbox" at bounding box center [305, 310] width 6 height 6
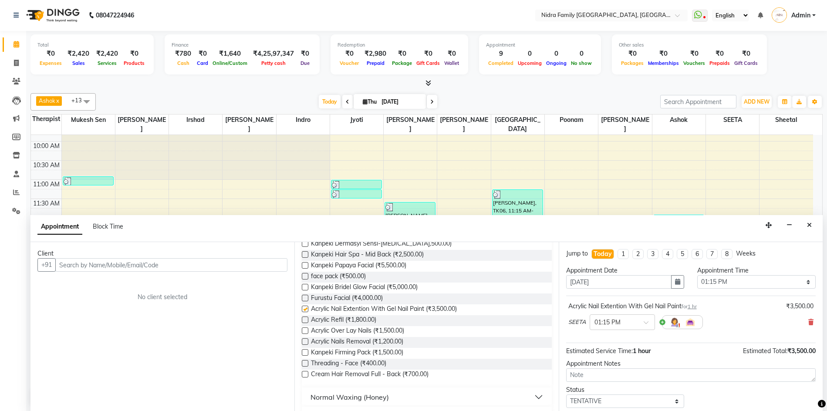
checkbox input "false"
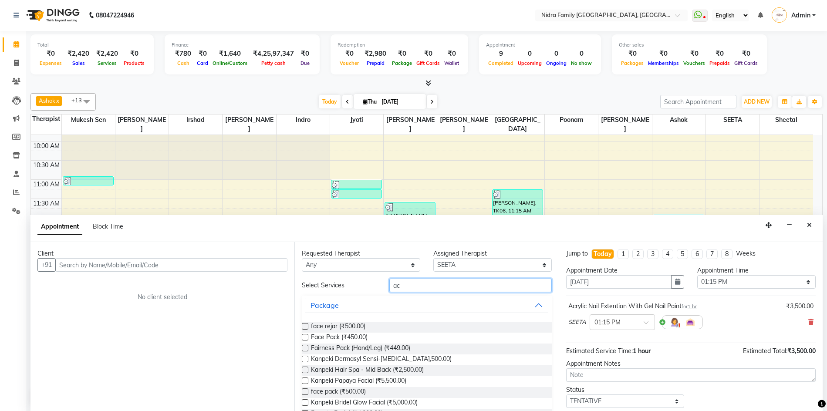
click at [432, 283] on input "ac" at bounding box center [470, 285] width 162 height 13
type input "a"
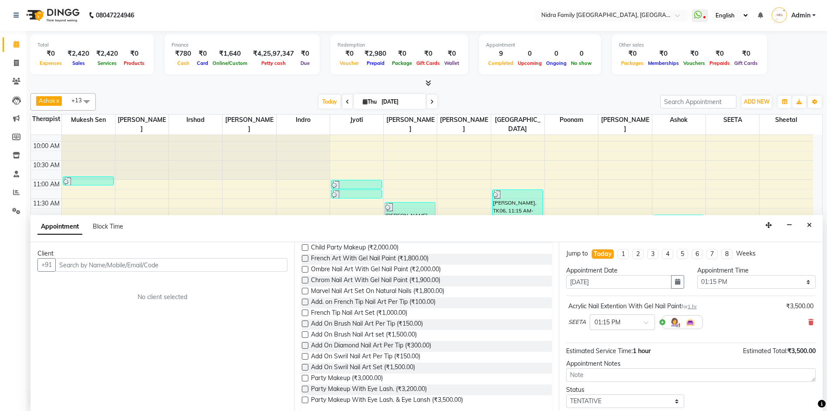
scroll to position [112, 0]
type input "art"
click at [303, 345] on label at bounding box center [305, 344] width 7 height 7
click at [303, 345] on input "checkbox" at bounding box center [305, 346] width 6 height 6
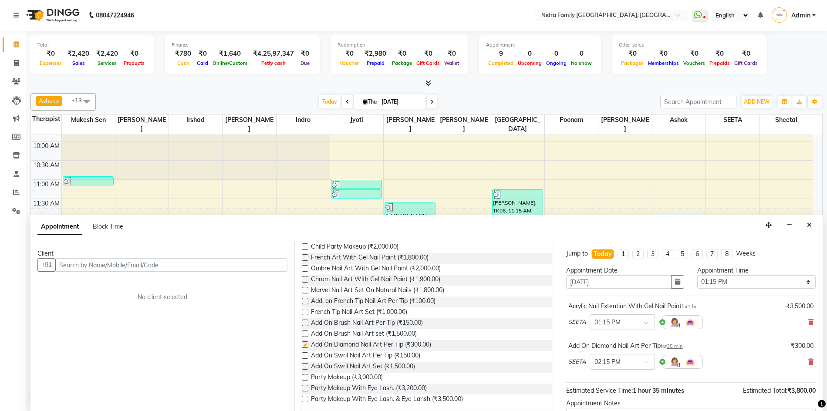
checkbox input "false"
click at [120, 266] on input "text" at bounding box center [171, 264] width 232 height 13
click at [144, 264] on input "text" at bounding box center [171, 264] width 232 height 13
type input "8085000007"
click at [266, 263] on span "Add Client" at bounding box center [269, 265] width 29 height 8
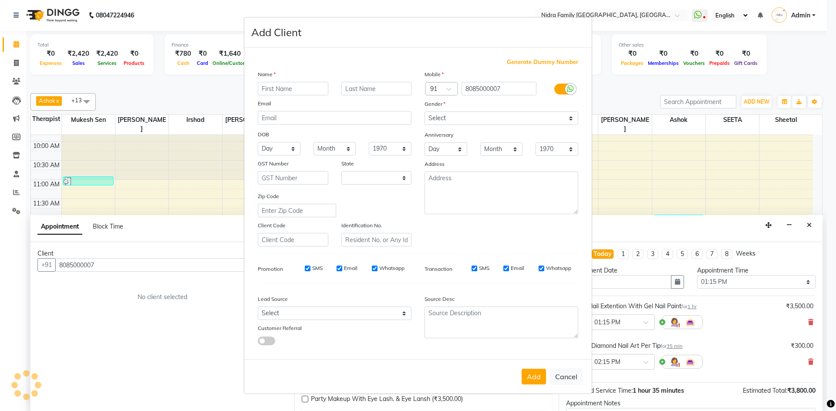
select select "7"
click at [302, 85] on input "text" at bounding box center [293, 88] width 71 height 13
type input "[PERSON_NAME]"
click at [374, 88] on input "text" at bounding box center [376, 88] width 71 height 13
type input "."
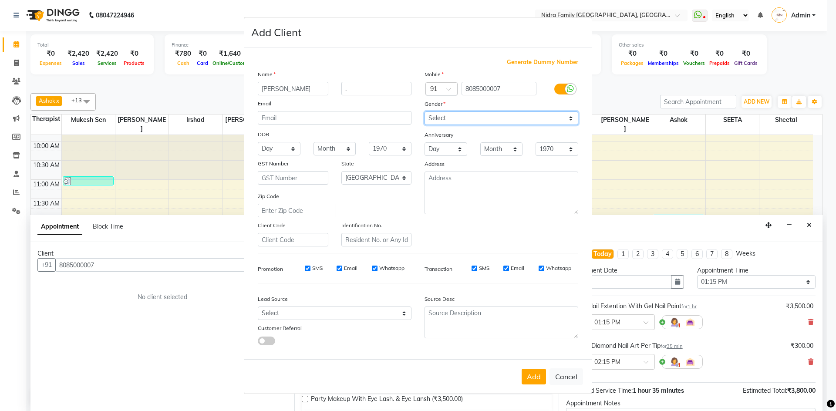
click at [466, 118] on select "Select [DEMOGRAPHIC_DATA] [DEMOGRAPHIC_DATA] Other Prefer Not To Say" at bounding box center [502, 117] width 154 height 13
select select "[DEMOGRAPHIC_DATA]"
click at [425, 111] on select "Select [DEMOGRAPHIC_DATA] [DEMOGRAPHIC_DATA] Other Prefer Not To Say" at bounding box center [502, 117] width 154 height 13
click at [526, 374] on button "Add" at bounding box center [534, 377] width 24 height 16
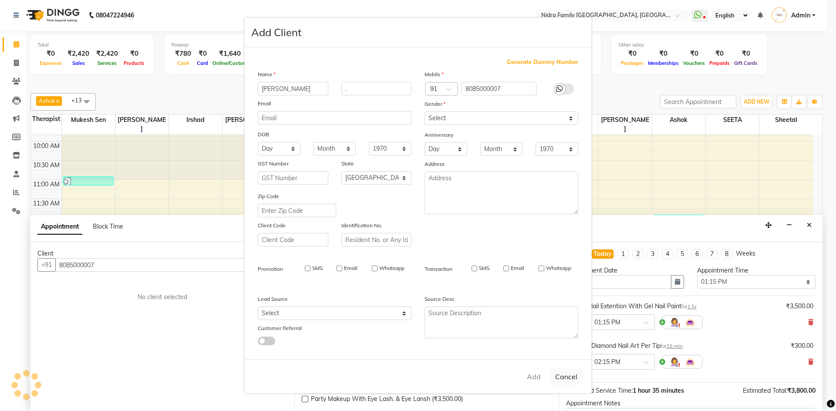
select select
select select "null"
select select
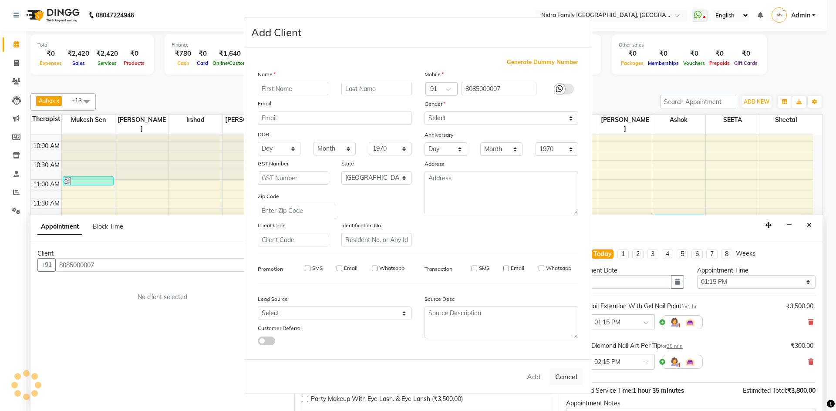
select select
checkbox input "false"
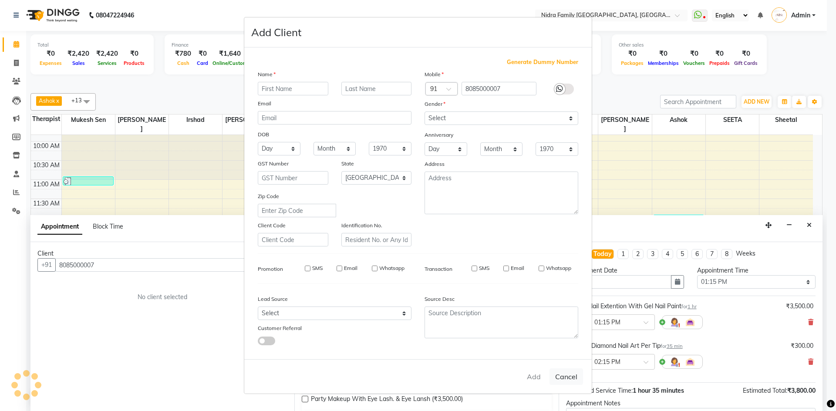
checkbox input "false"
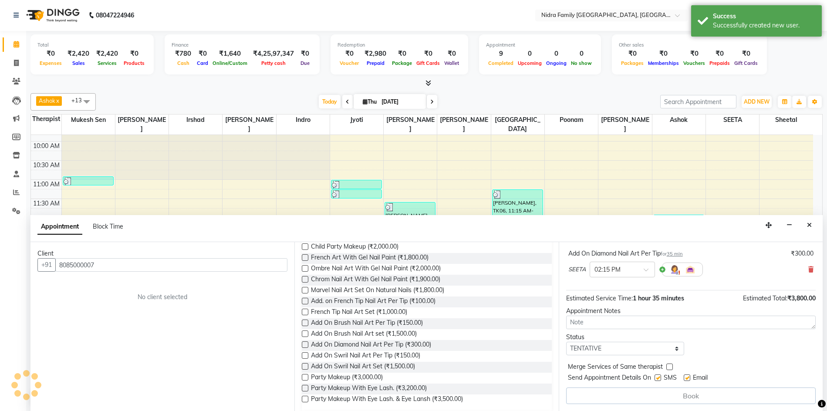
scroll to position [91, 0]
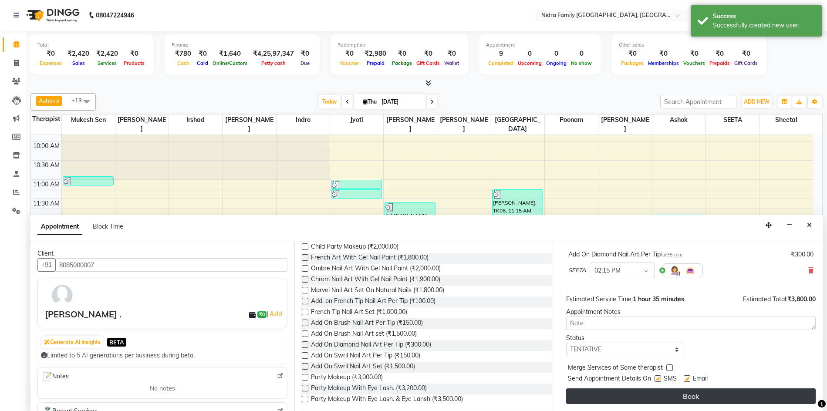
click at [674, 394] on button "Book" at bounding box center [690, 396] width 249 height 16
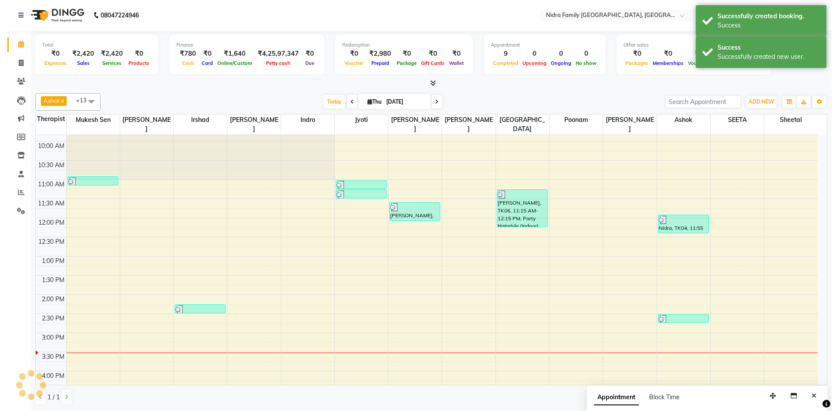
scroll to position [0, 0]
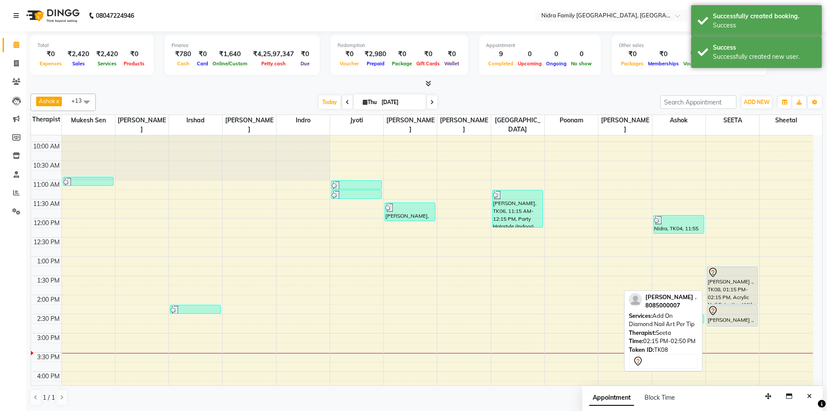
click at [746, 315] on div at bounding box center [732, 311] width 49 height 10
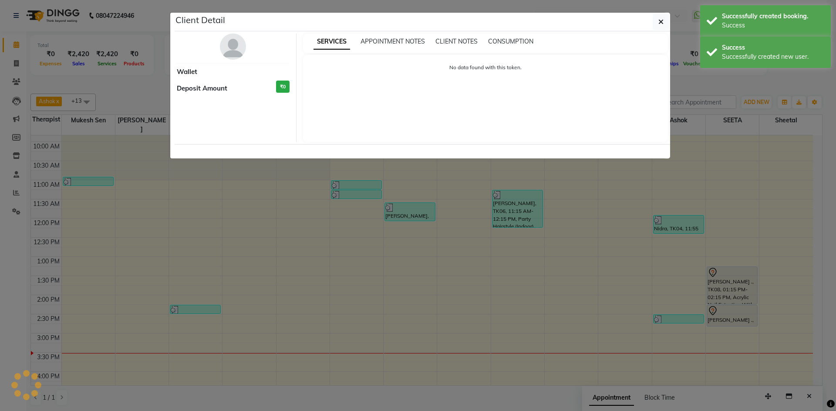
select select "7"
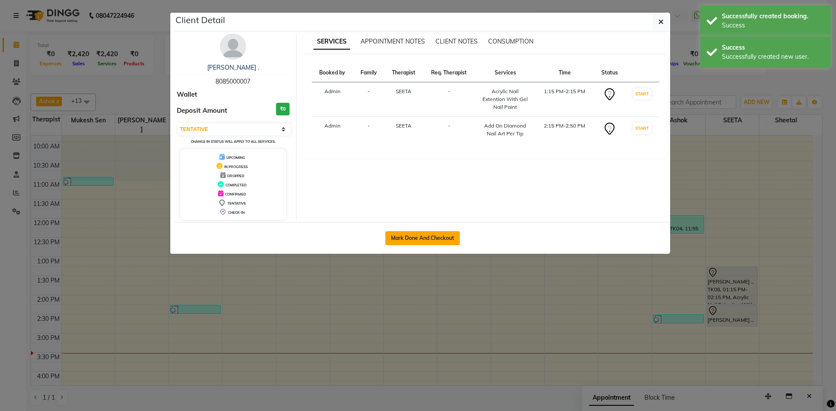
click at [444, 237] on button "Mark Done And Checkout" at bounding box center [422, 238] width 74 height 14
select select "591"
select select "service"
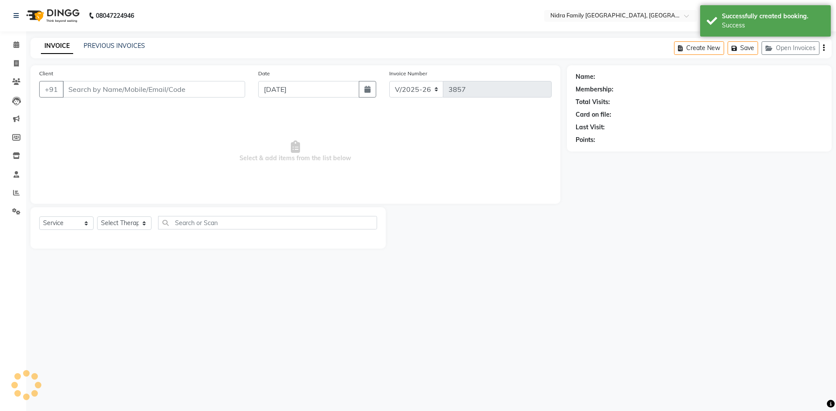
type input "8085000007"
select select "78960"
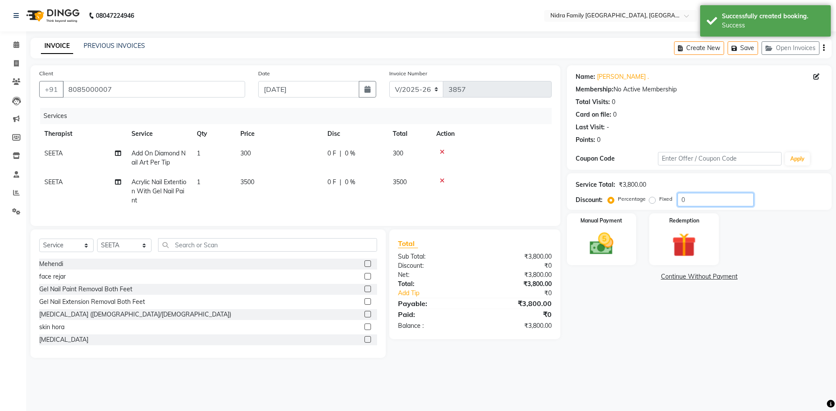
drag, startPoint x: 675, startPoint y: 201, endPoint x: 658, endPoint y: 201, distance: 16.5
click at [658, 201] on div "Percentage Fixed 0" at bounding box center [682, 199] width 144 height 13
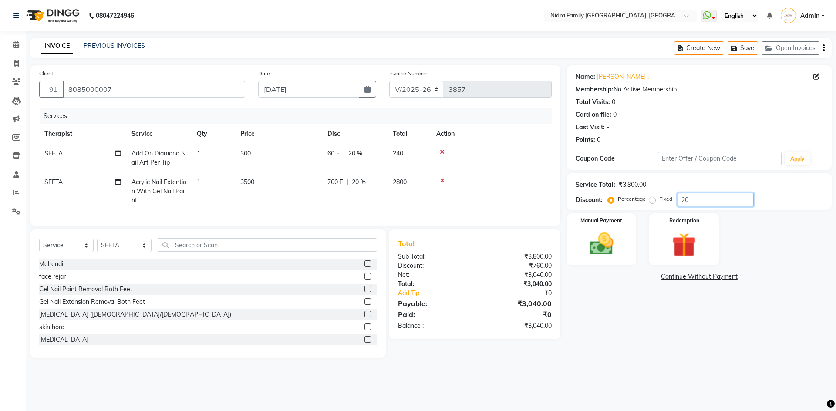
type input "20"
click at [245, 155] on span "300" at bounding box center [245, 153] width 10 height 8
select select "78960"
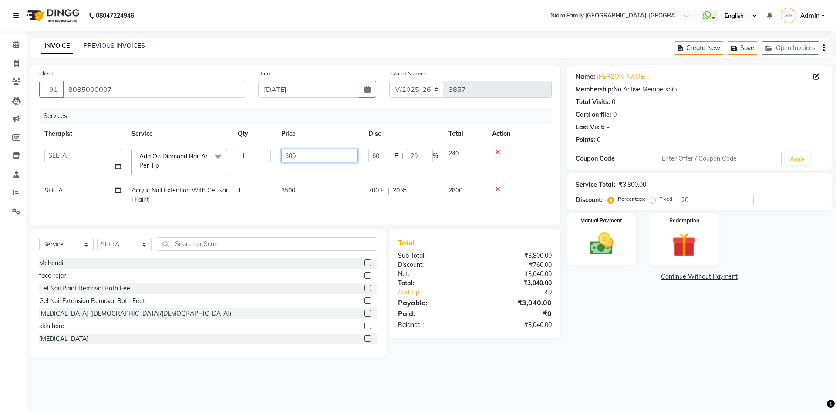
drag, startPoint x: 301, startPoint y: 156, endPoint x: 276, endPoint y: 158, distance: 24.5
click at [279, 158] on td "300" at bounding box center [319, 162] width 87 height 37
type input "260"
click at [317, 172] on tbody "[PERSON_NAME] [PERSON_NAME] [PERSON_NAME] [PERSON_NAME] [PERSON_NAME] Jyoti Khu…" at bounding box center [295, 177] width 512 height 66
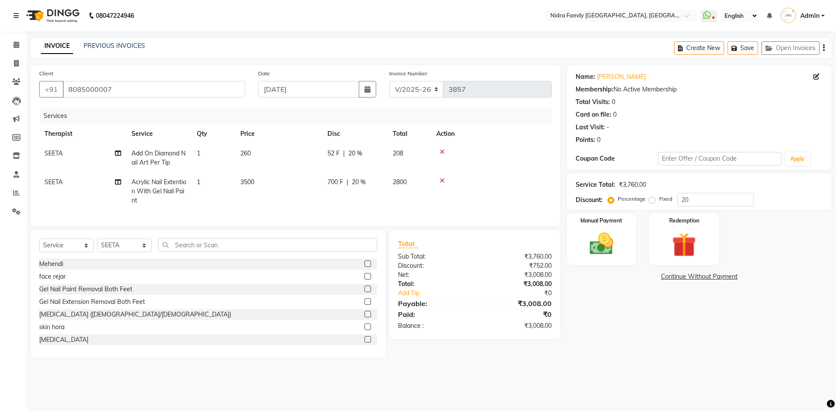
click at [262, 150] on td "260" at bounding box center [278, 158] width 87 height 29
select select "78960"
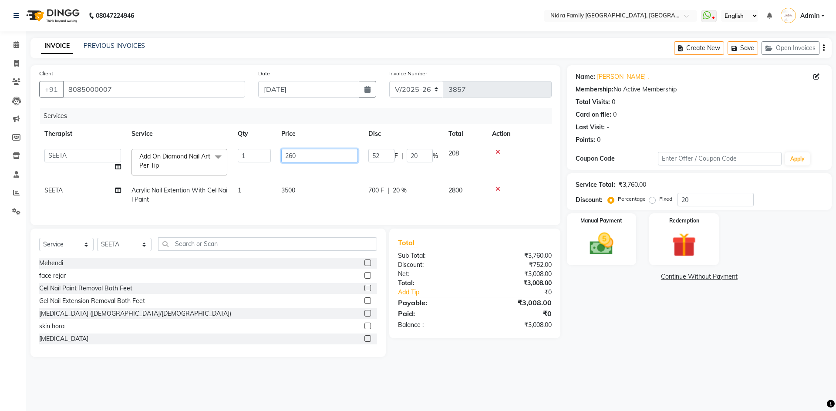
click at [308, 156] on input "260" at bounding box center [319, 155] width 77 height 13
type input "268"
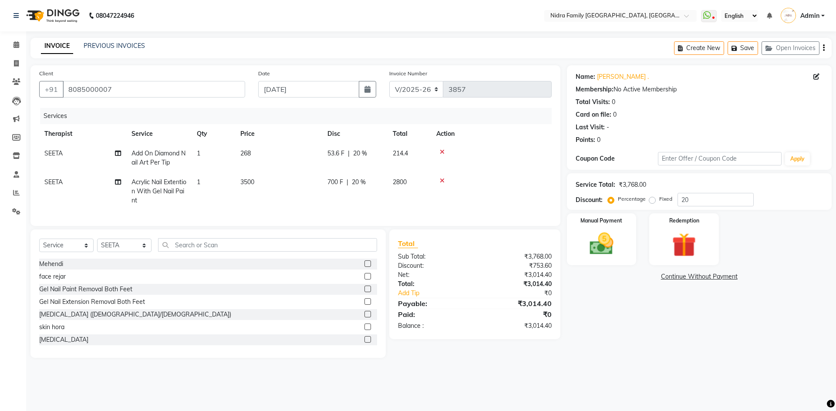
click at [317, 169] on td "268" at bounding box center [278, 158] width 87 height 29
select select "78960"
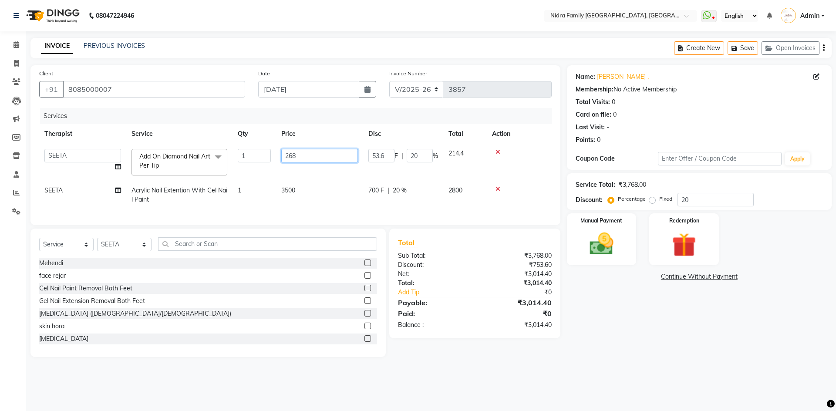
click at [322, 156] on input "268" at bounding box center [319, 155] width 77 height 13
type input "254"
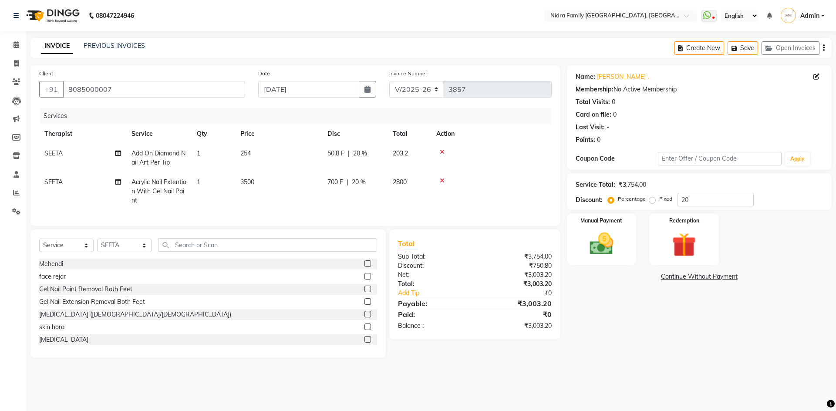
click at [305, 176] on tbody "SEETA Add On Diamond Nail Art Per Tip 1 254 50.8 F | 20 % 203.2 SEETA Acrylic N…" at bounding box center [295, 177] width 512 height 67
click at [272, 147] on td "254" at bounding box center [278, 158] width 87 height 29
select select "78960"
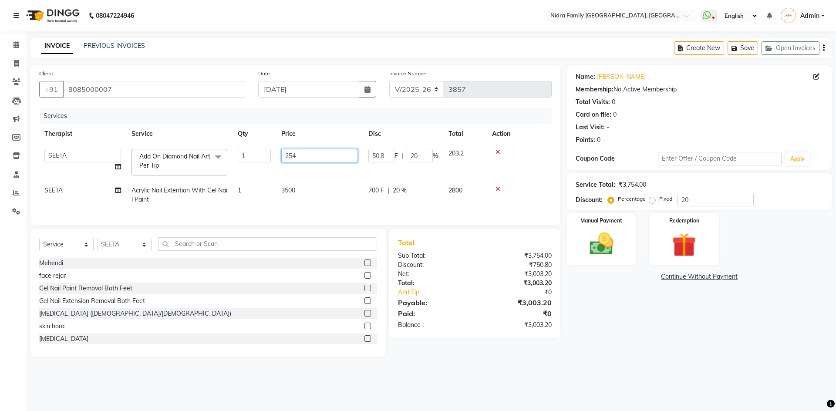
click at [306, 156] on input "254" at bounding box center [319, 155] width 77 height 13
type input "251"
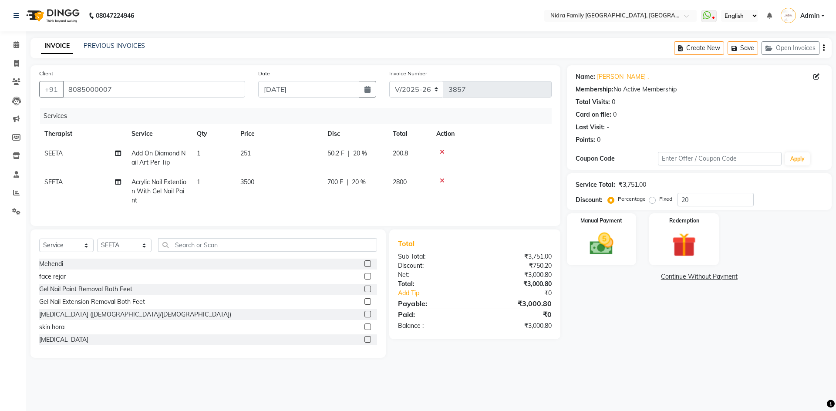
click at [321, 172] on tbody "SEETA Add On Diamond Nail Art Per Tip 1 251 50.2 F | 20 % 200.8 SEETA Acrylic N…" at bounding box center [295, 177] width 512 height 67
click at [260, 152] on td "251" at bounding box center [278, 158] width 87 height 29
select select "78960"
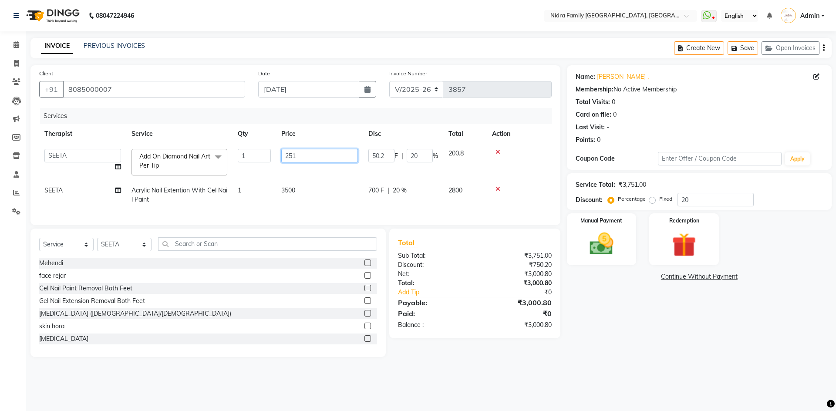
click at [307, 158] on input "251" at bounding box center [319, 155] width 77 height 13
type input "250"
click at [291, 174] on tbody "[PERSON_NAME] [PERSON_NAME] [PERSON_NAME] [PERSON_NAME] [PERSON_NAME] Jyoti Khu…" at bounding box center [295, 177] width 512 height 66
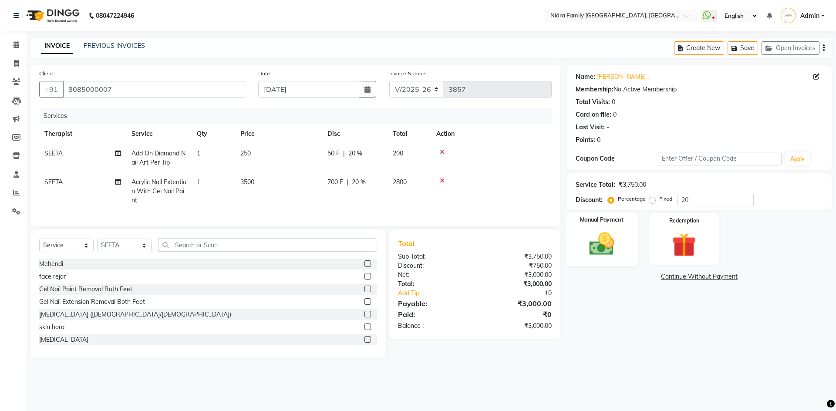
click at [613, 249] on img at bounding box center [601, 243] width 40 height 29
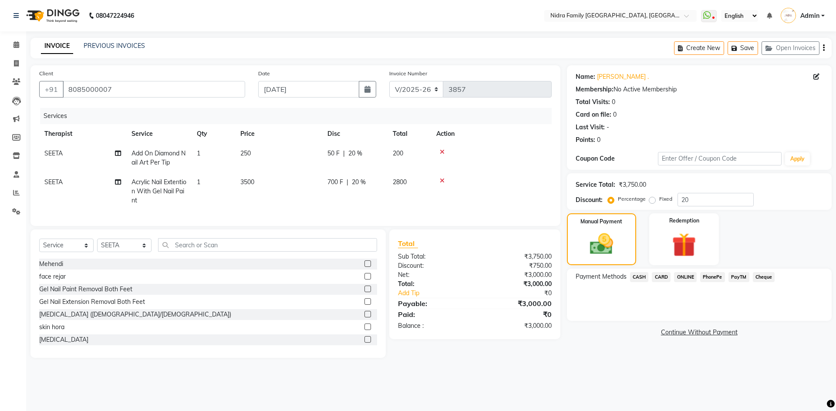
click at [658, 275] on span "CARD" at bounding box center [661, 277] width 19 height 10
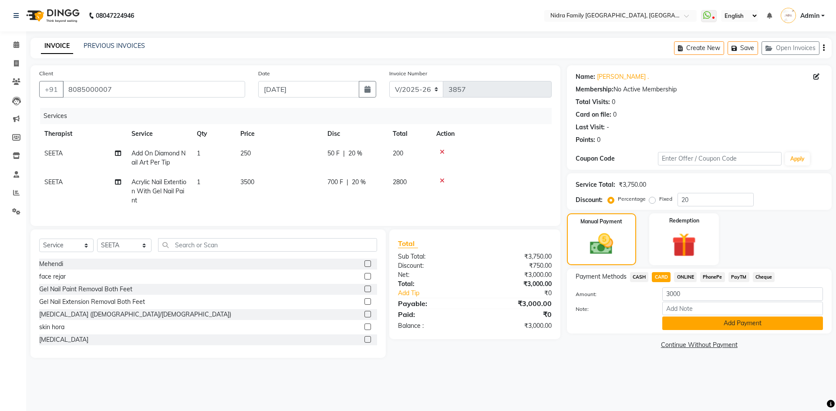
click at [700, 320] on button "Add Payment" at bounding box center [742, 323] width 161 height 13
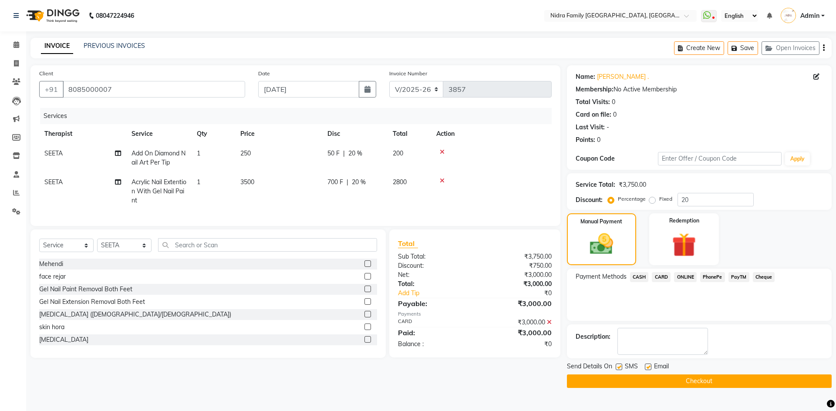
click at [644, 375] on button "Checkout" at bounding box center [699, 380] width 265 height 13
